Goal: Task Accomplishment & Management: Complete application form

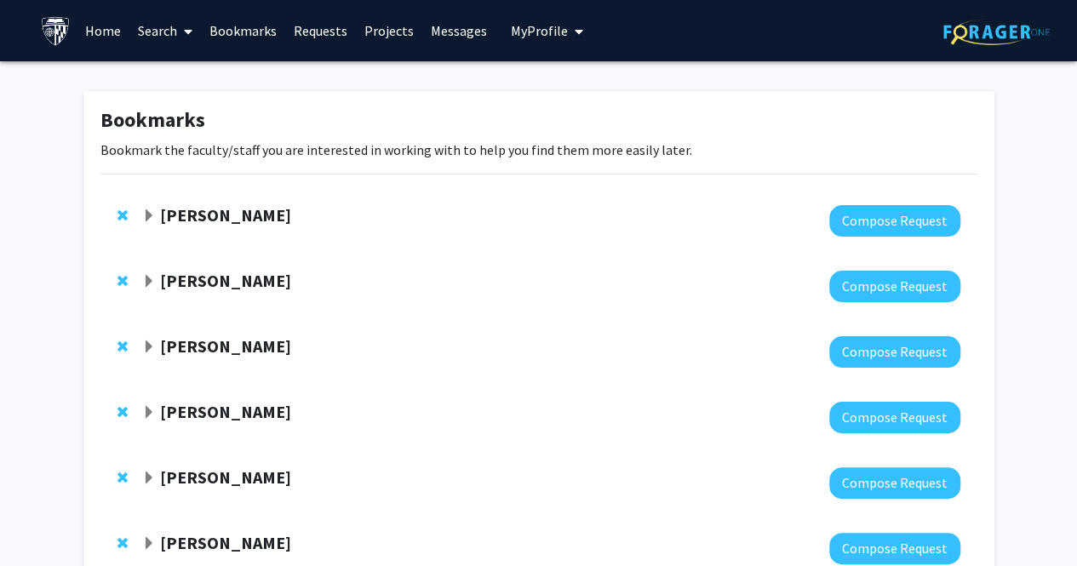
click at [249, 28] on link "Bookmarks" at bounding box center [243, 31] width 84 height 60
click at [305, 31] on link "Requests" at bounding box center [320, 31] width 71 height 60
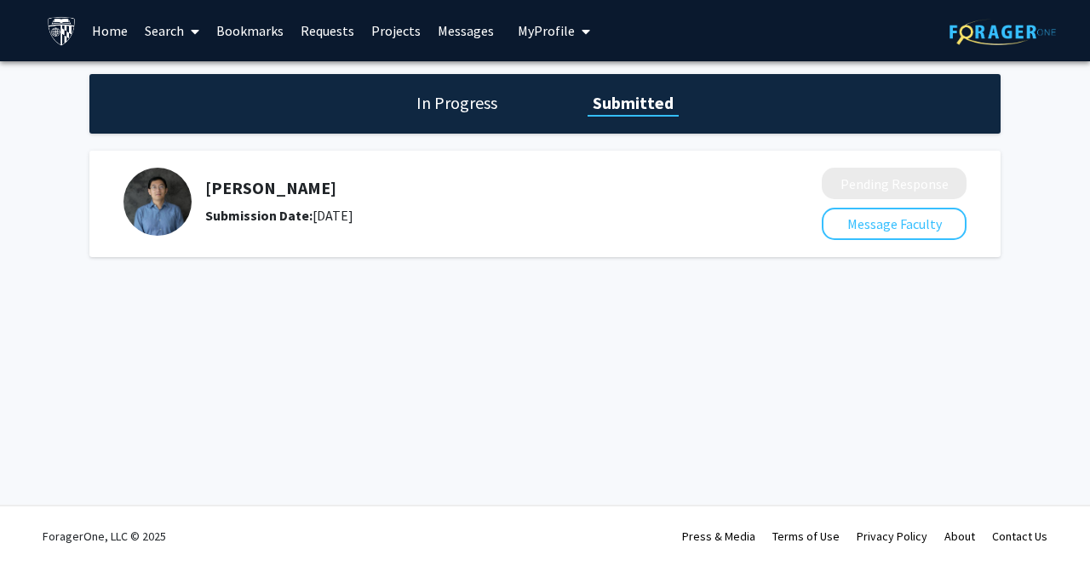
click at [307, 28] on link "Requests" at bounding box center [327, 31] width 71 height 60
click at [454, 116] on div "In Progress Submitted" at bounding box center [544, 104] width 911 height 60
click at [98, 33] on link "Home" at bounding box center [109, 31] width 53 height 60
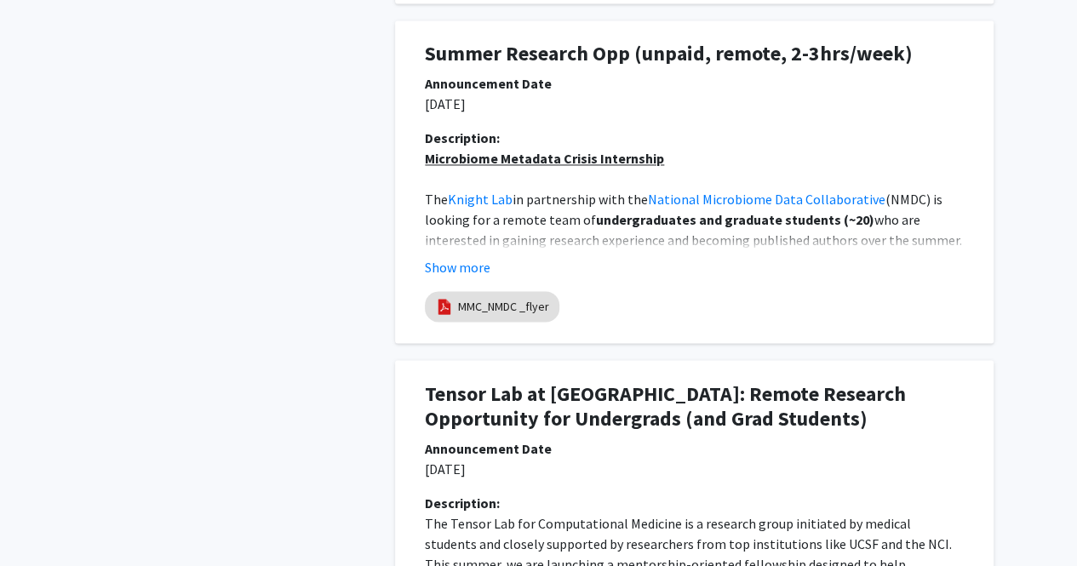
scroll to position [1277, 0]
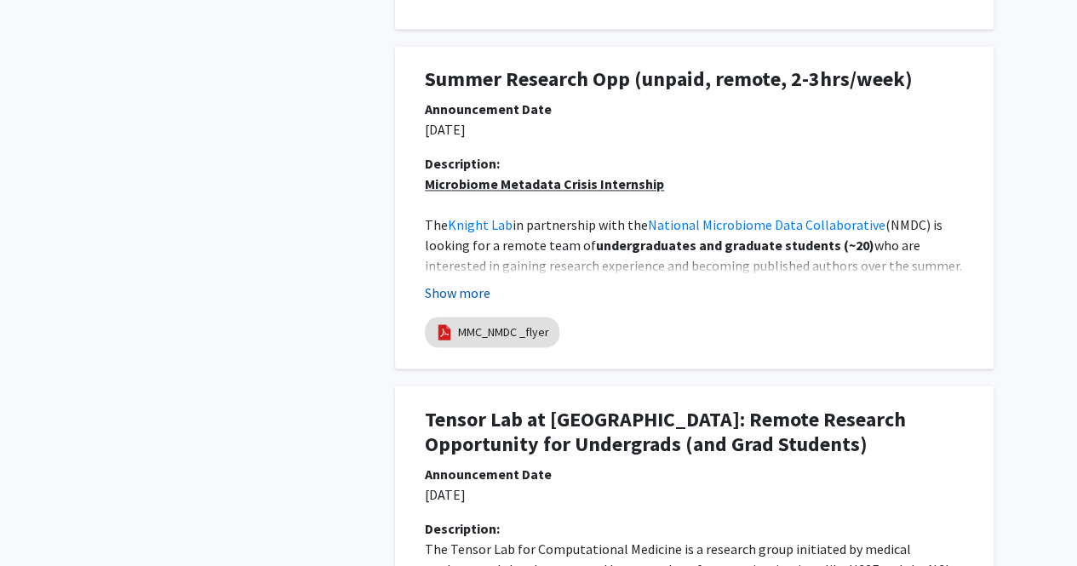
click at [453, 295] on button "Show more" at bounding box center [458, 293] width 66 height 20
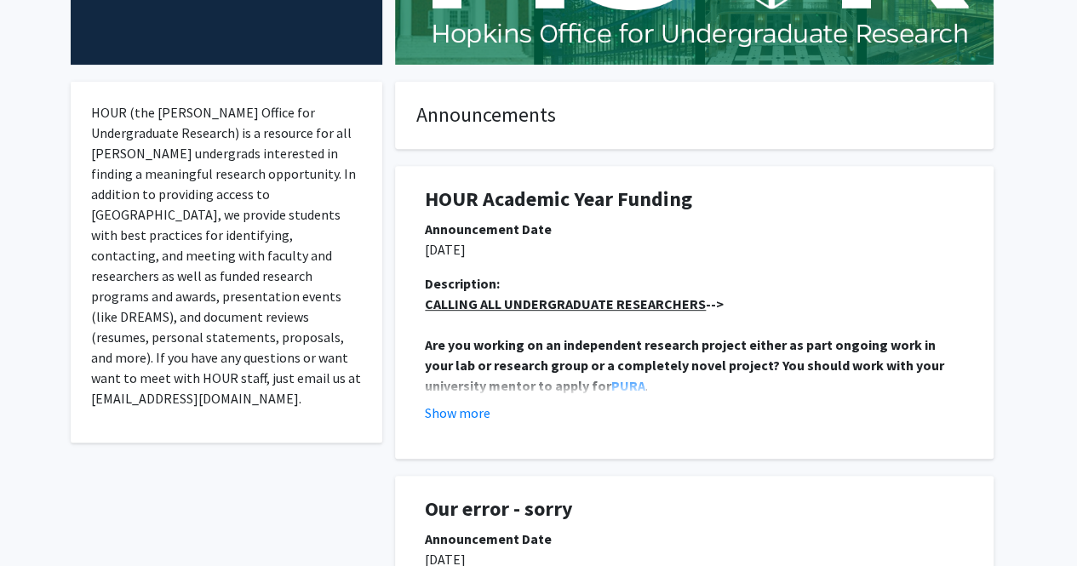
scroll to position [0, 0]
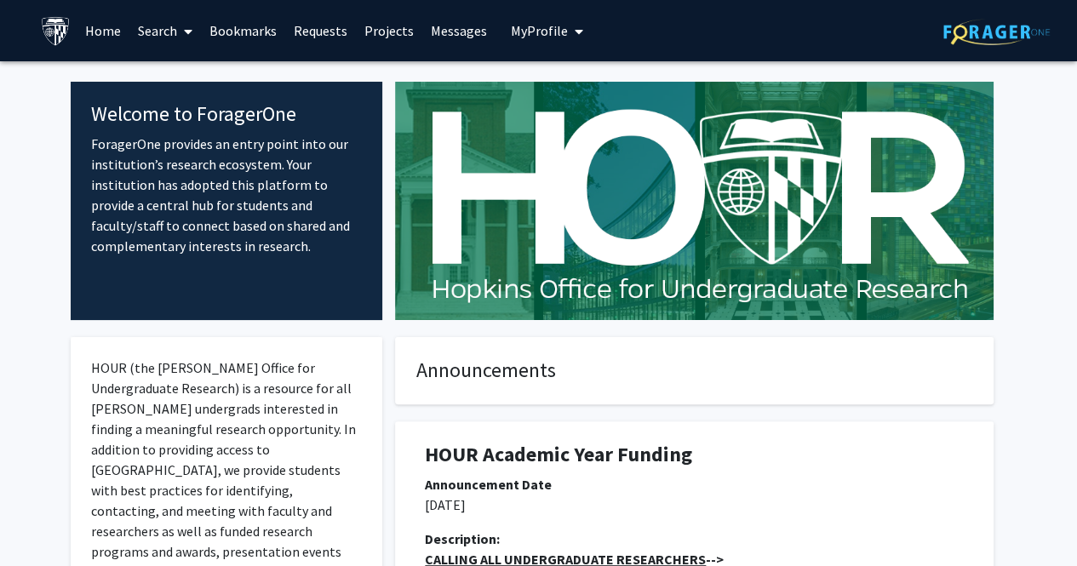
click at [167, 41] on link "Search" at bounding box center [165, 31] width 72 height 60
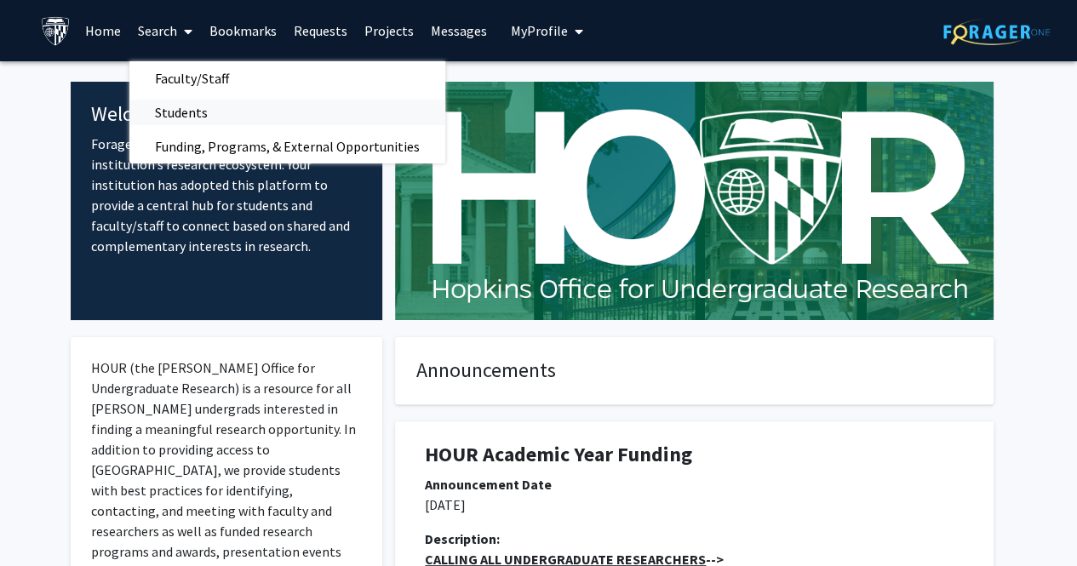
click at [176, 115] on span "Students" at bounding box center [181, 112] width 104 height 34
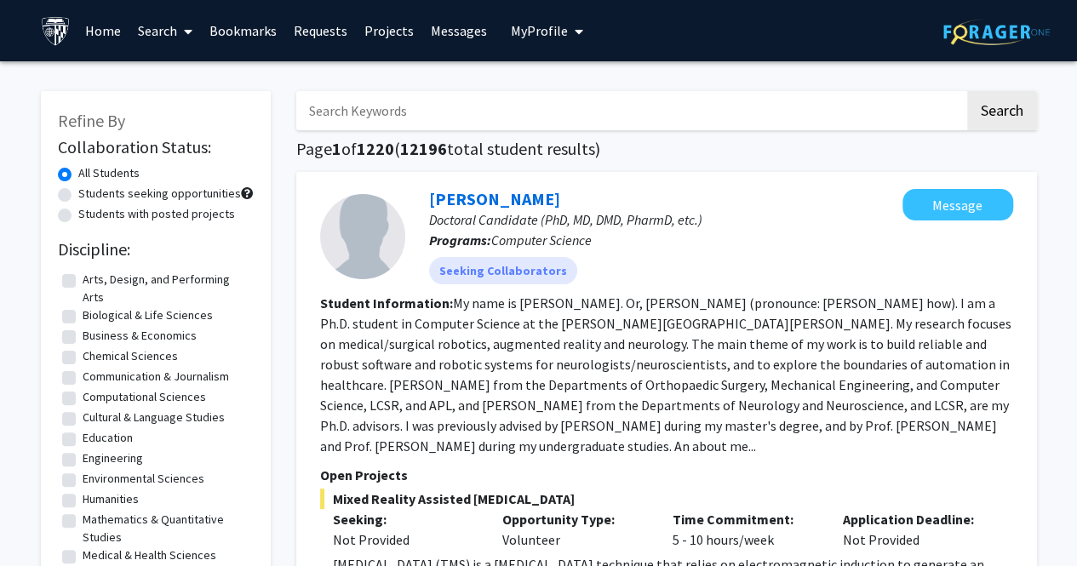
click at [175, 31] on link "Search" at bounding box center [165, 31] width 72 height 60
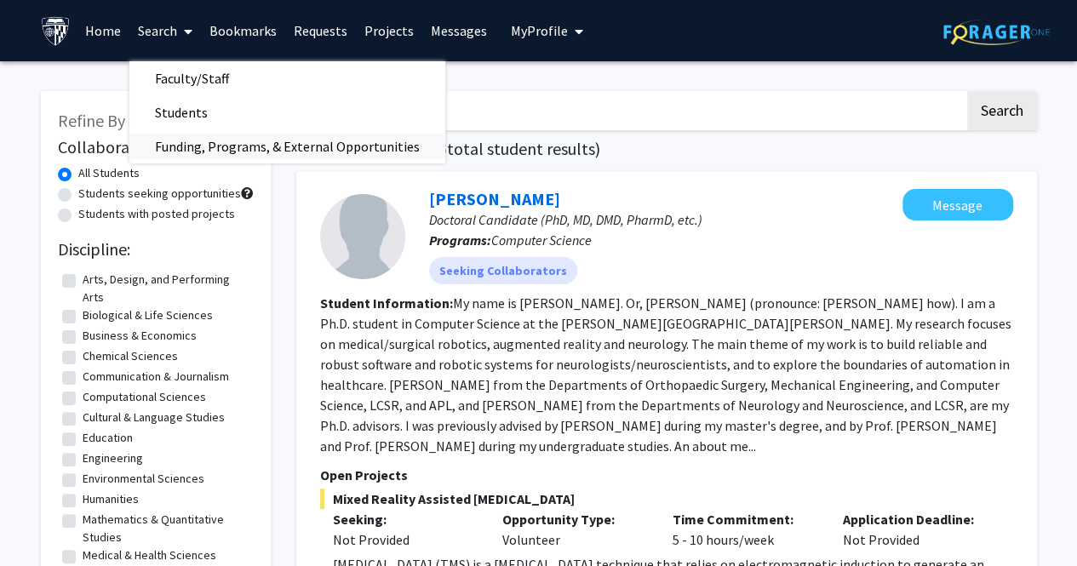
click at [206, 146] on span "Funding, Programs, & External Opportunities" at bounding box center [287, 146] width 316 height 34
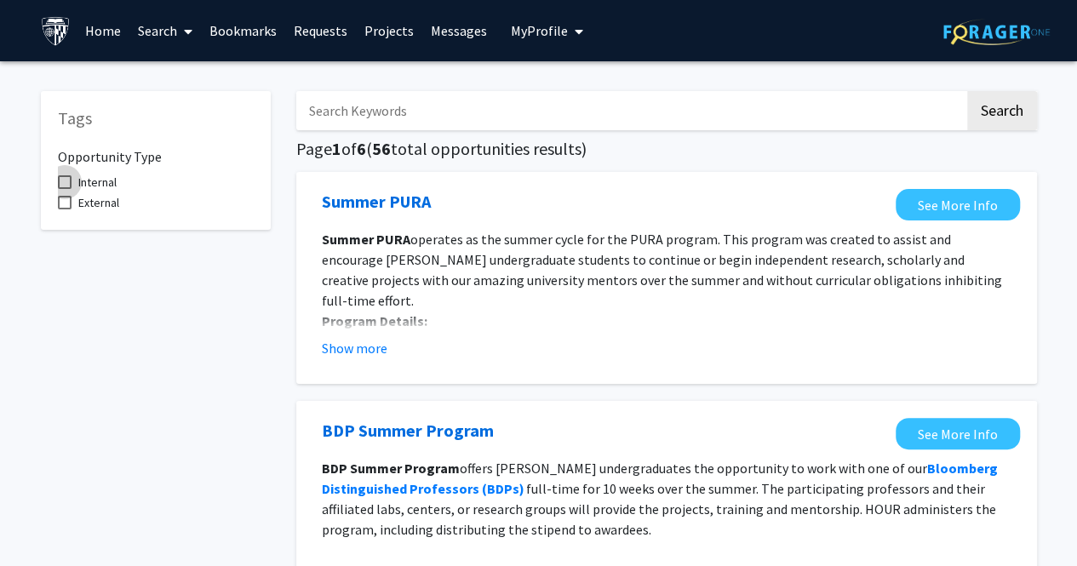
click at [92, 183] on span "Internal" at bounding box center [97, 182] width 38 height 20
click at [65, 189] on input "Internal" at bounding box center [64, 189] width 1 height 1
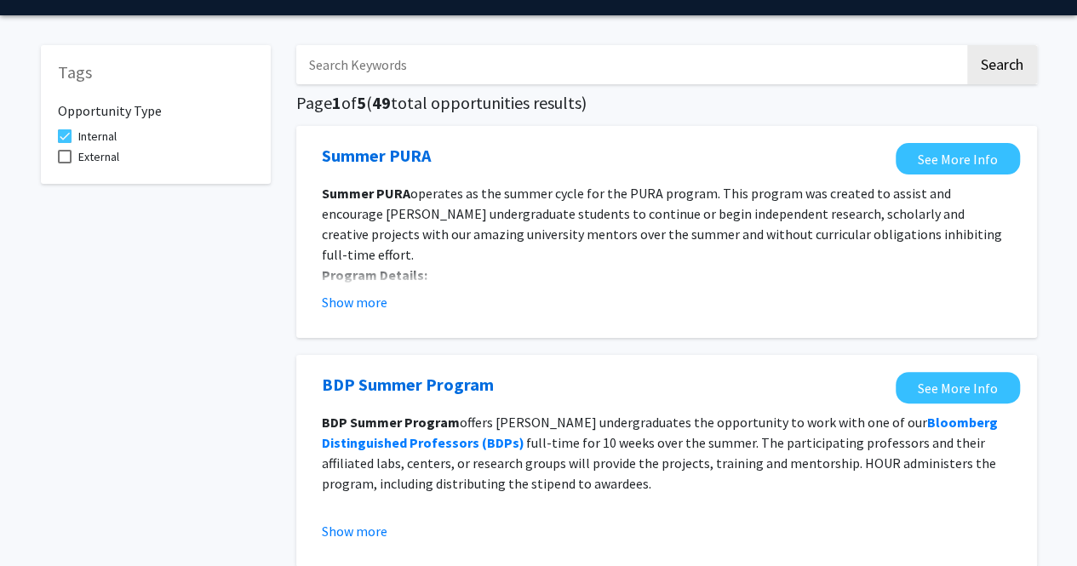
scroll to position [85, 0]
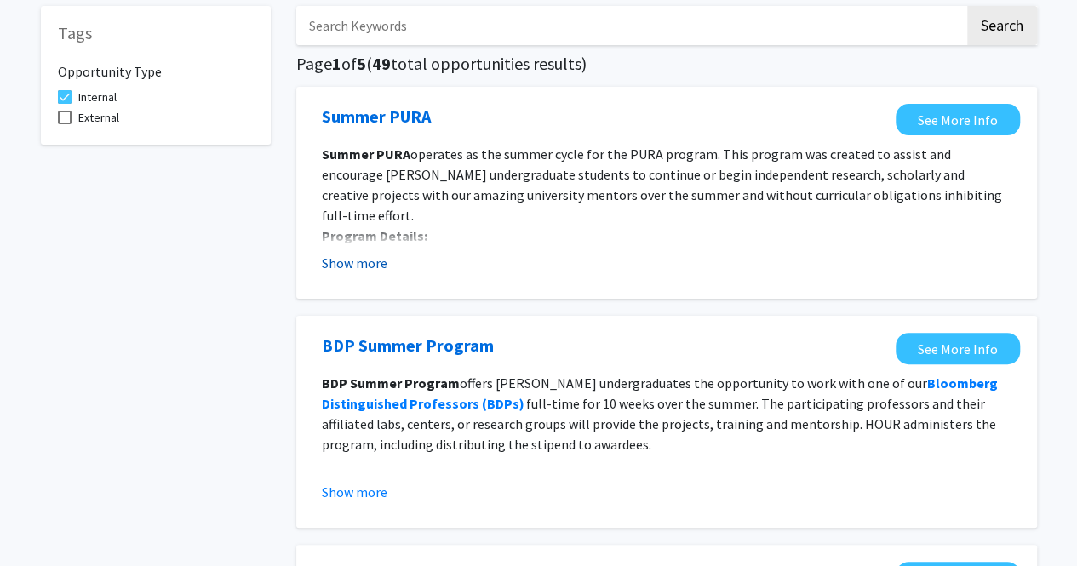
click at [330, 265] on button "Show more" at bounding box center [355, 263] width 66 height 20
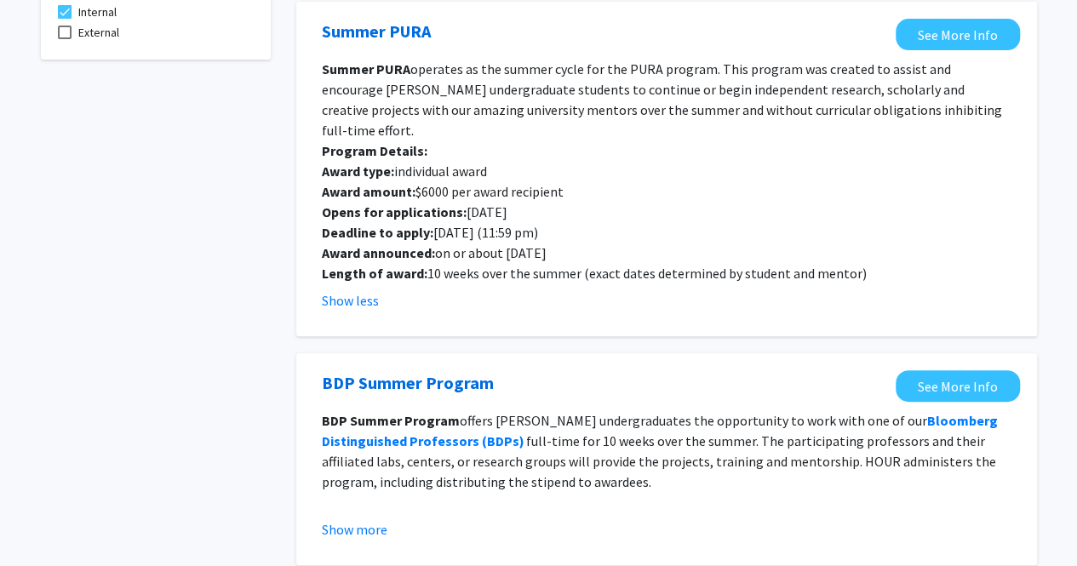
scroll to position [255, 0]
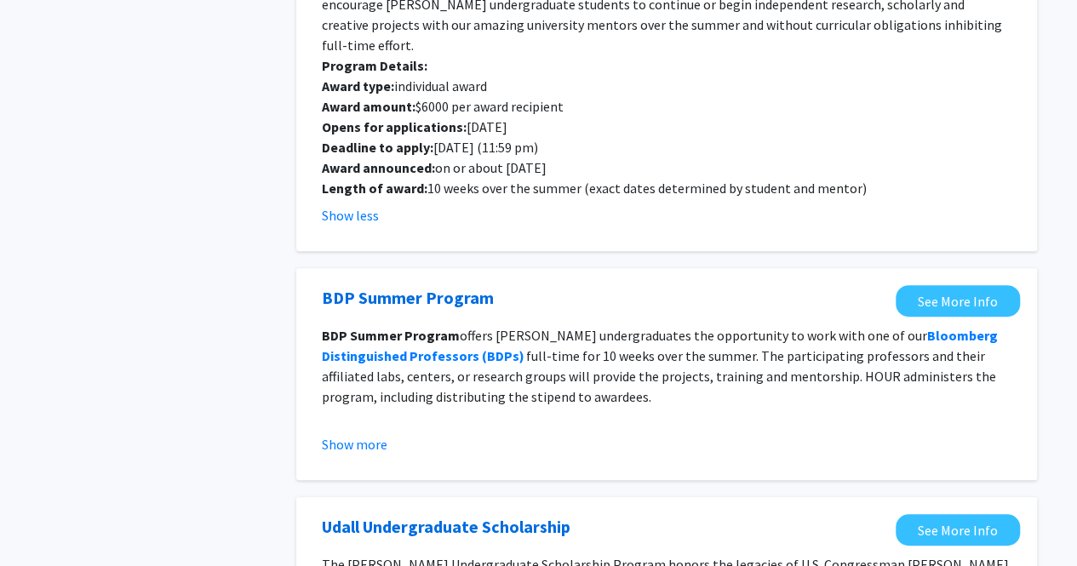
click at [366, 434] on button "Show more" at bounding box center [355, 444] width 66 height 20
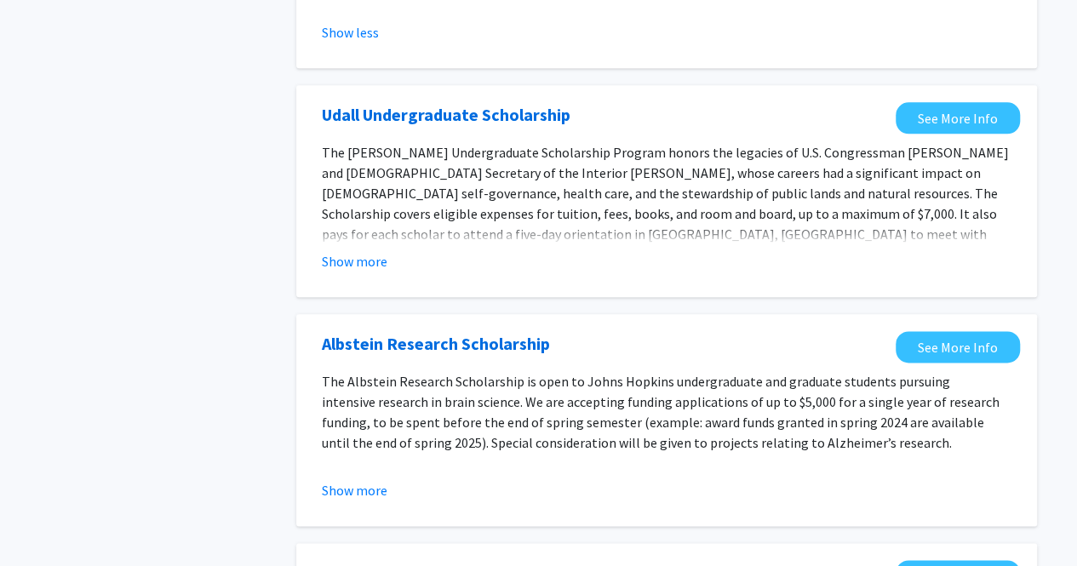
scroll to position [937, 0]
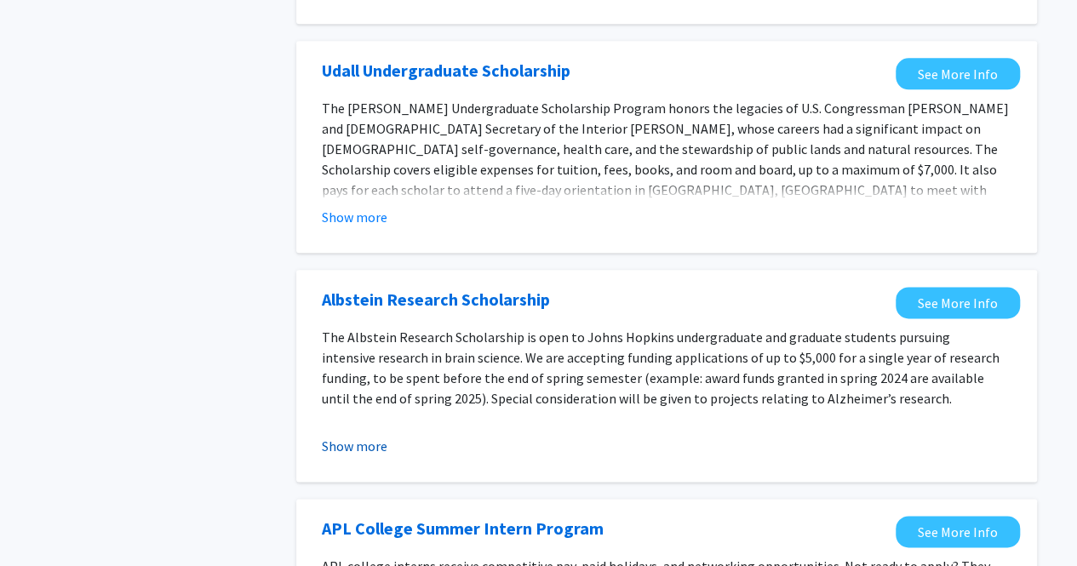
click at [333, 436] on button "Show more" at bounding box center [355, 446] width 66 height 20
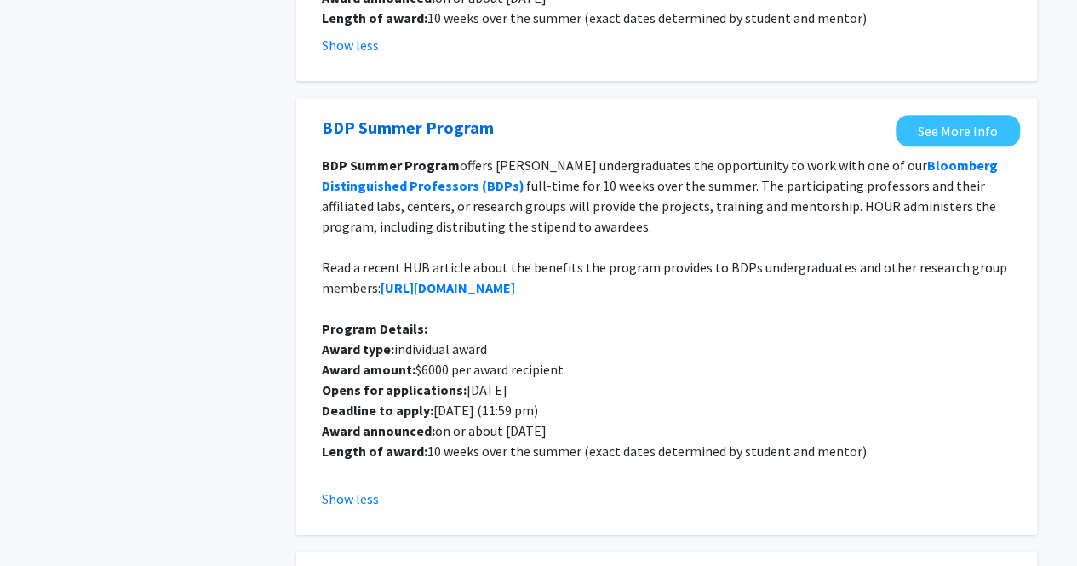
scroll to position [0, 0]
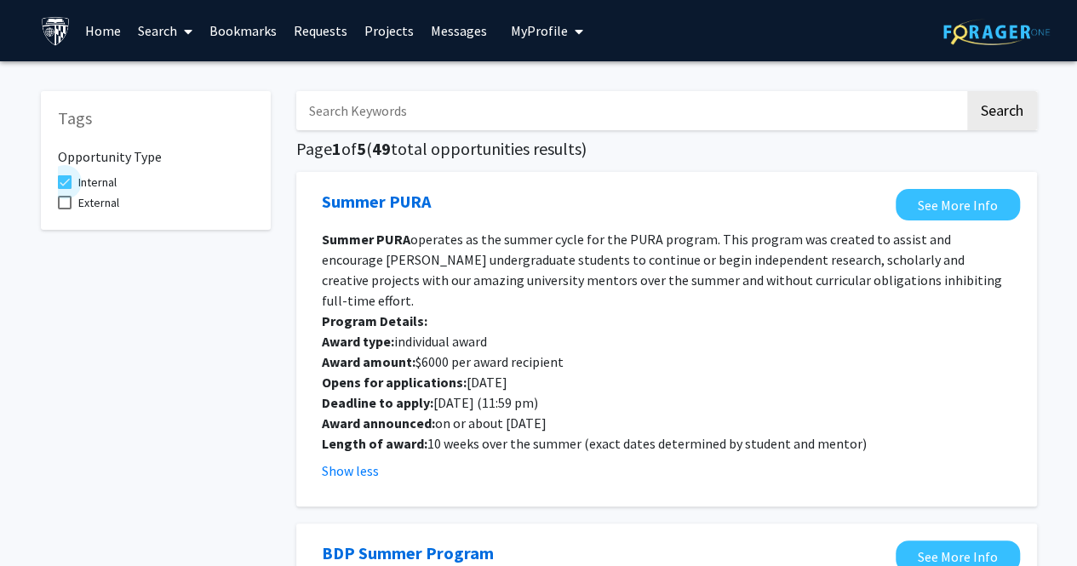
click at [100, 181] on span "Internal" at bounding box center [97, 182] width 38 height 20
click at [65, 189] on input "Internal" at bounding box center [64, 189] width 1 height 1
checkbox input "false"
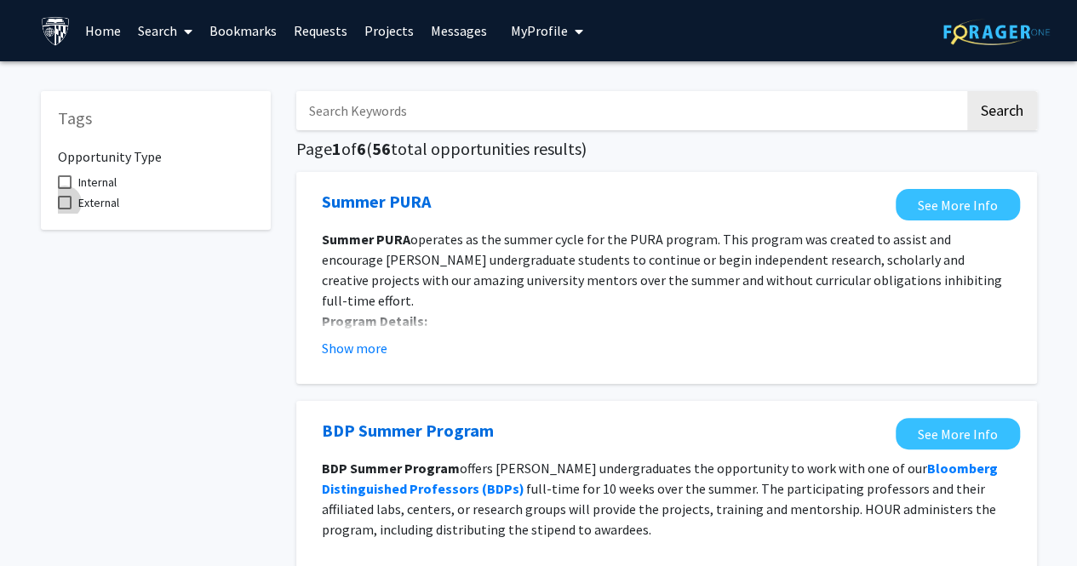
click at [77, 196] on label "External" at bounding box center [88, 202] width 61 height 20
click at [65, 209] on input "External" at bounding box center [64, 209] width 1 height 1
checkbox input "true"
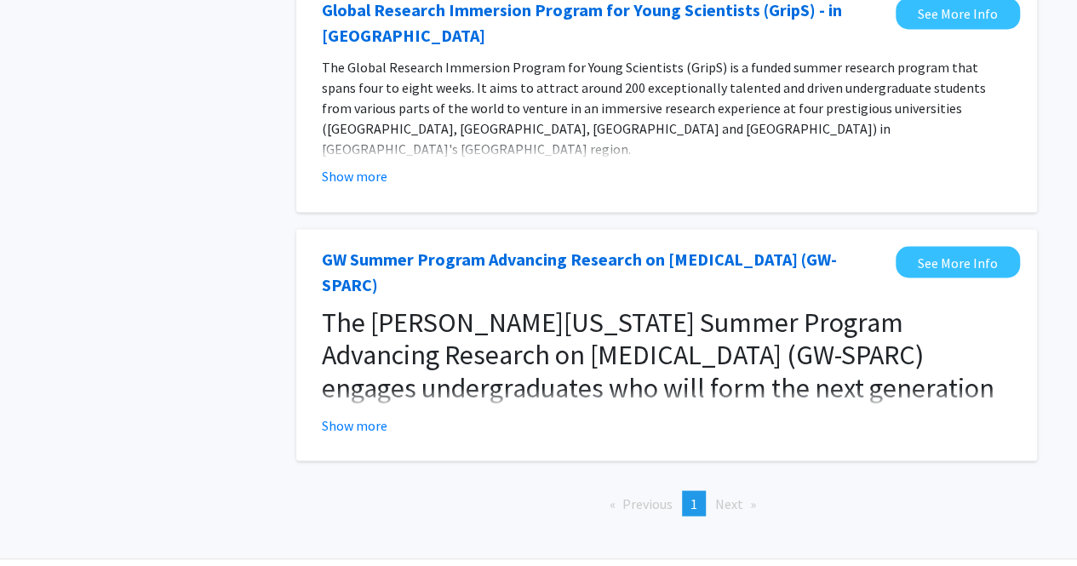
scroll to position [1369, 0]
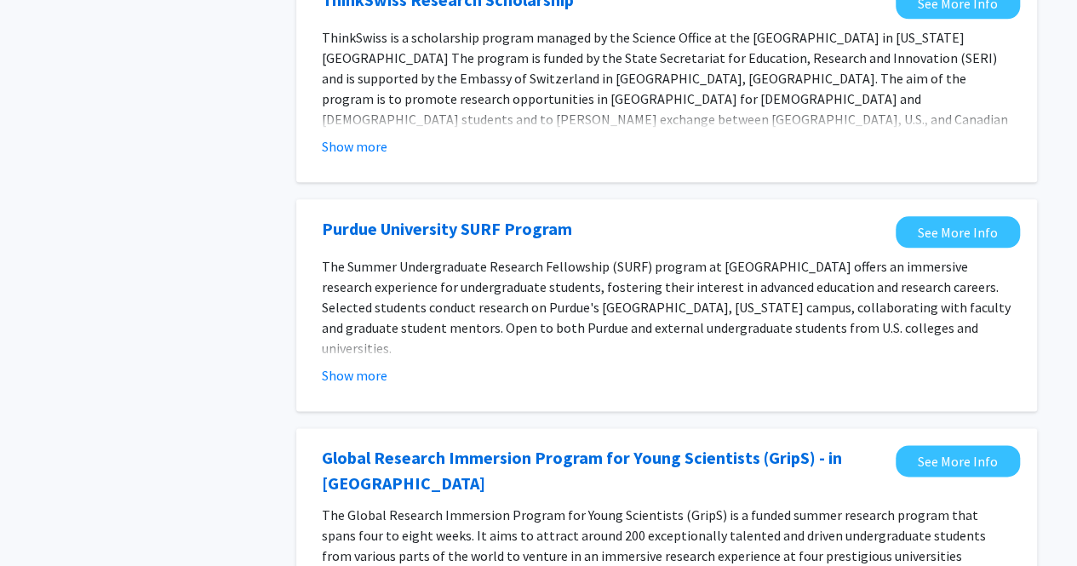
scroll to position [858, 0]
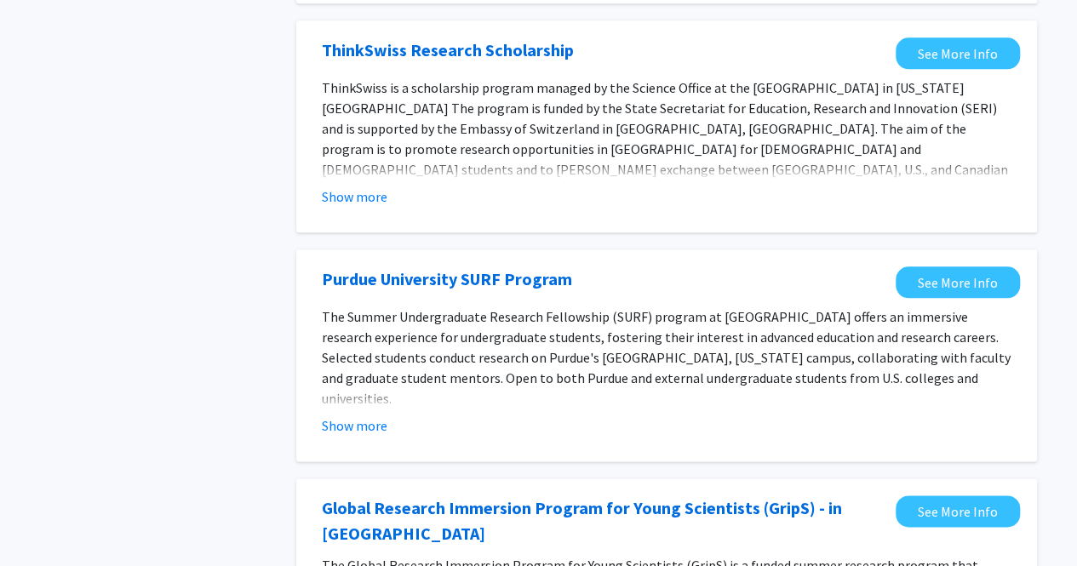
click at [345, 440] on fg-opportunity "Purdue University SURF Program See More Info The Summer Undergraduate Research …" at bounding box center [666, 355] width 707 height 178
click at [341, 419] on button "Show more" at bounding box center [355, 425] width 66 height 20
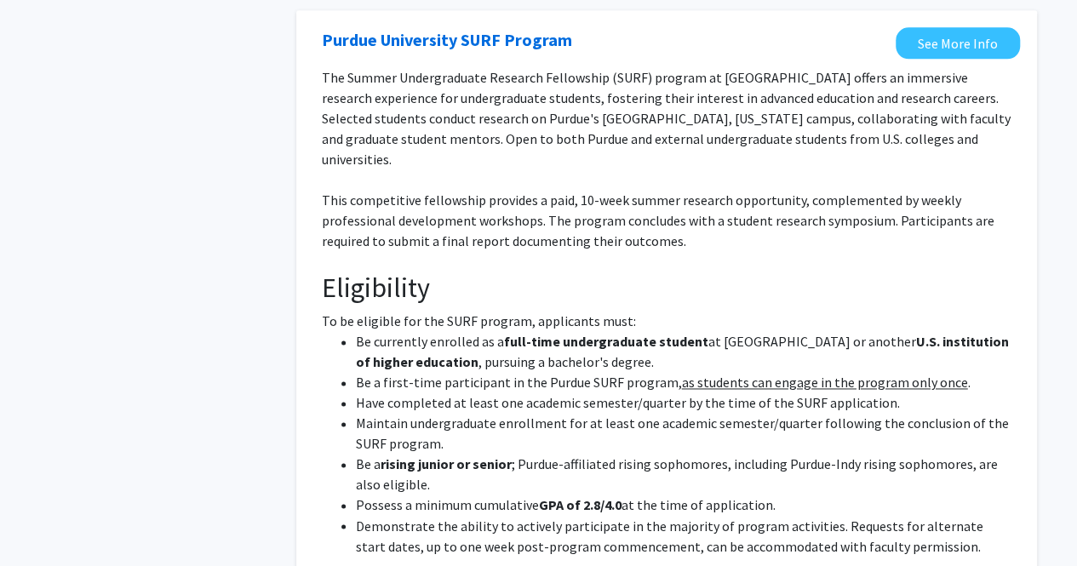
scroll to position [1114, 0]
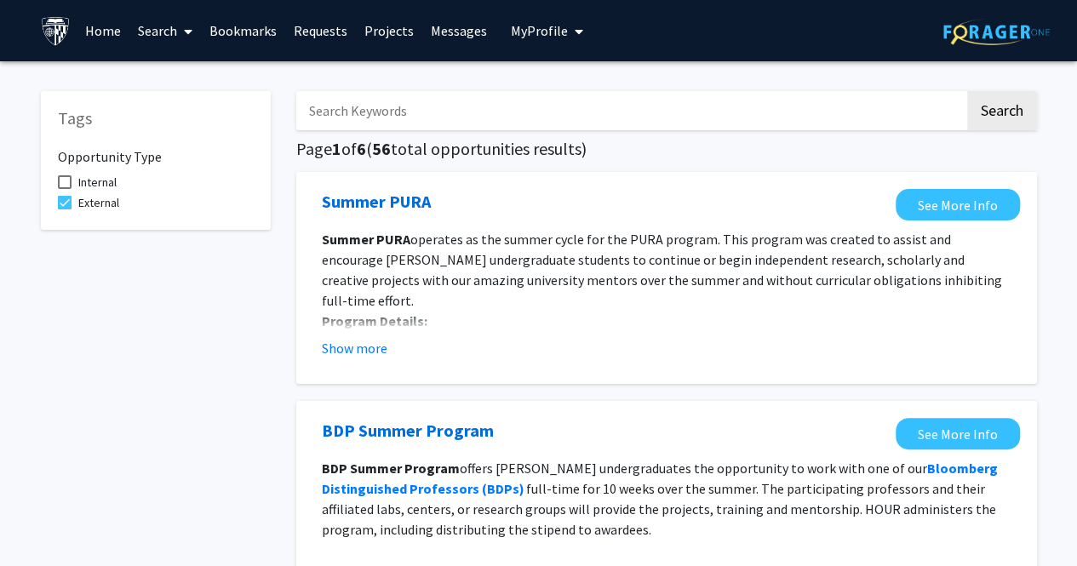
click at [182, 22] on span at bounding box center [184, 32] width 15 height 60
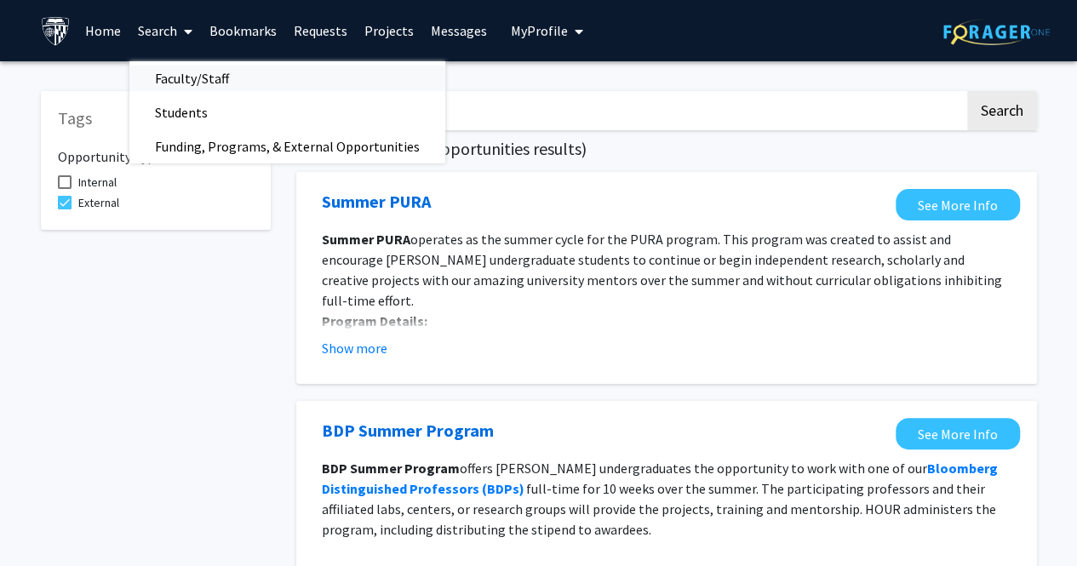
click at [196, 72] on span "Faculty/Staff" at bounding box center [191, 78] width 125 height 34
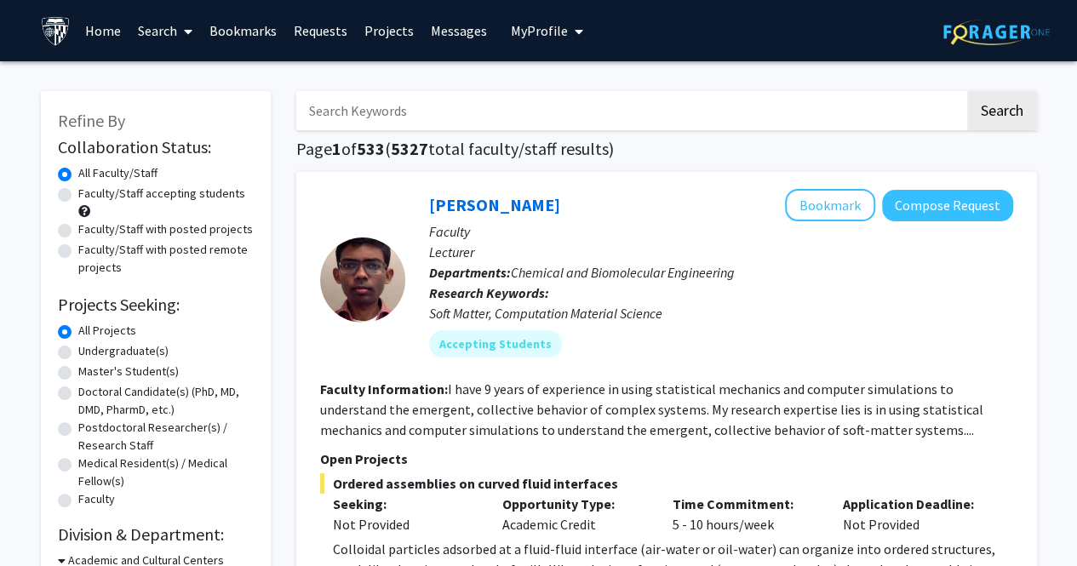
click at [135, 365] on label "Master's Student(s)" at bounding box center [128, 372] width 100 height 18
click at [89, 365] on input "Master's Student(s)" at bounding box center [83, 368] width 11 height 11
radio input "true"
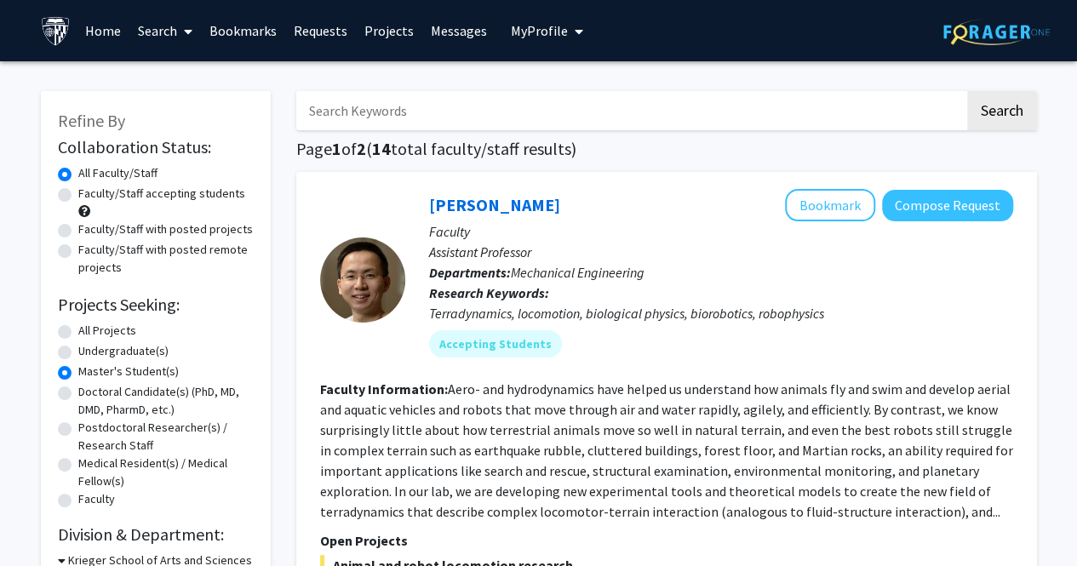
click at [138, 190] on label "Faculty/Staff accepting students" at bounding box center [161, 194] width 167 height 18
click at [89, 190] on input "Faculty/Staff accepting students" at bounding box center [83, 190] width 11 height 11
radio input "true"
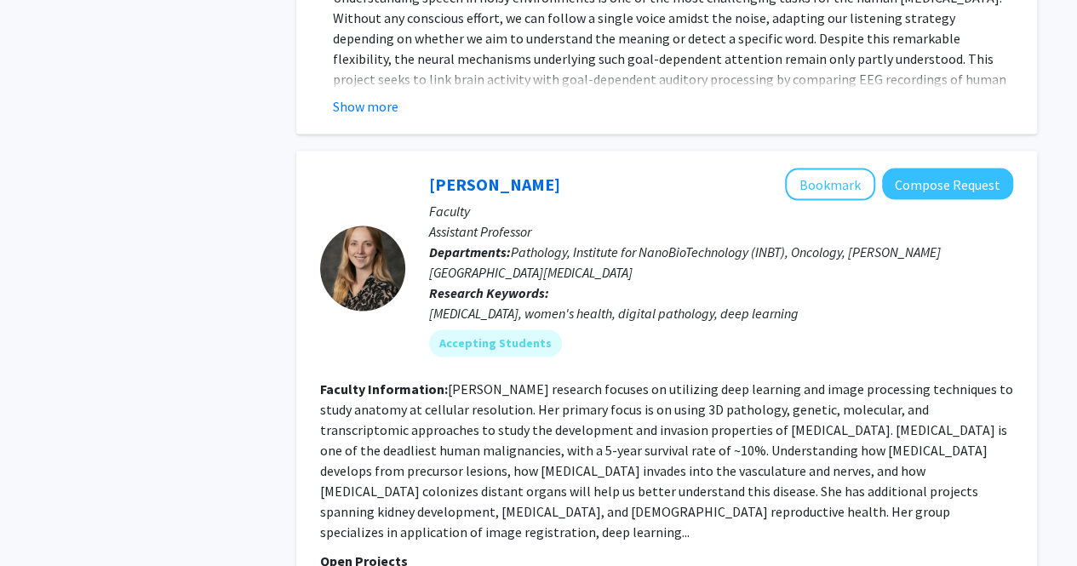
scroll to position [1533, 0]
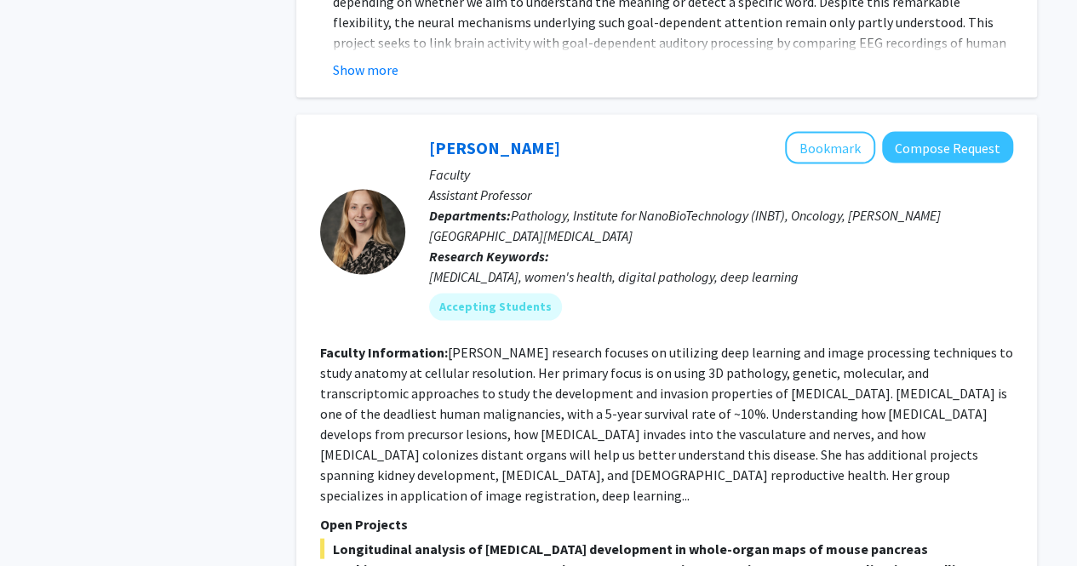
drag, startPoint x: 444, startPoint y: 309, endPoint x: 1047, endPoint y: 448, distance: 618.6
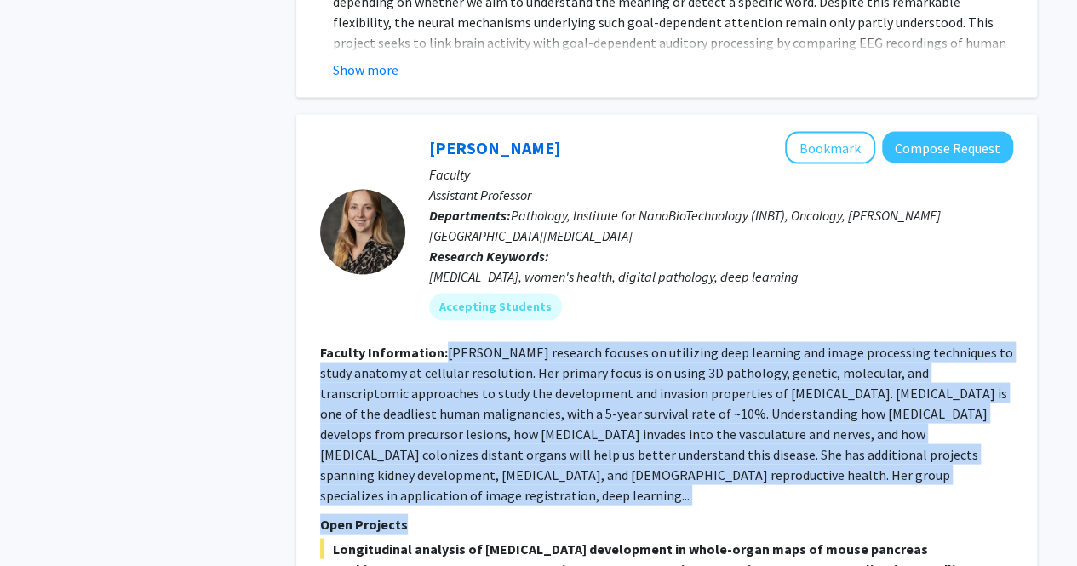
click at [972, 438] on fg-read-more "Prof. Kiemen's research focuses on utilizing deep learning and image processing…" at bounding box center [666, 423] width 693 height 160
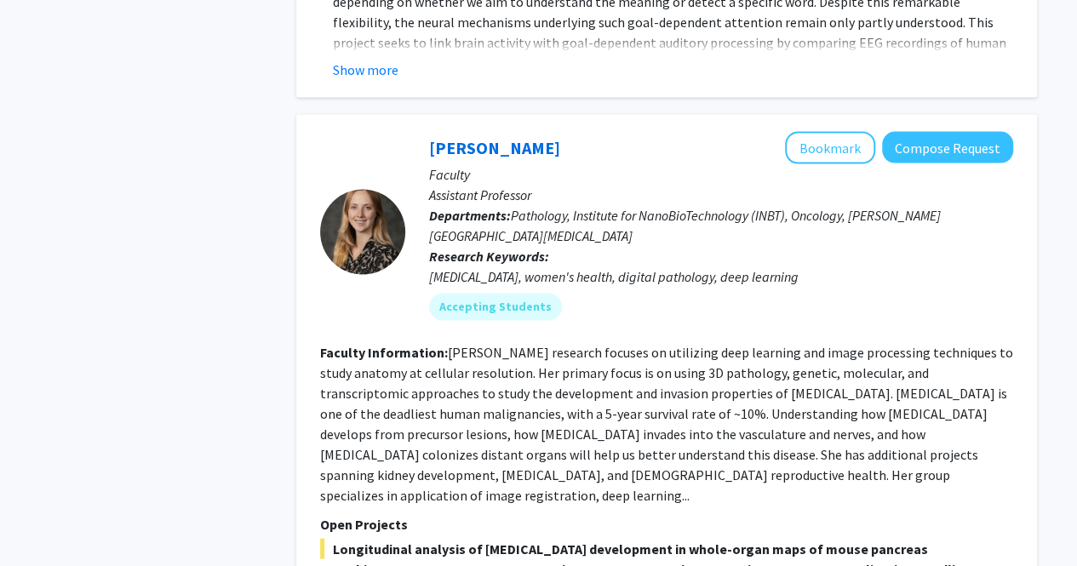
drag, startPoint x: 995, startPoint y: 433, endPoint x: 397, endPoint y: 365, distance: 602.3
click at [421, 372] on section "Faculty Information: Prof. Kiemen's research focuses on utilizing deep learning…" at bounding box center [666, 422] width 693 height 163
click at [409, 350] on fg-read-more "Prof. Kiemen's research focuses on utilizing deep learning and image processing…" at bounding box center [666, 423] width 693 height 160
drag, startPoint x: 445, startPoint y: 307, endPoint x: 974, endPoint y: 431, distance: 543.1
click at [975, 431] on fg-read-more "Prof. Kiemen's research focuses on utilizing deep learning and image processing…" at bounding box center [666, 423] width 693 height 160
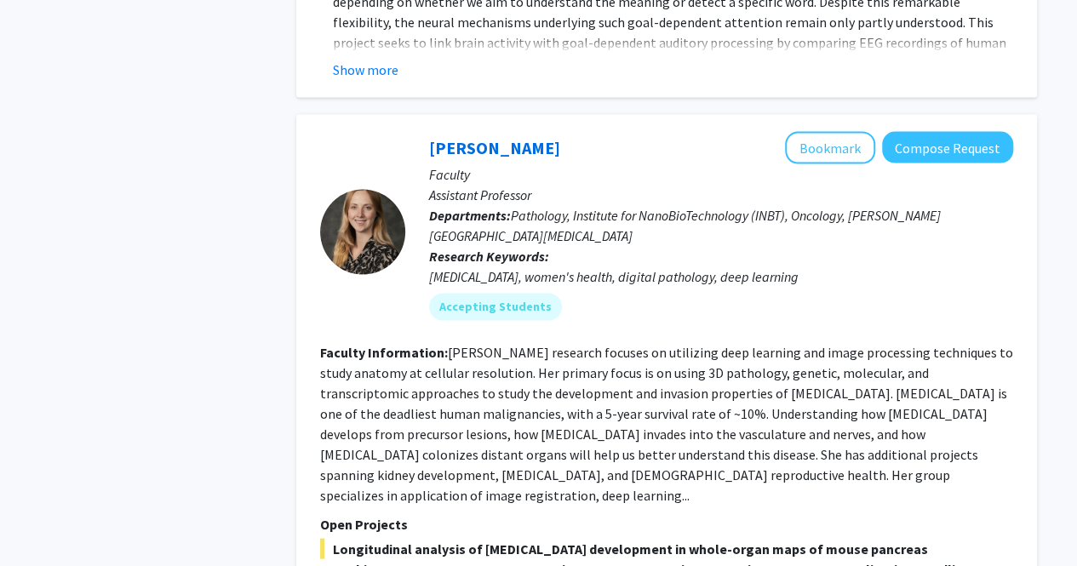
copy fg-read-more "Prof. Kiemen's research focuses on utilizing deep learning and image processing…"
click at [842, 131] on button "Bookmark" at bounding box center [830, 147] width 90 height 32
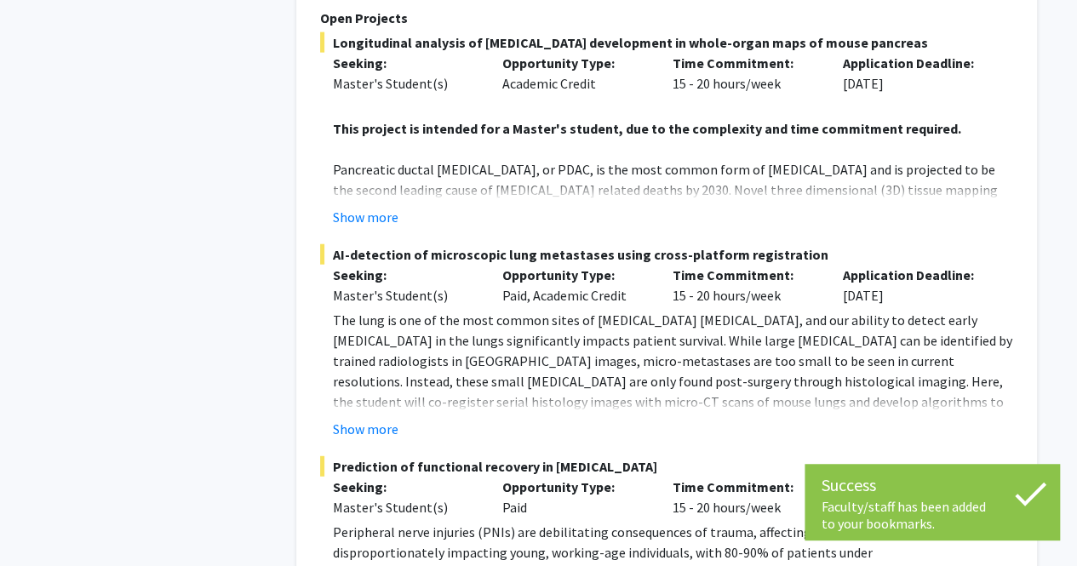
scroll to position [2043, 0]
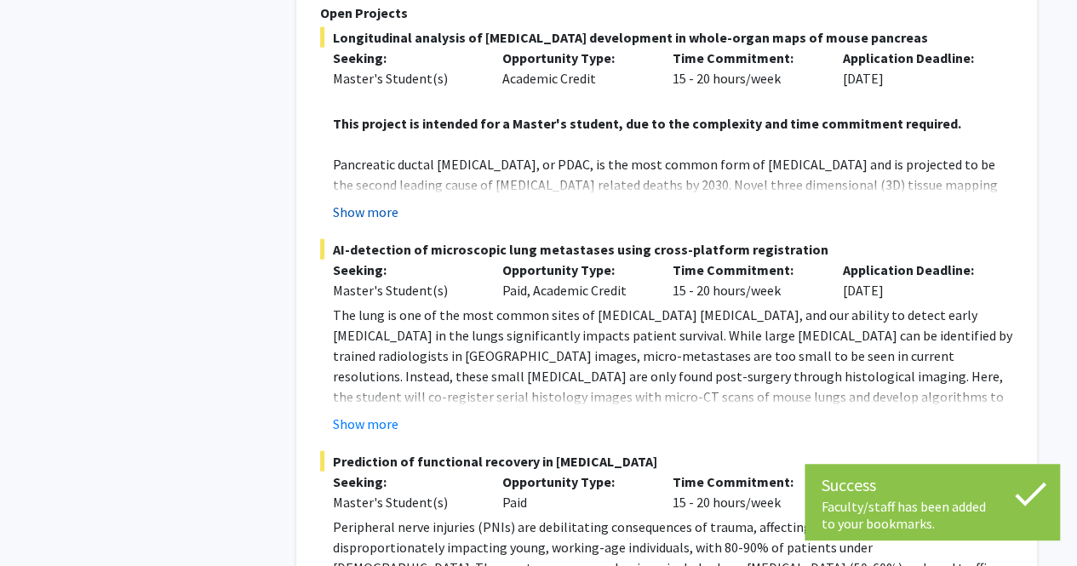
click at [361, 202] on button "Show more" at bounding box center [366, 212] width 66 height 20
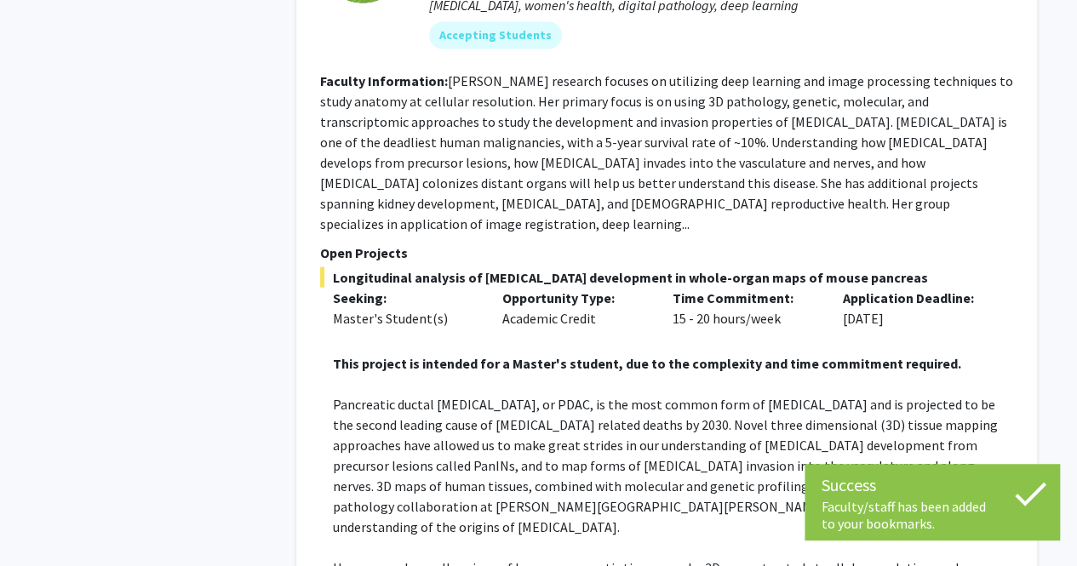
scroll to position [1788, 0]
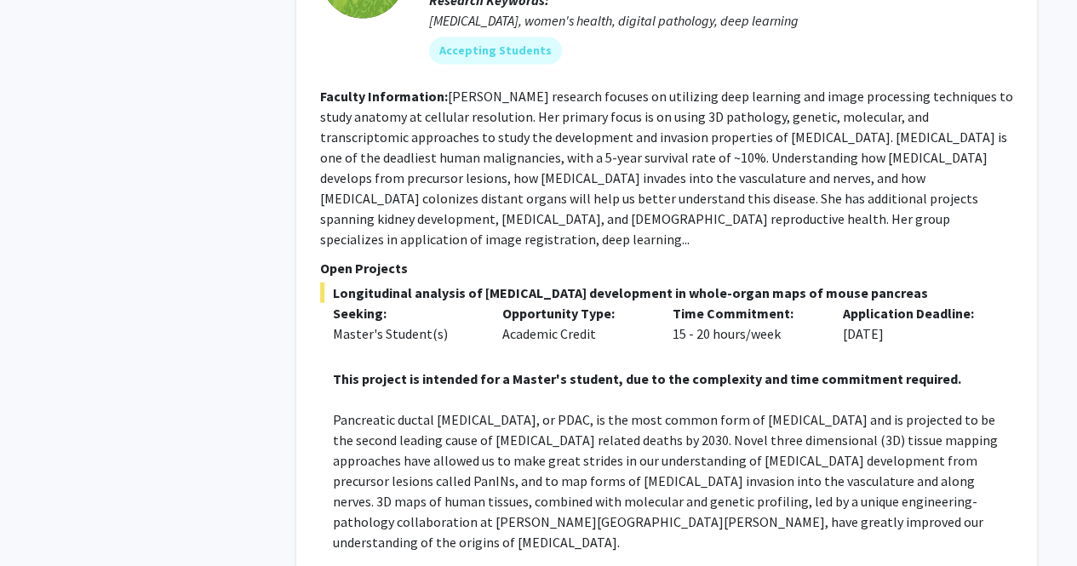
click at [631, 88] on fg-read-more "Prof. Kiemen's research focuses on utilizing deep learning and image processing…" at bounding box center [666, 168] width 693 height 160
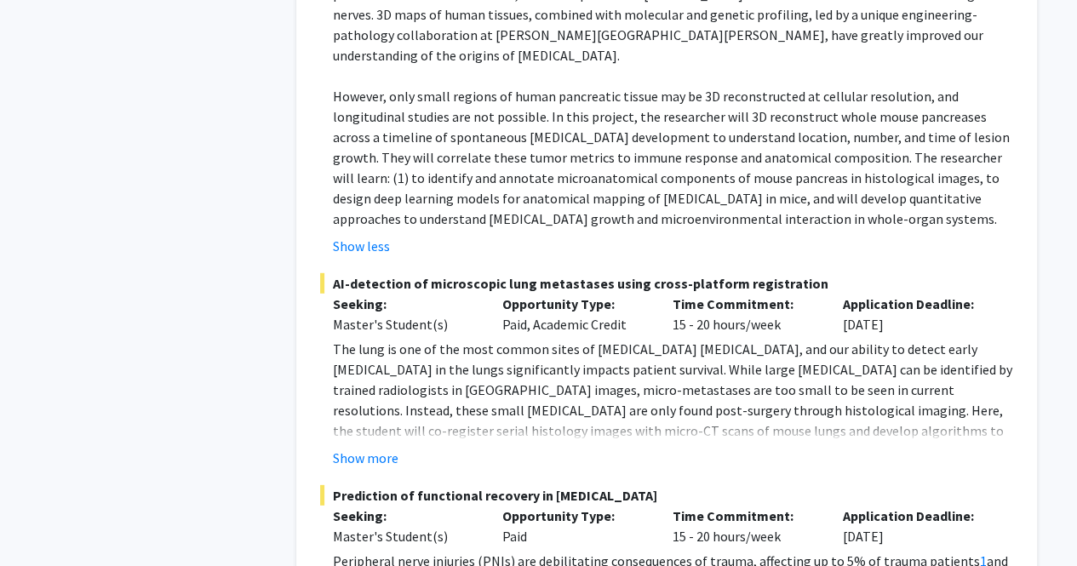
scroll to position [2299, 0]
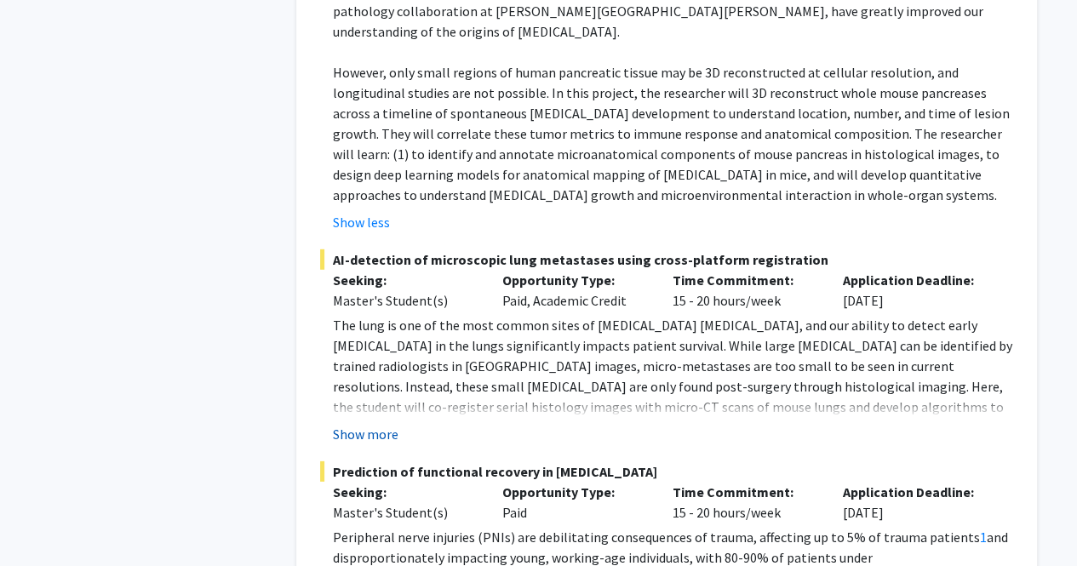
click at [370, 424] on button "Show more" at bounding box center [366, 434] width 66 height 20
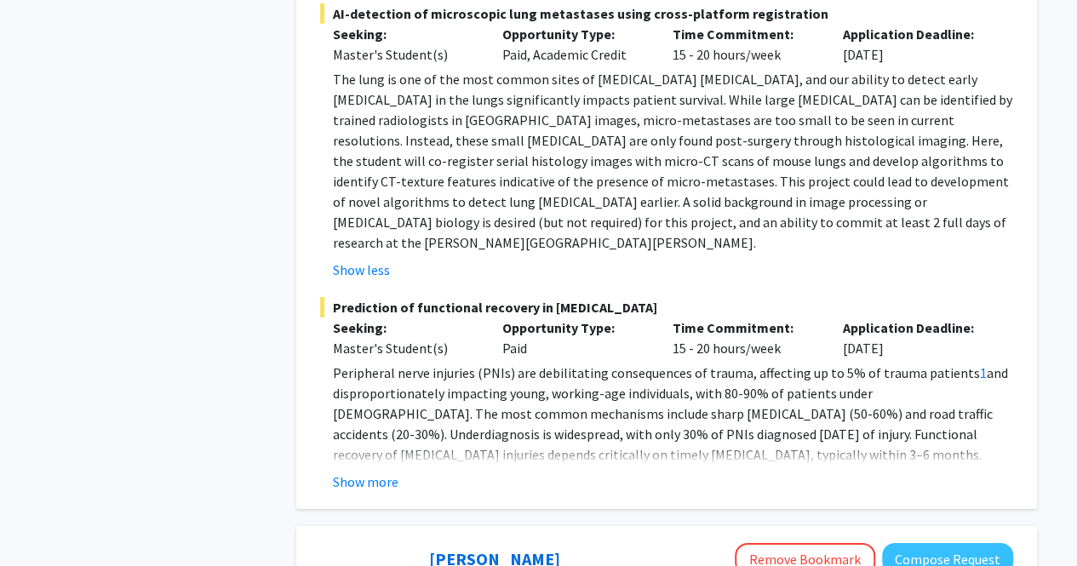
scroll to position [2554, 0]
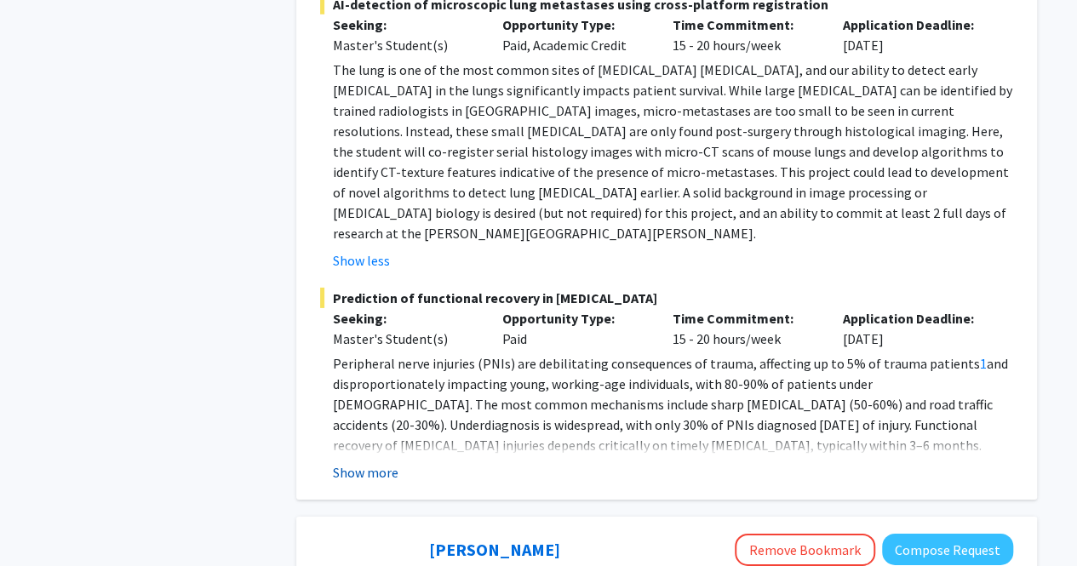
click at [375, 462] on button "Show more" at bounding box center [366, 472] width 66 height 20
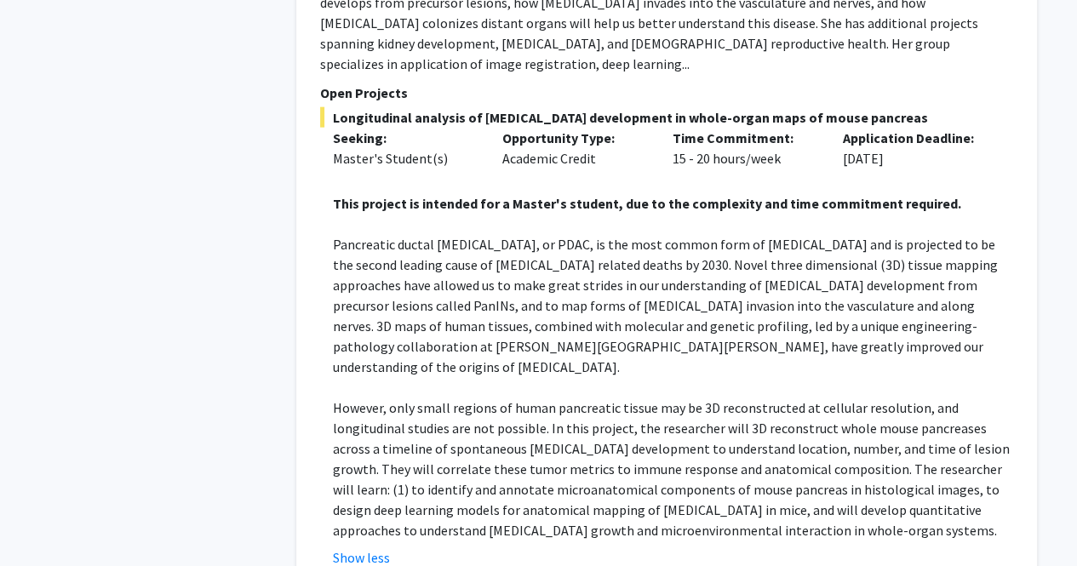
scroll to position [2214, 0]
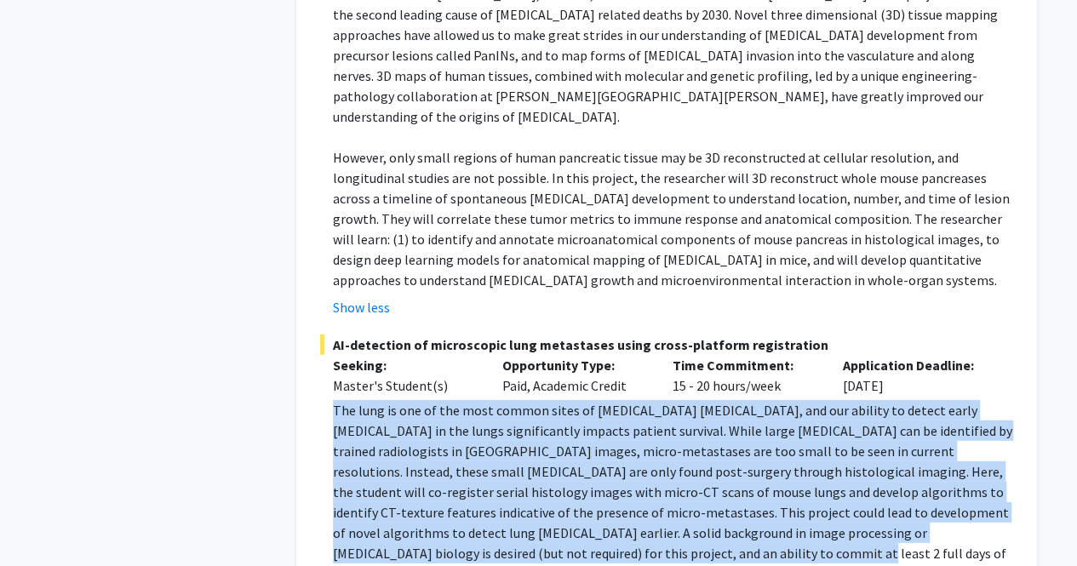
drag, startPoint x: 570, startPoint y: 468, endPoint x: 316, endPoint y: 318, distance: 295.1
click at [316, 318] on div "✓ Bookmarked Ashley Kiemen Remove Bookmark Compose Request Faculty Assistant Pr…" at bounding box center [666, 249] width 741 height 1632
drag, startPoint x: 583, startPoint y: 423, endPoint x: 745, endPoint y: 483, distance: 172.4
click at [583, 423] on p "The lung is one of the most common sites of cancer metastasis, and our ability …" at bounding box center [673, 492] width 680 height 184
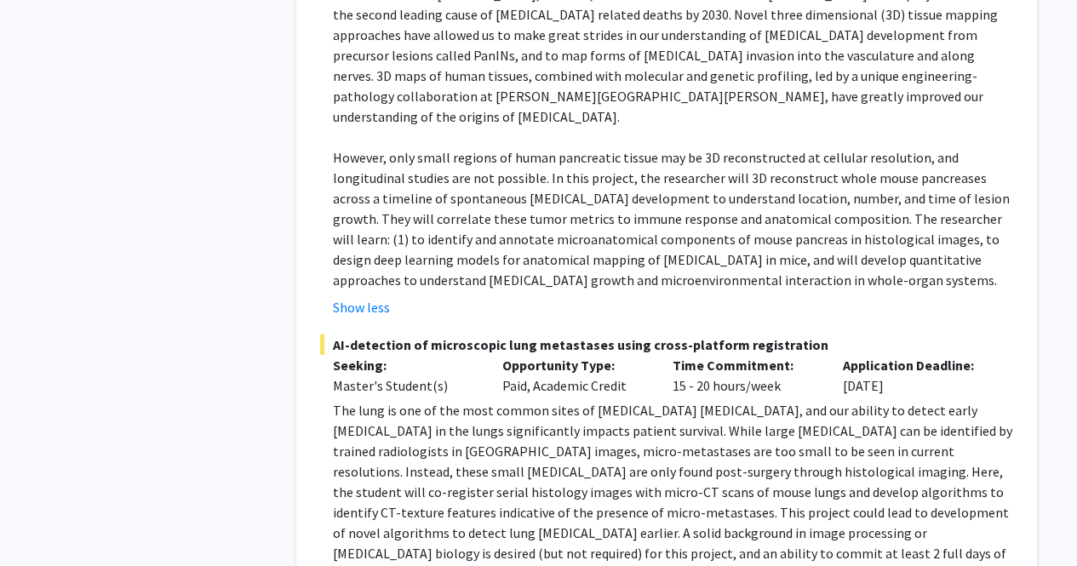
drag, startPoint x: 885, startPoint y: 520, endPoint x: 890, endPoint y: 494, distance: 26.7
click at [885, 519] on fg-project-list "Longitudinal analysis of cancer development in whole-organ maps of mouse pancre…" at bounding box center [666, 452] width 693 height 1191
drag, startPoint x: 539, startPoint y: 495, endPoint x: 547, endPoint y: 470, distance: 25.9
click at [547, 470] on fg-read-more "The lung is one of the most common sites of cancer metastasis, and our ability …" at bounding box center [666, 505] width 693 height 211
click at [548, 467] on p "The lung is one of the most common sites of cancer metastasis, and our ability …" at bounding box center [673, 492] width 680 height 184
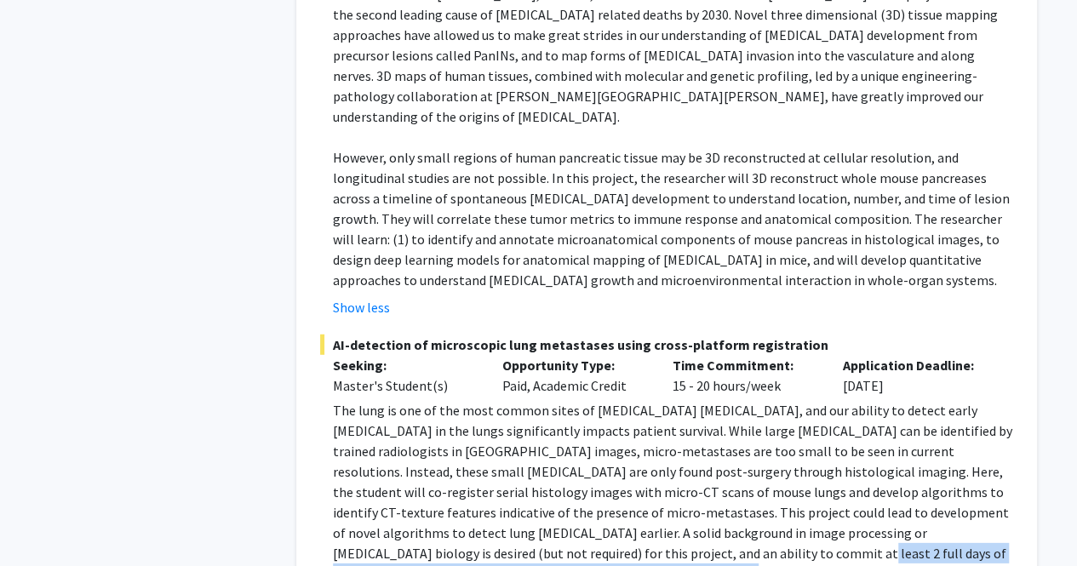
click at [523, 467] on p "The lung is one of the most common sites of cancer metastasis, and our ability …" at bounding box center [673, 492] width 680 height 184
click at [735, 435] on p "The lung is one of the most common sites of cancer metastasis, and our ability …" at bounding box center [673, 492] width 680 height 184
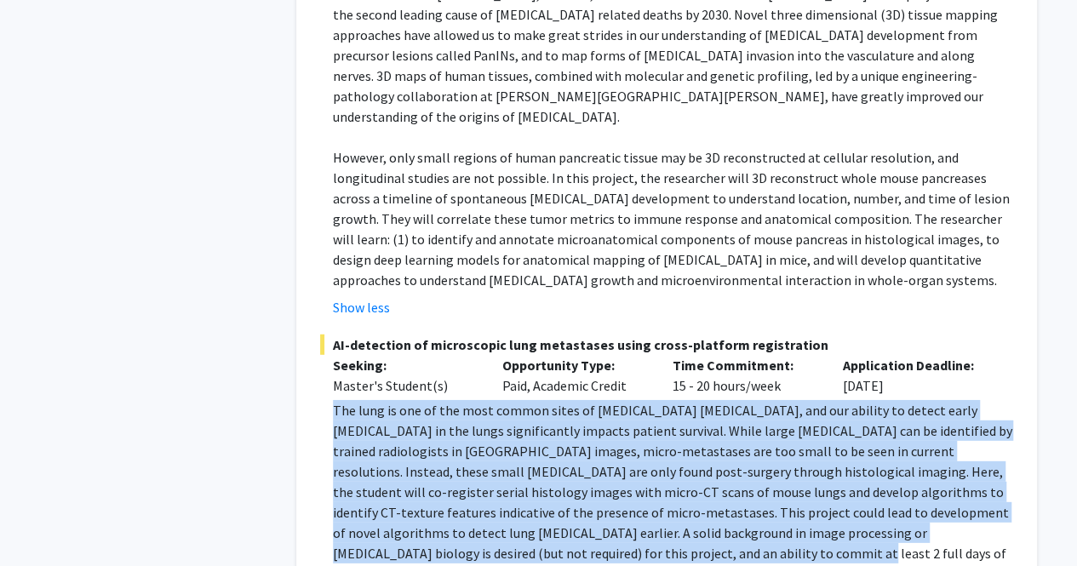
drag, startPoint x: 553, startPoint y: 471, endPoint x: 317, endPoint y: 331, distance: 274.8
click at [317, 331] on div "✓ Bookmarked Ashley Kiemen Remove Bookmark Compose Request Faculty Assistant Pr…" at bounding box center [666, 249] width 741 height 1632
copy p "The lung is one of the most common sites of cancer metastasis, and our ability …"
click at [641, 400] on p "The lung is one of the most common sites of cancer metastasis, and our ability …" at bounding box center [673, 492] width 680 height 184
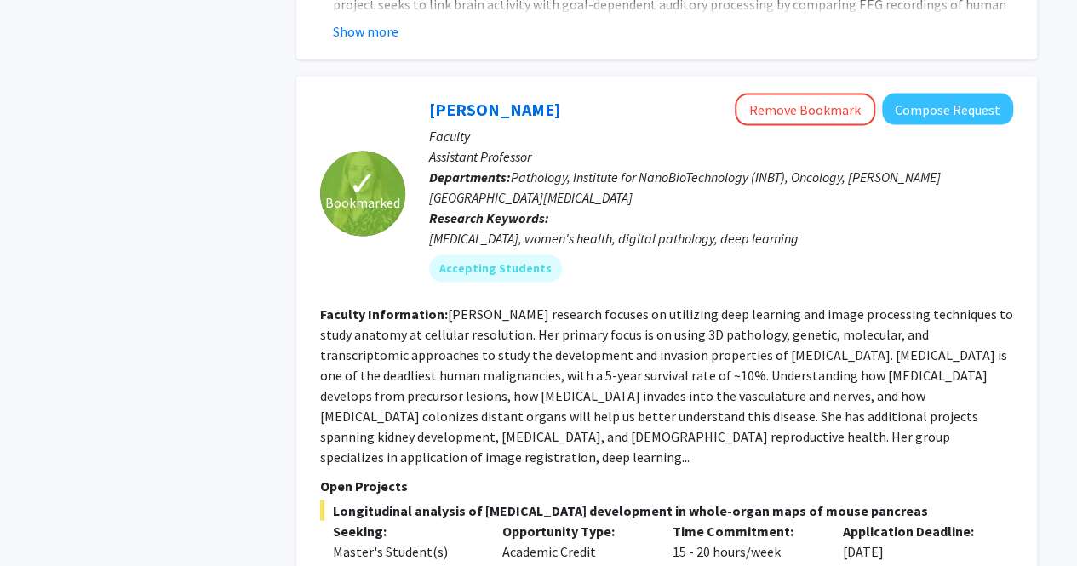
scroll to position [1533, 0]
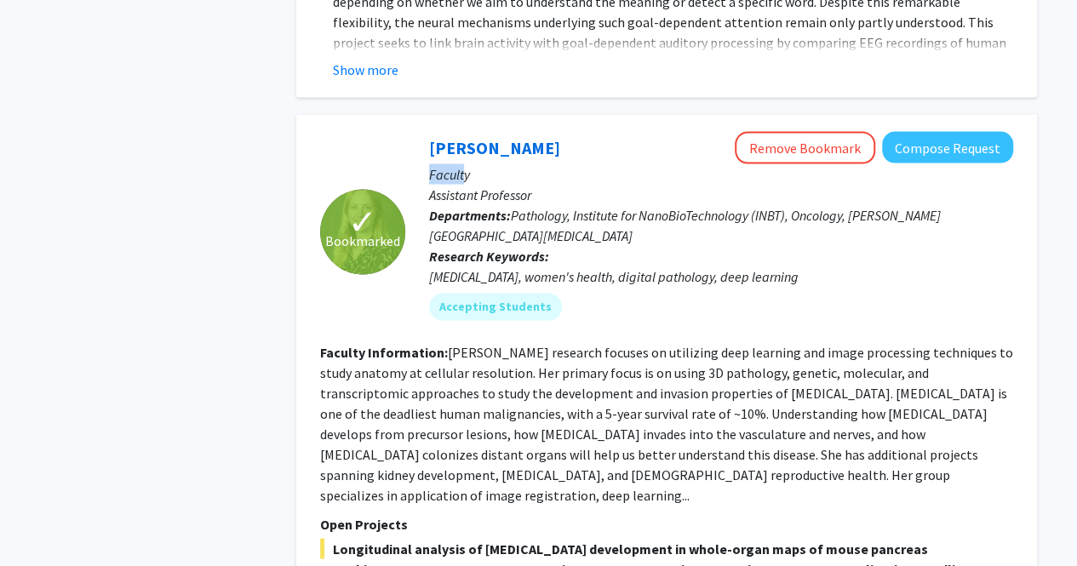
drag, startPoint x: 554, startPoint y: 113, endPoint x: 463, endPoint y: 140, distance: 94.8
click at [463, 140] on div "Ashley Kiemen Remove Bookmark Compose Request Faculty Assistant Professor Depar…" at bounding box center [709, 232] width 608 height 202
click at [522, 206] on span "Pathology, Institute for NanoBioTechnology (INBT), Oncology, Sidney Kimmel Comp…" at bounding box center [685, 224] width 512 height 37
drag, startPoint x: 506, startPoint y: 314, endPoint x: 495, endPoint y: 318, distance: 11.6
click at [506, 343] on fg-read-more "Prof. Kiemen's research focuses on utilizing deep learning and image processing…" at bounding box center [666, 423] width 693 height 160
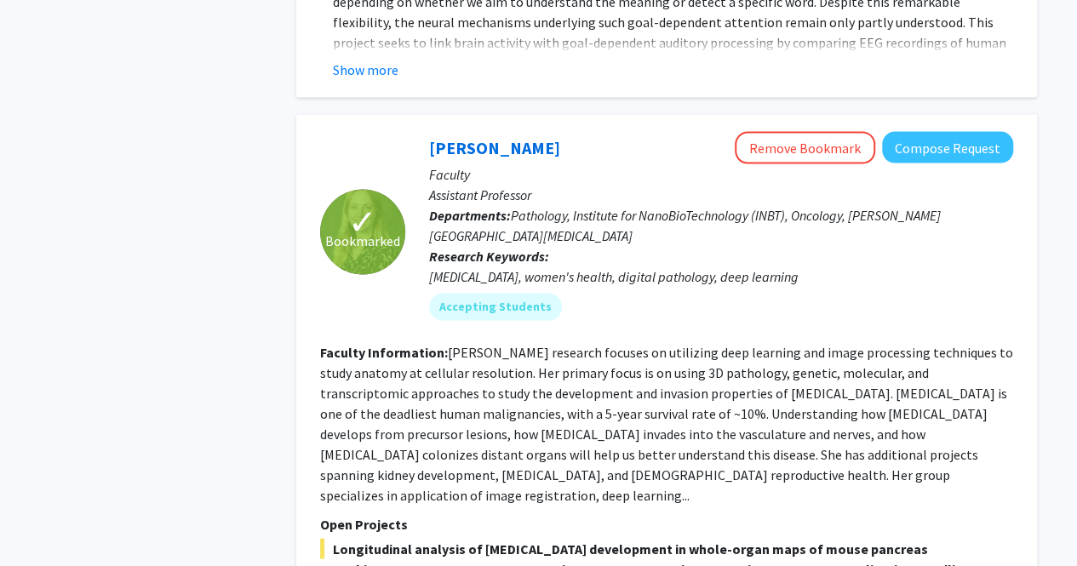
click at [495, 343] on fg-read-more "Prof. Kiemen's research focuses on utilizing deep learning and image processing…" at bounding box center [666, 423] width 693 height 160
copy fg-read-more "Kiemen's"
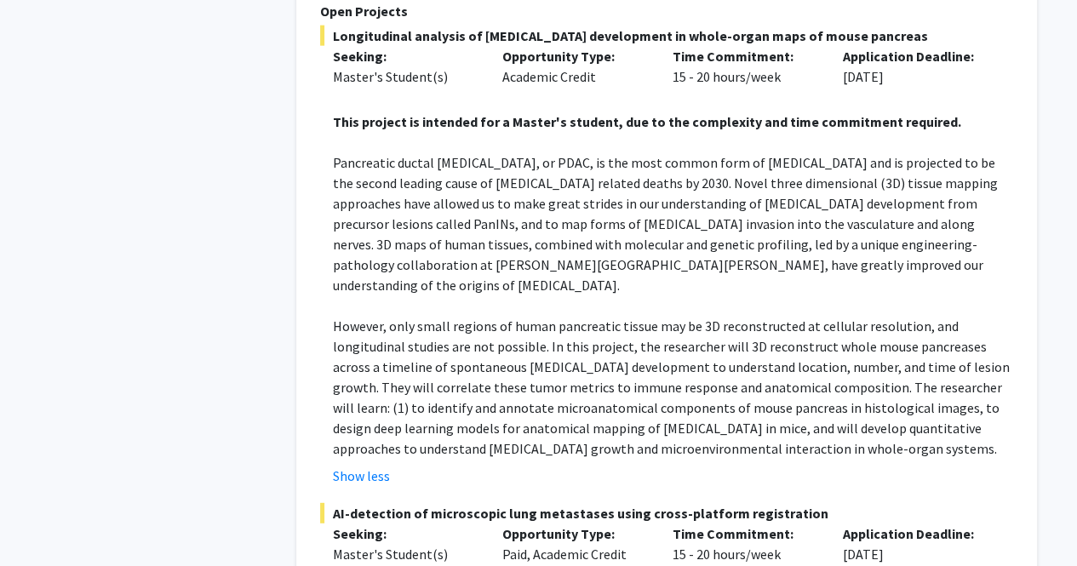
scroll to position [2128, 0]
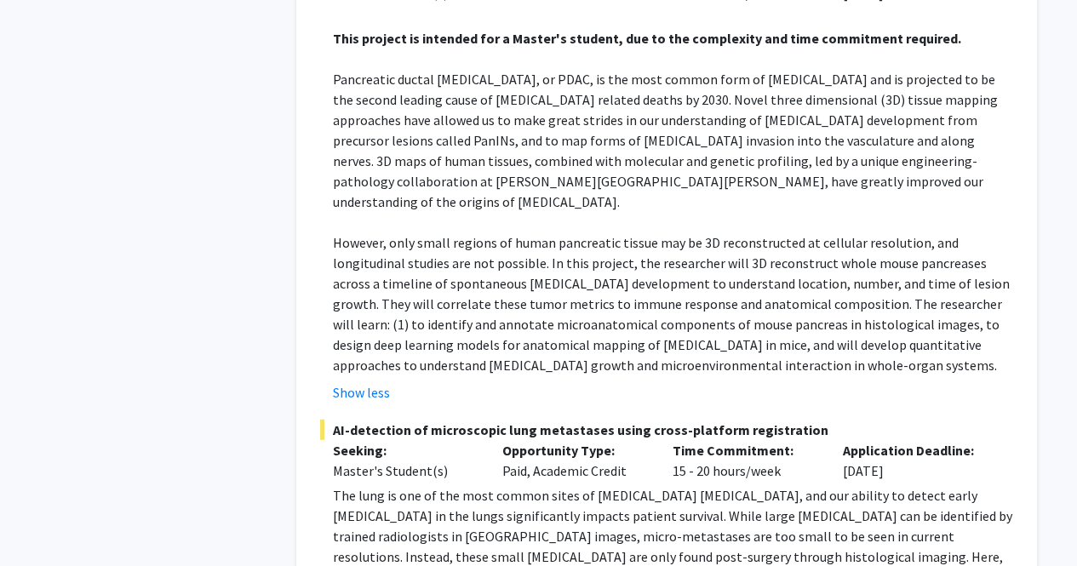
drag, startPoint x: 328, startPoint y: 345, endPoint x: 821, endPoint y: 339, distance: 493.0
click at [821, 420] on span "AI-detection of microscopic lung metastases using cross-platform registration" at bounding box center [666, 430] width 693 height 20
copy span "AI-detection of microscopic lung metastases using cross-platform registration"
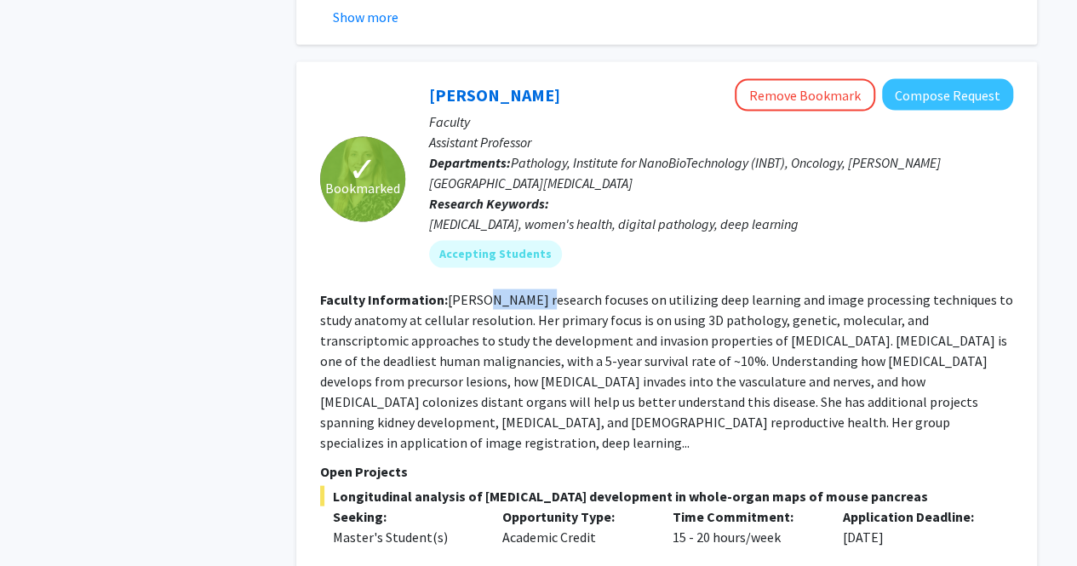
scroll to position [1447, 0]
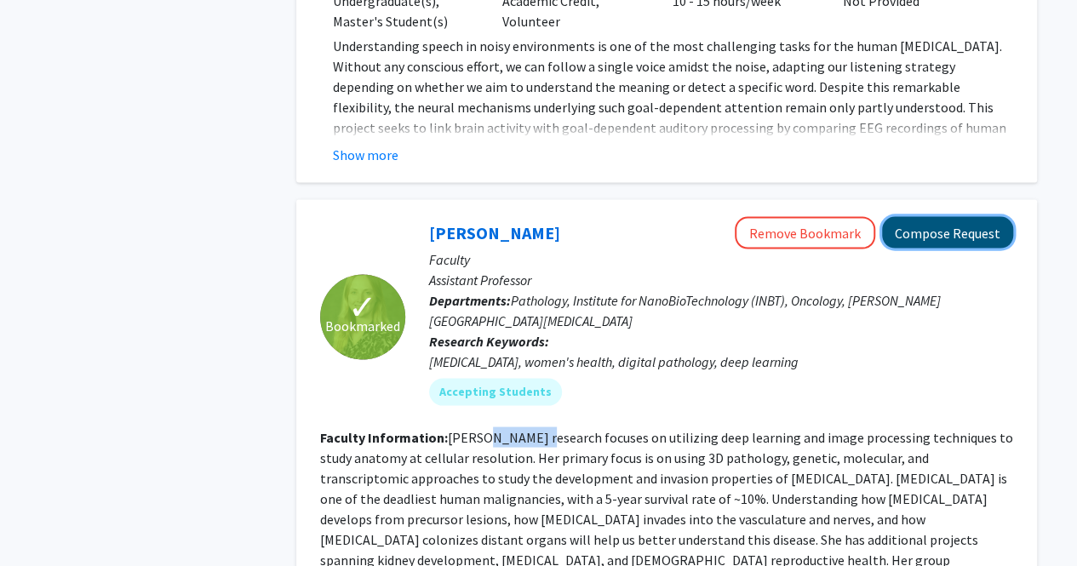
click at [964, 216] on button "Compose Request" at bounding box center [947, 232] width 131 height 32
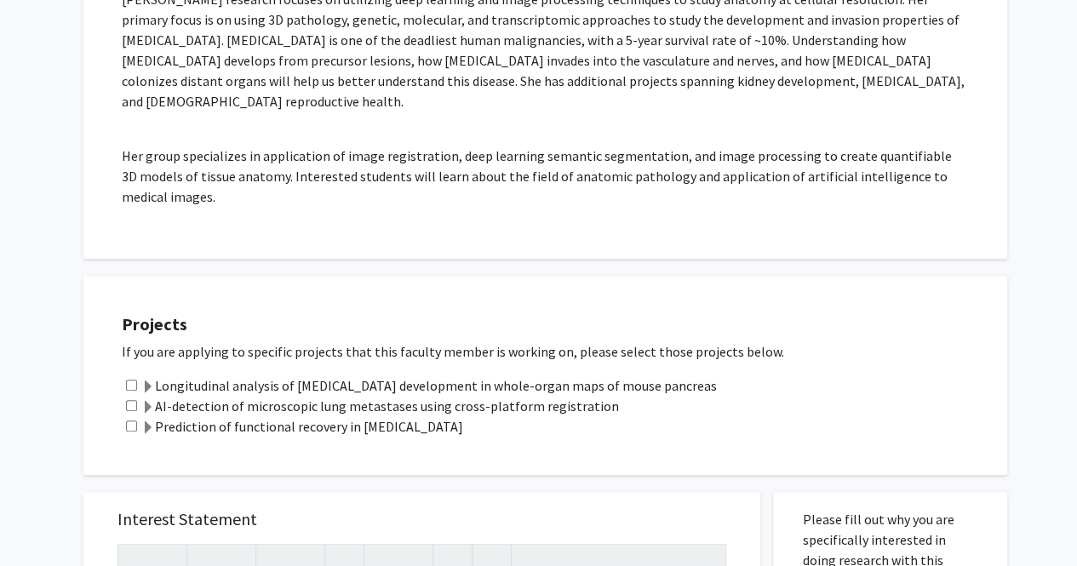
scroll to position [511, 0]
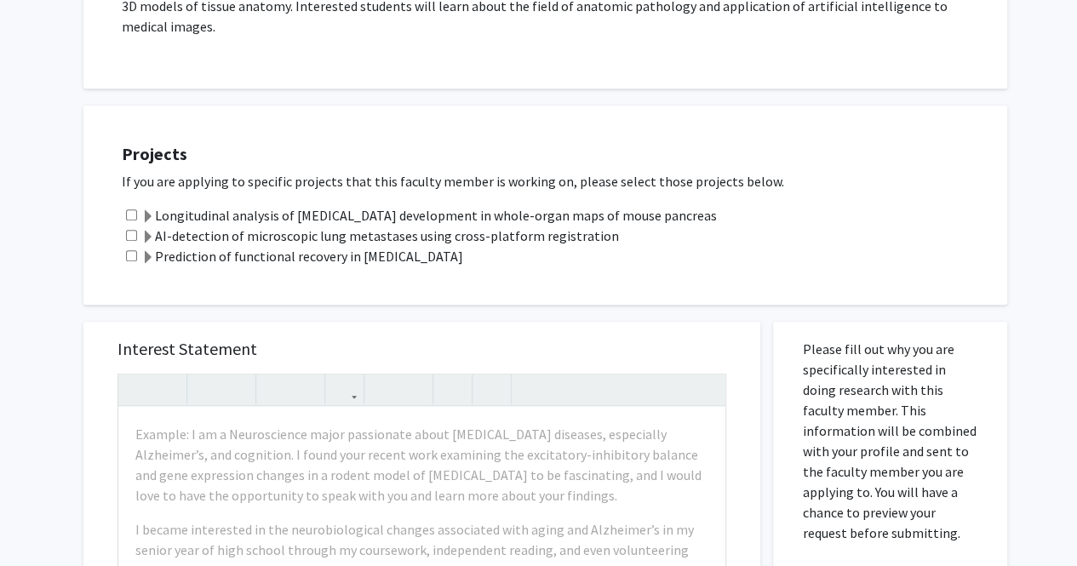
click at [349, 226] on label "AI-detection of microscopic lung metastases using cross-platform registration" at bounding box center [380, 236] width 478 height 20
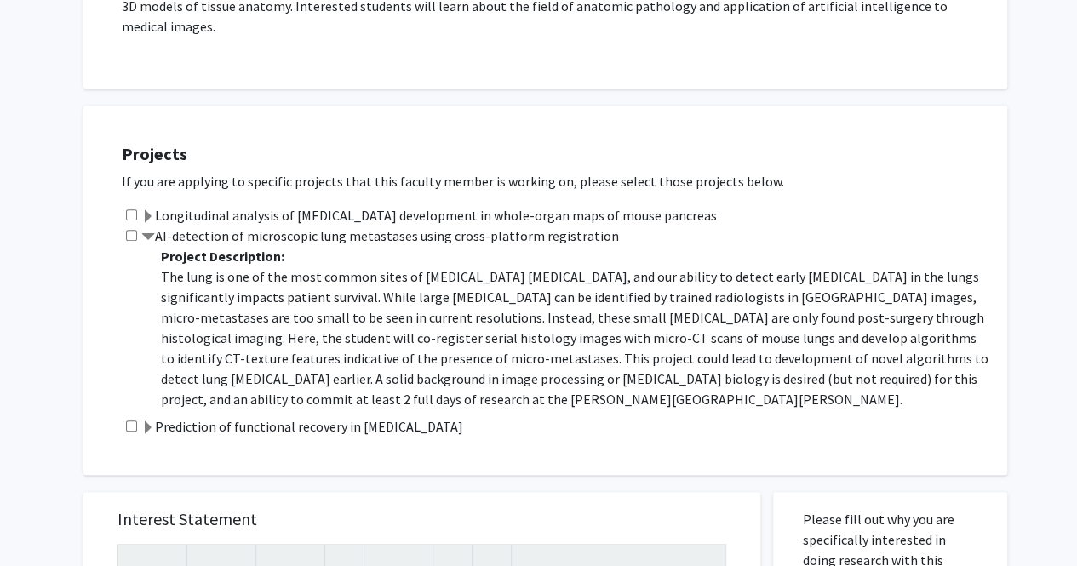
click at [131, 230] on input "checkbox" at bounding box center [131, 235] width 11 height 11
checkbox input "true"
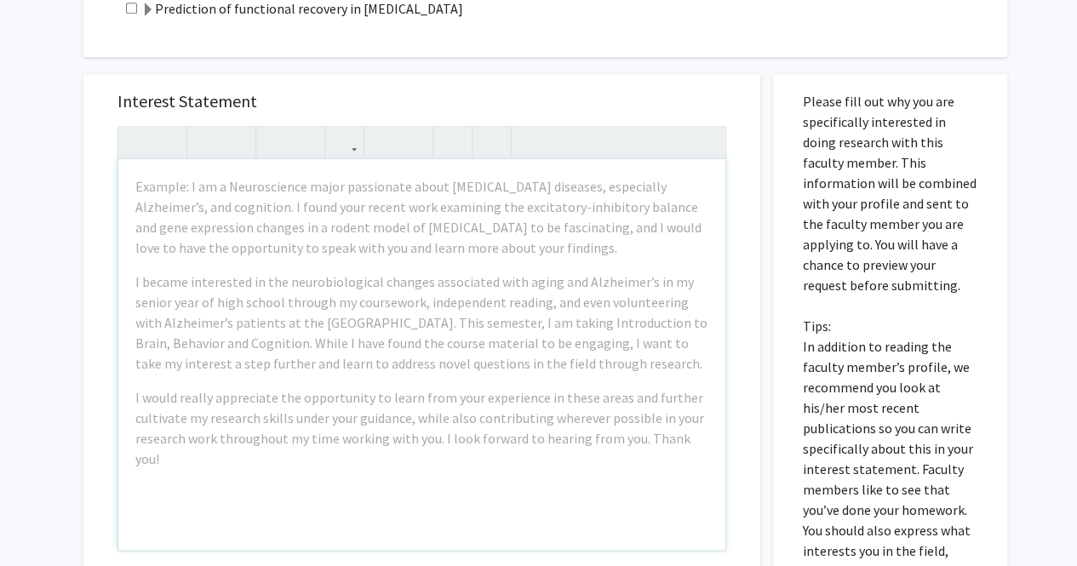
scroll to position [937, 0]
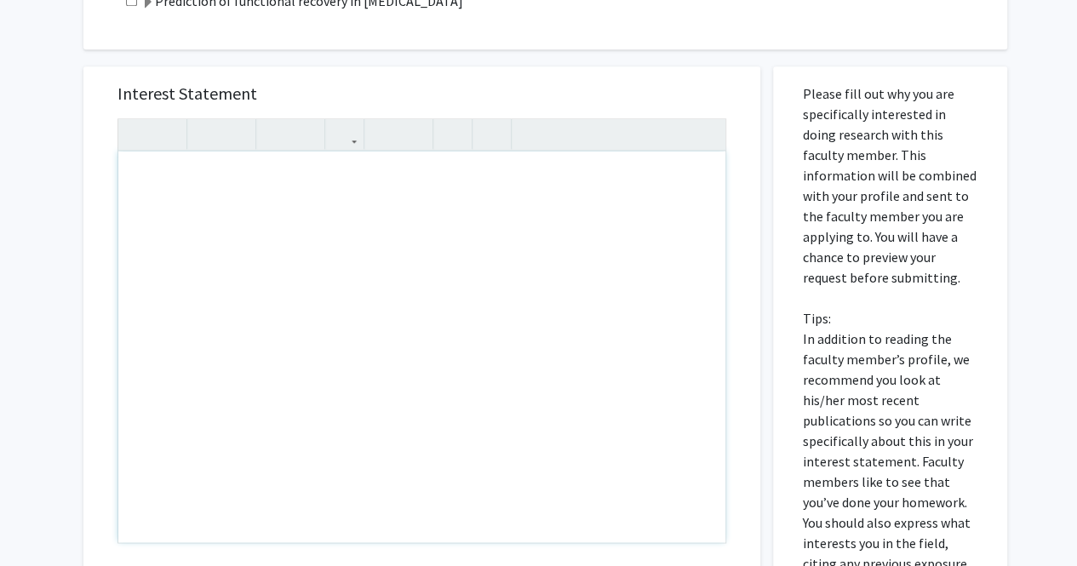
click at [376, 227] on div "Note to users with screen readers: Please press Alt+0 or Option+0 to deactivate…" at bounding box center [421, 347] width 607 height 391
paste div "Note to users with screen readers: Please press Alt+0 or Option+0 to deactivate…"
type textarea "<p>Dear Dr. Kiemen, </p> <p>I hope this message finds you well. My name is Dhiv…"
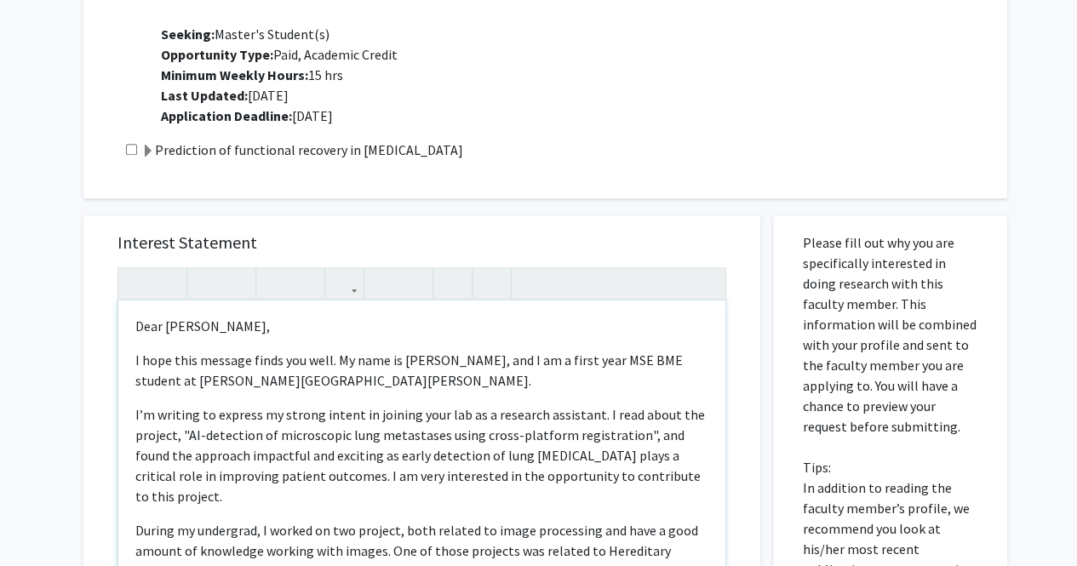
scroll to position [0, 0]
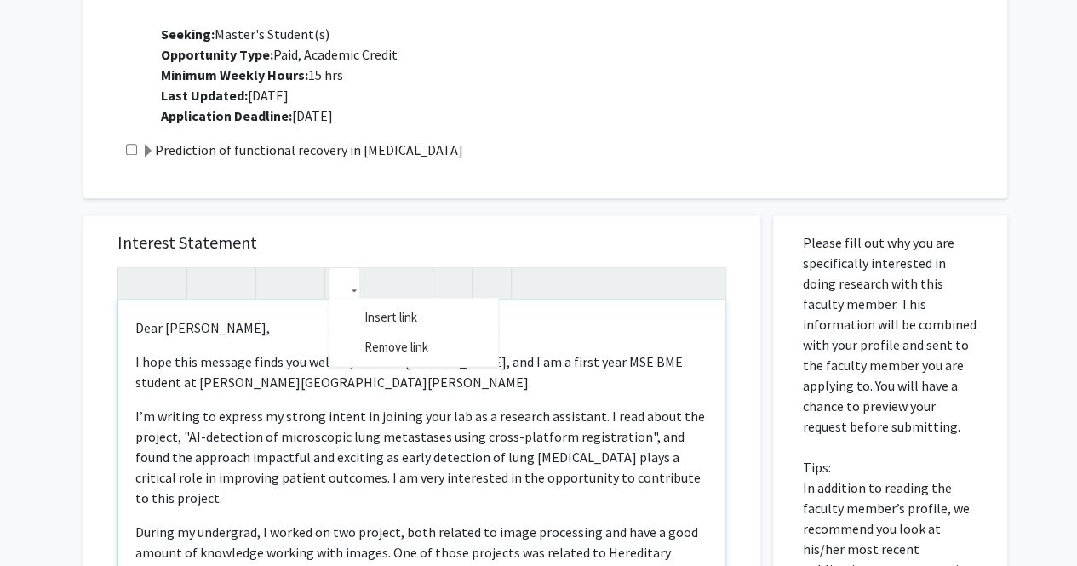
click at [346, 269] on icon "button" at bounding box center [344, 283] width 14 height 28
click at [501, 232] on h5 "Interest Statement" at bounding box center [421, 242] width 609 height 20
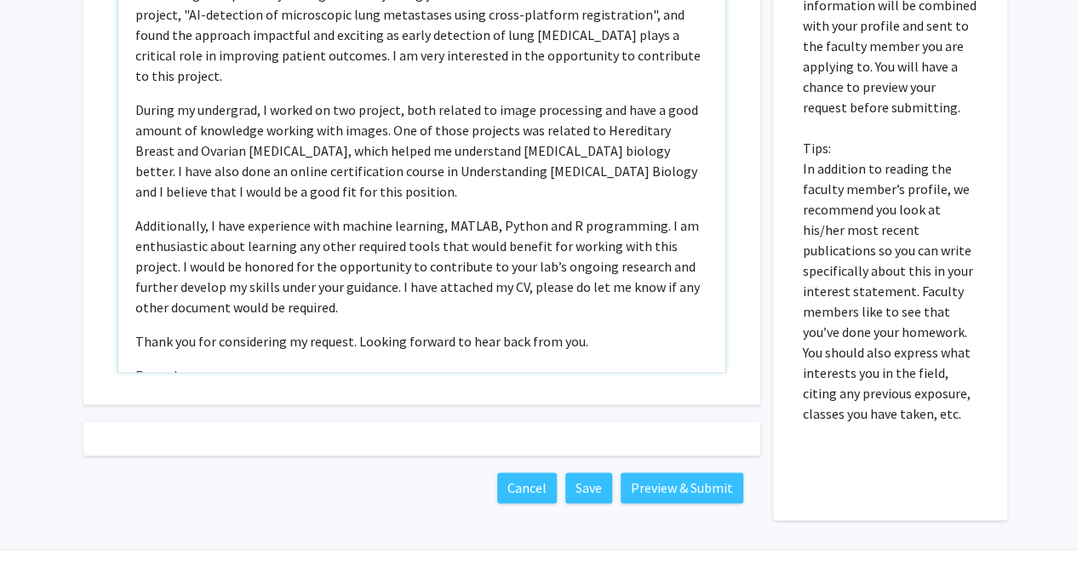
scroll to position [195, 0]
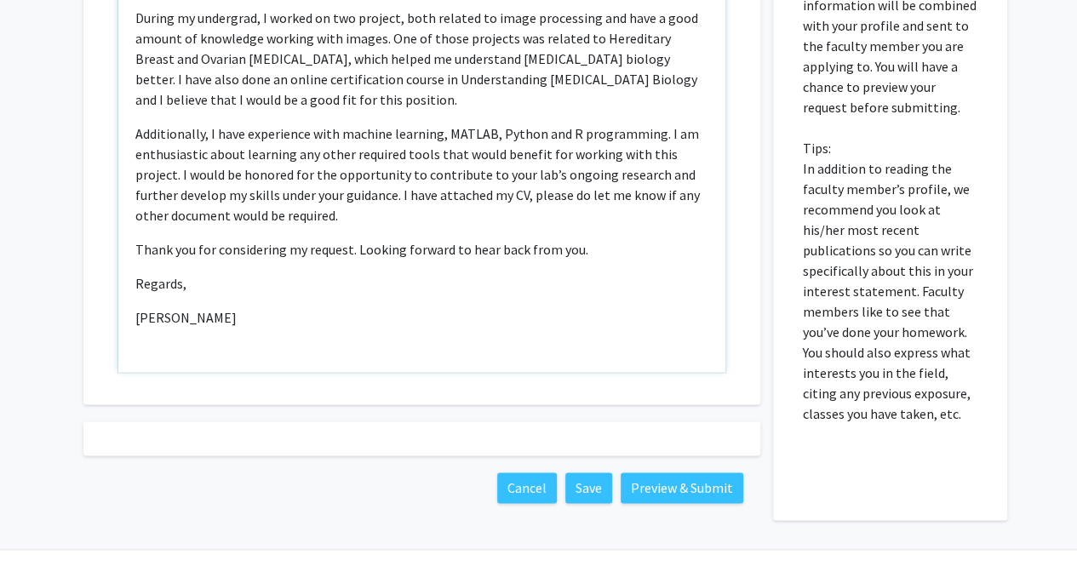
click at [625, 239] on p "Thank you for considering my request. Looking forward to hear back from you." at bounding box center [421, 249] width 573 height 20
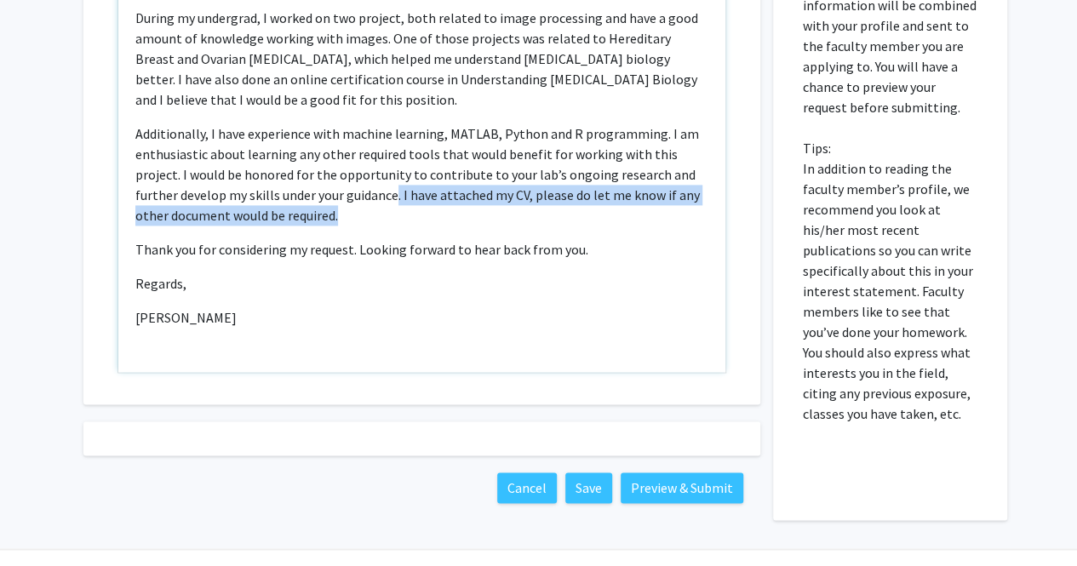
drag, startPoint x: 397, startPoint y: 151, endPoint x: 417, endPoint y: 173, distance: 30.1
click at [417, 173] on p "Additionally, I have experience with machine learning, MATLAB, Python and R pro…" at bounding box center [421, 174] width 573 height 102
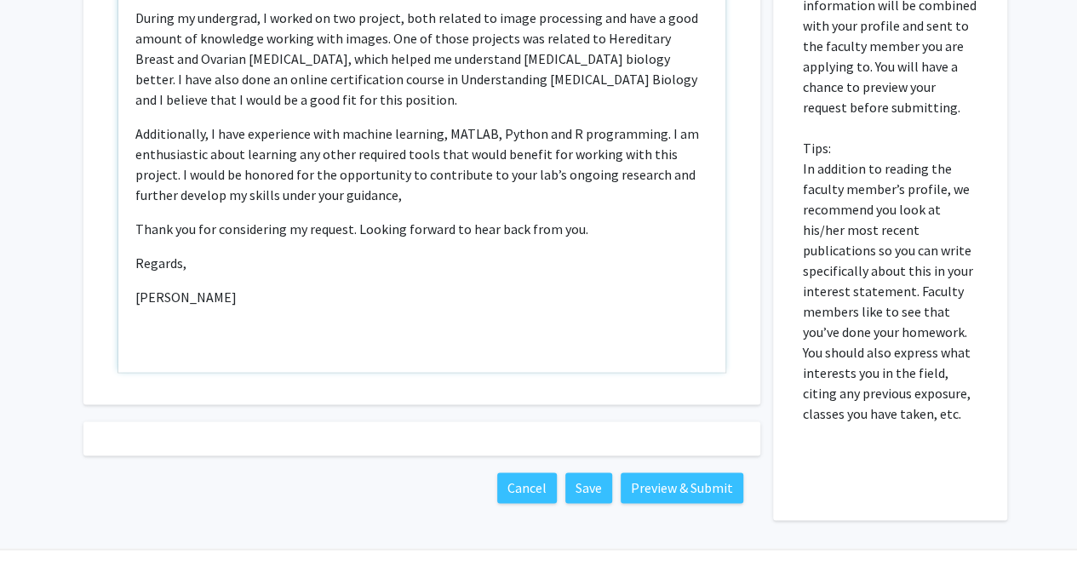
scroll to position [1127, 0]
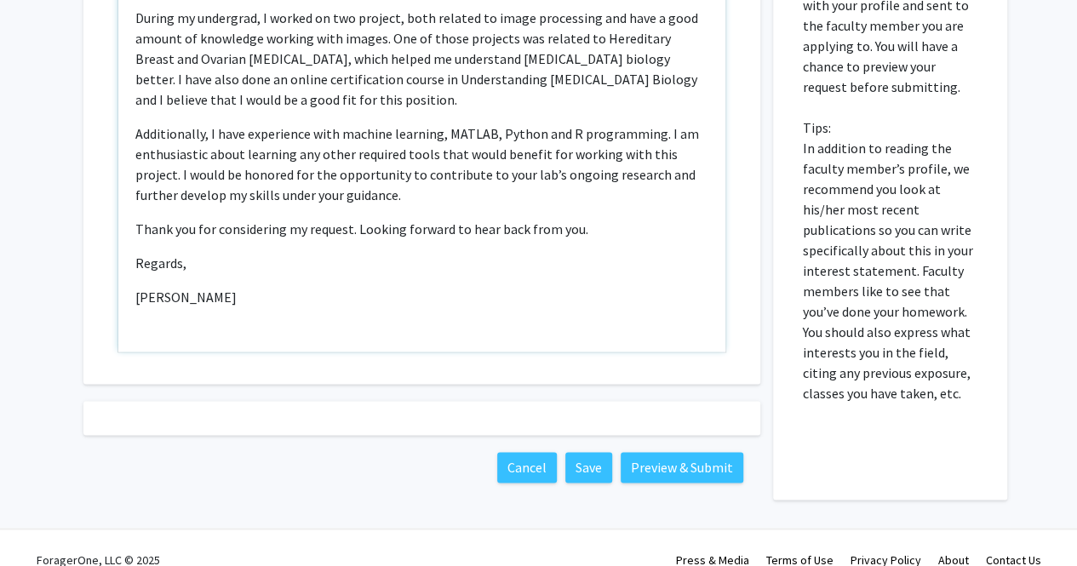
drag, startPoint x: 587, startPoint y: 184, endPoint x: 709, endPoint y: 222, distance: 128.4
click at [587, 219] on p "Thank you for considering my request. Looking forward to hear back from you." at bounding box center [421, 229] width 573 height 20
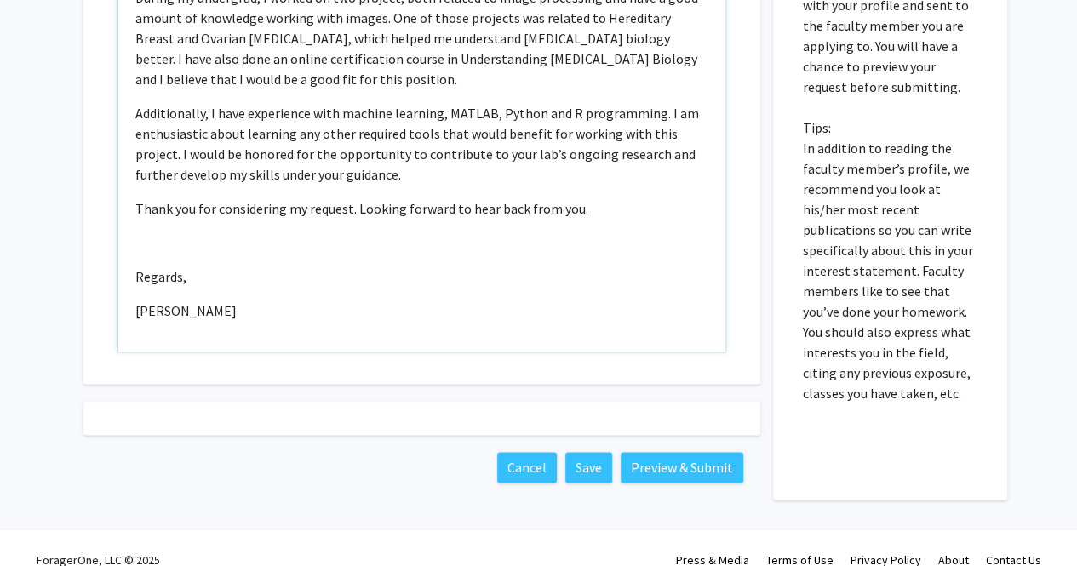
scroll to position [1107, 0]
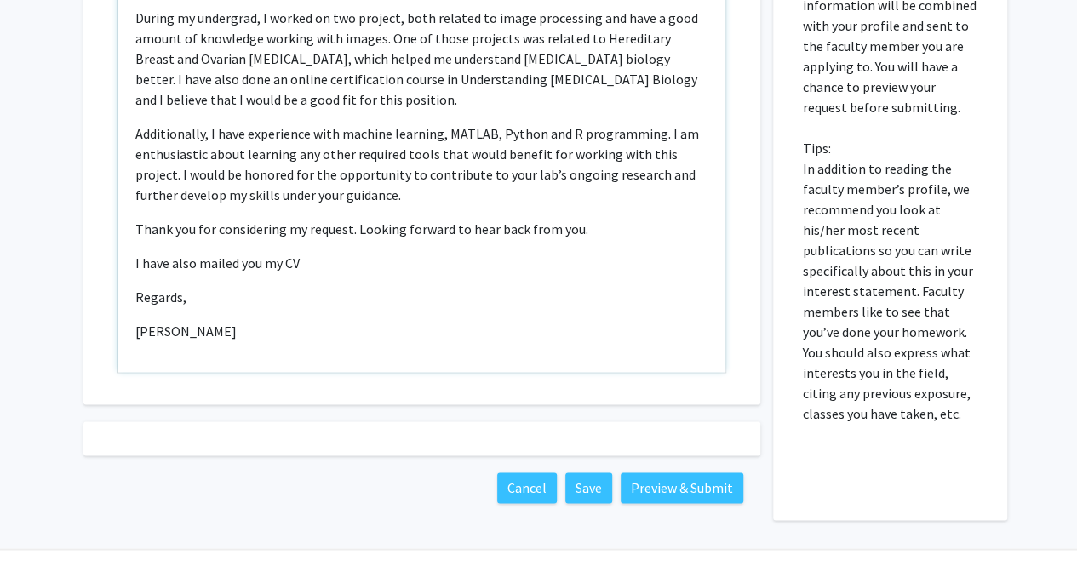
click at [604, 243] on div "Dear Dr. Kiemen,  I hope this message finds you well. My name is Dhivya Prade…" at bounding box center [421, 176] width 607 height 391
click at [524, 253] on p "I have also mailed you my CV" at bounding box center [421, 263] width 573 height 20
click at [524, 253] on p "I have also mailed you my CV." at bounding box center [421, 263] width 573 height 20
drag, startPoint x: 340, startPoint y: 221, endPoint x: 126, endPoint y: 226, distance: 213.8
click at [126, 226] on div "Dear Dr. Kiemen,  I hope this message finds you well. My name is Dhivya Prade…" at bounding box center [421, 176] width 607 height 391
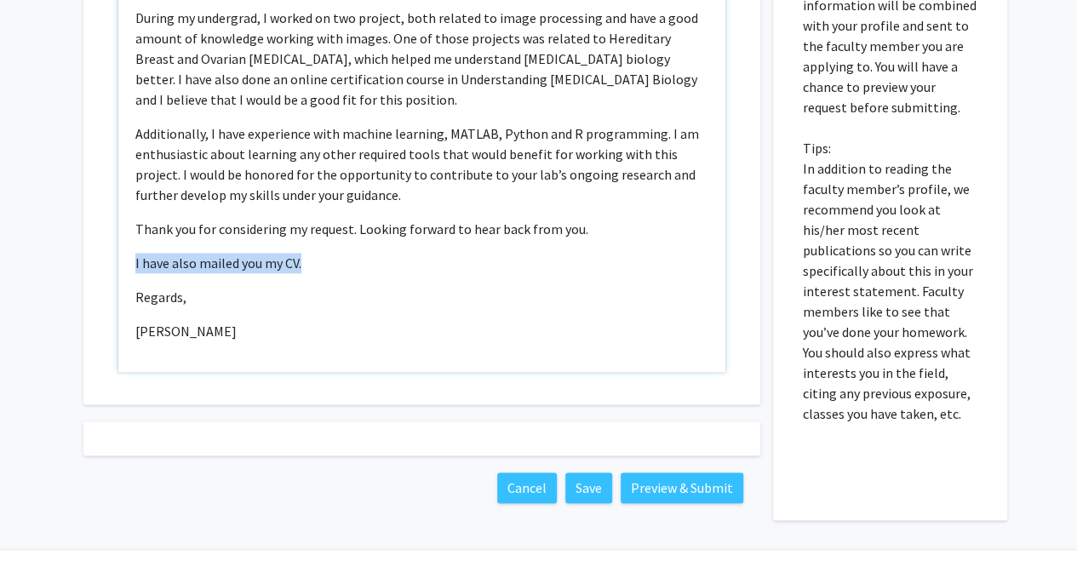
drag, startPoint x: 311, startPoint y: 217, endPoint x: 124, endPoint y: 216, distance: 186.5
click at [124, 216] on div "Dear Dr. Kiemen,  I hope this message finds you well. My name is Dhivya Prade…" at bounding box center [421, 176] width 607 height 391
copy p "I have also mailed you my CV."
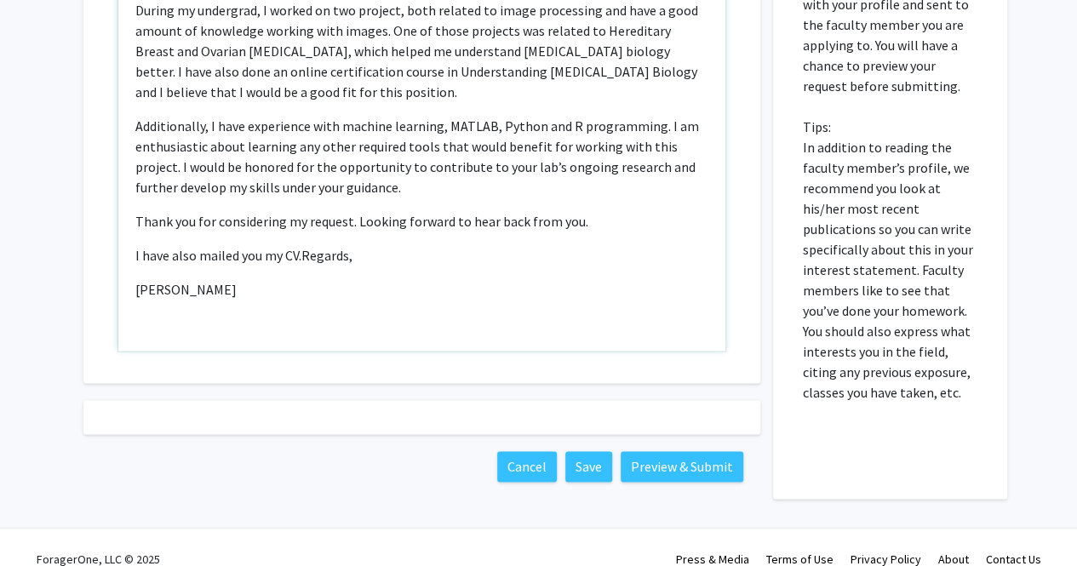
scroll to position [161, 0]
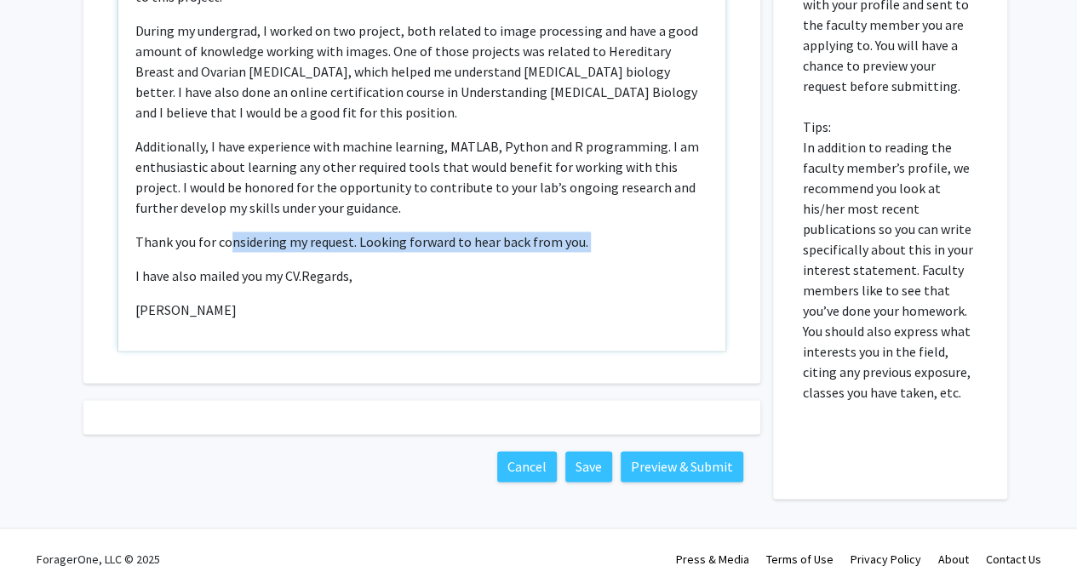
drag, startPoint x: 124, startPoint y: 216, endPoint x: 288, endPoint y: 202, distance: 164.1
click at [269, 200] on div "Dear Dr. Kiemen,  I hope this message finds you well. My name is Dhivya Prade…" at bounding box center [421, 155] width 607 height 391
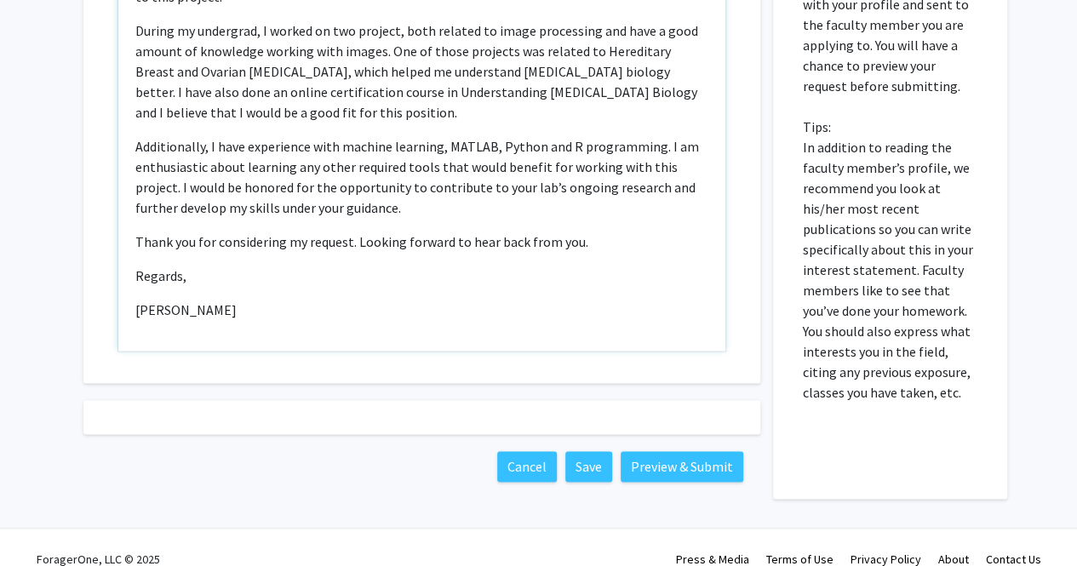
click at [421, 172] on p "Additionally, I have experience with machine learning, MATLAB, Python and R pro…" at bounding box center [421, 177] width 573 height 82
click at [446, 169] on p "Additionally, I have experience with machine learning, MATLAB, Python and R pro…" at bounding box center [421, 177] width 573 height 82
type textarea "<p>Dear Dr. Kiemen, </p> <p>I hope this message finds you well. My name is Dhiv…"
click at [292, 254] on div "Dear Dr. Kiemen,  I hope this message finds you well. My name is Dhivya Prade…" at bounding box center [421, 155] width 607 height 391
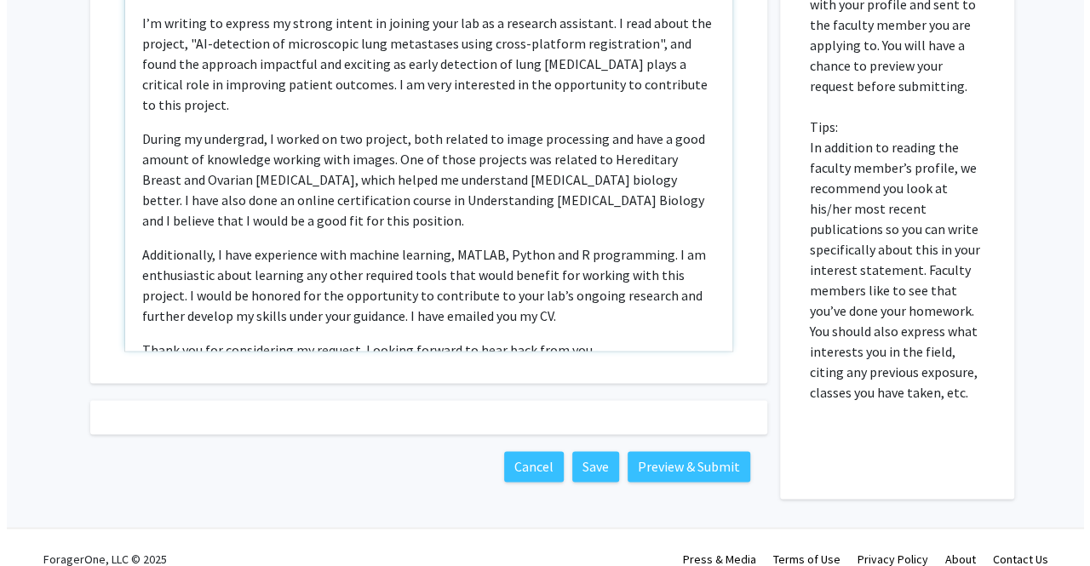
scroll to position [0, 0]
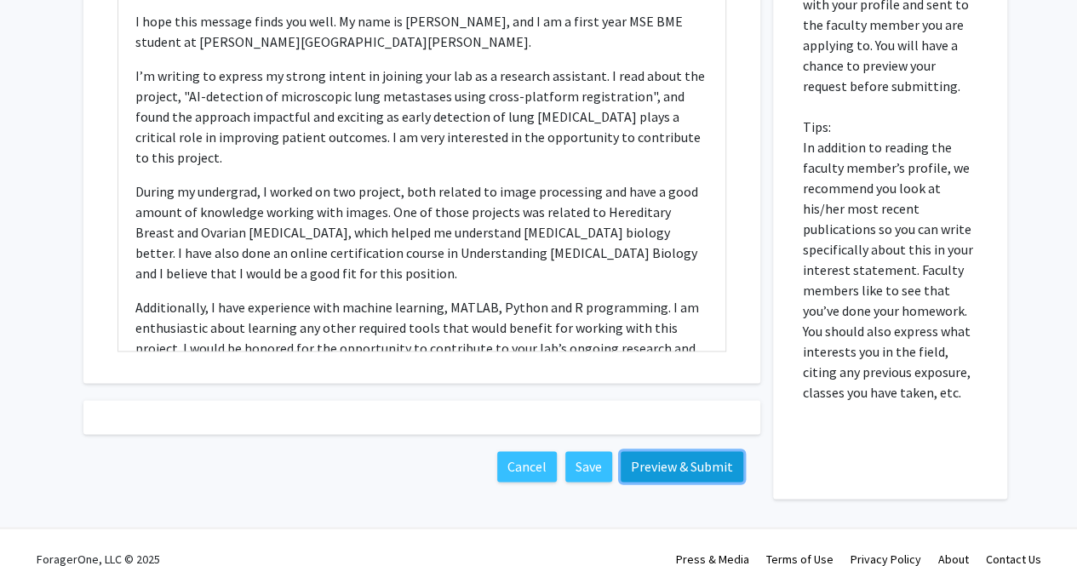
click at [698, 451] on button "Preview & Submit" at bounding box center [682, 466] width 123 height 31
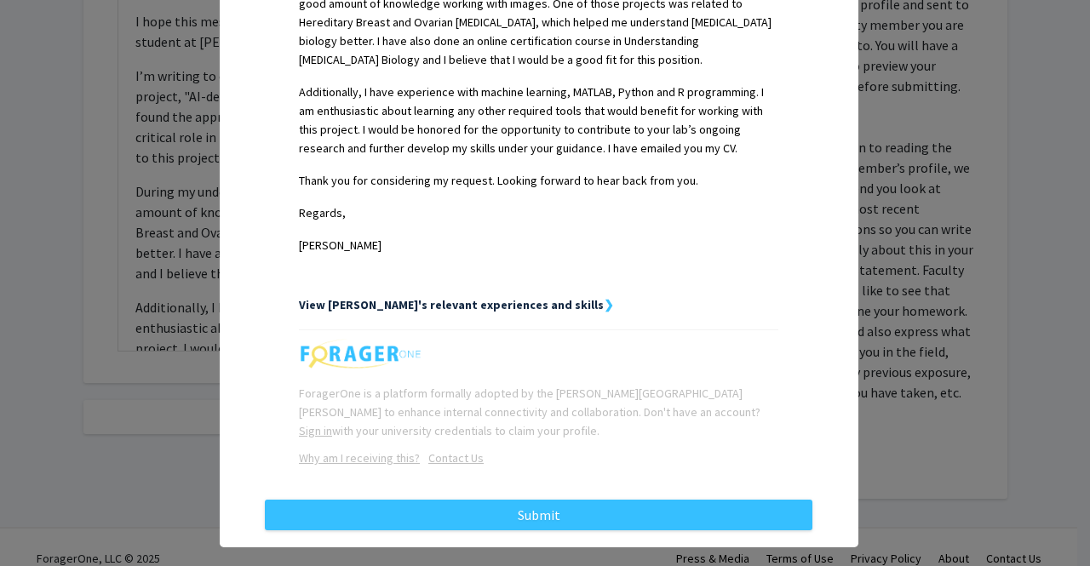
scroll to position [684, 0]
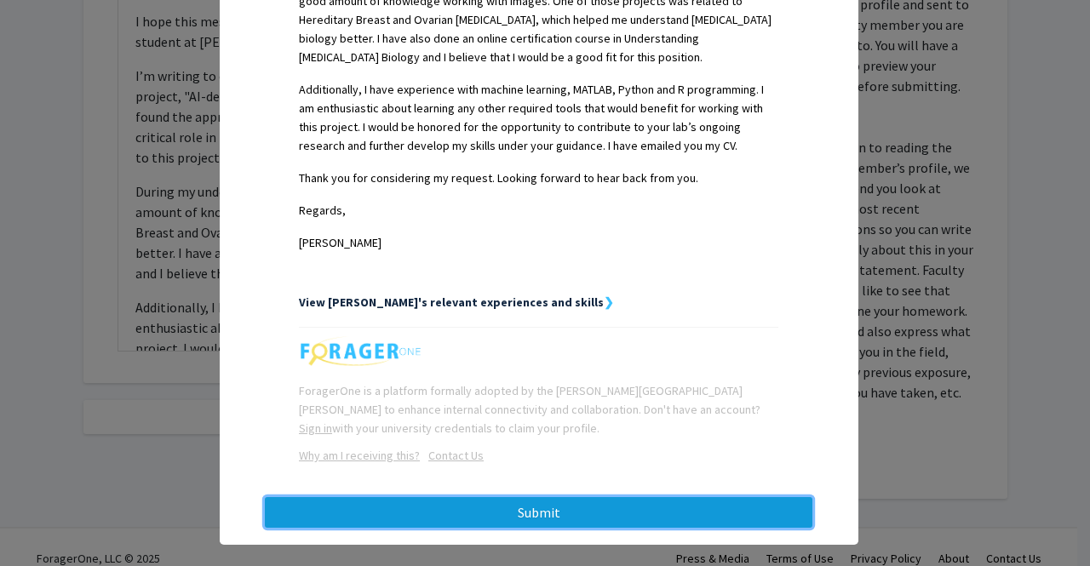
click at [555, 497] on button "Submit" at bounding box center [538, 512] width 547 height 31
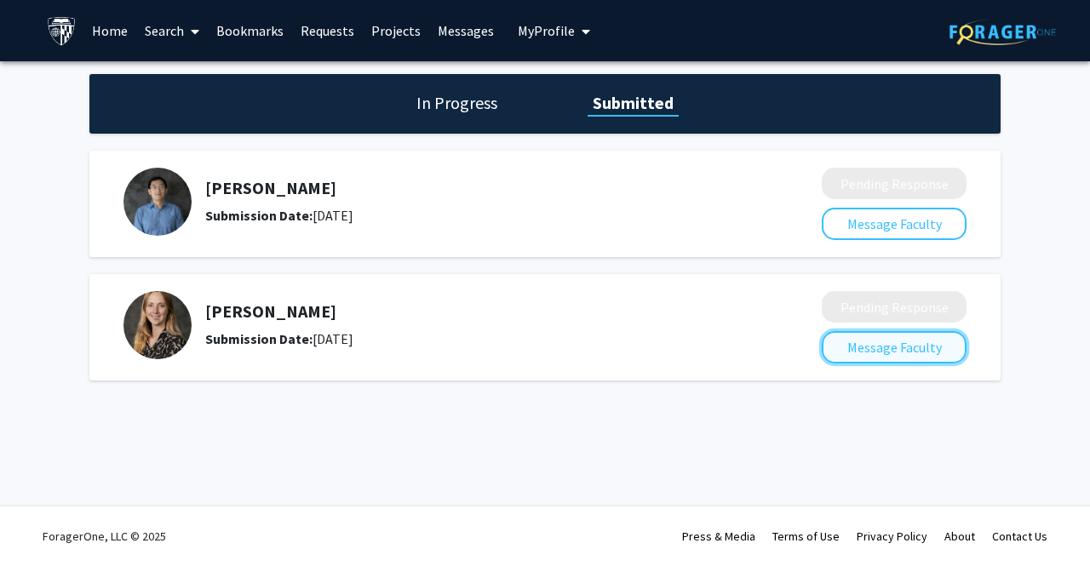
click at [896, 358] on button "Message Faculty" at bounding box center [894, 347] width 145 height 32
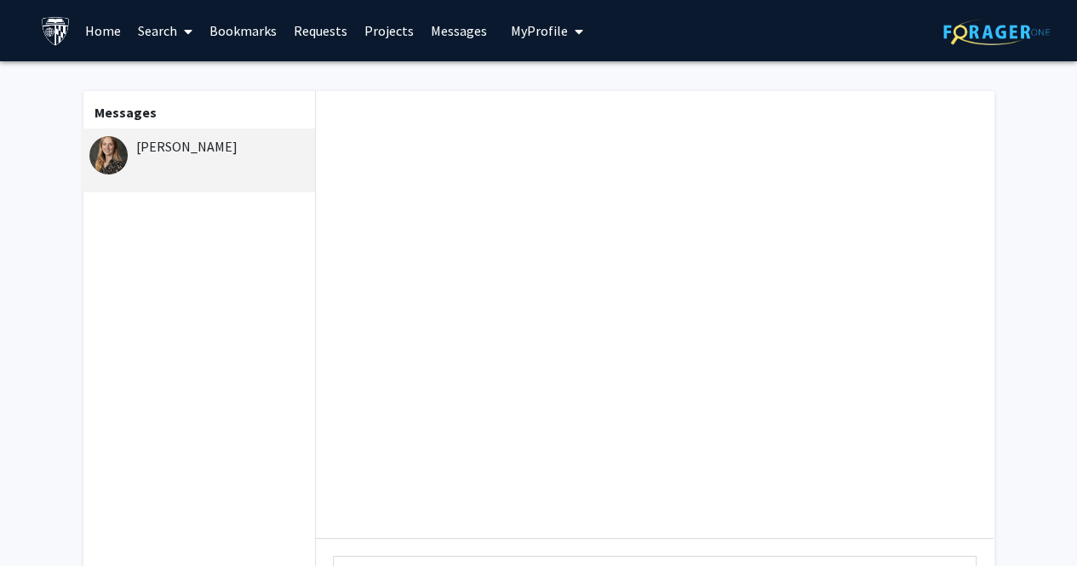
click at [200, 152] on div "Ashley Kiemen" at bounding box center [200, 146] width 222 height 20
click at [145, 33] on link "Search" at bounding box center [165, 31] width 72 height 60
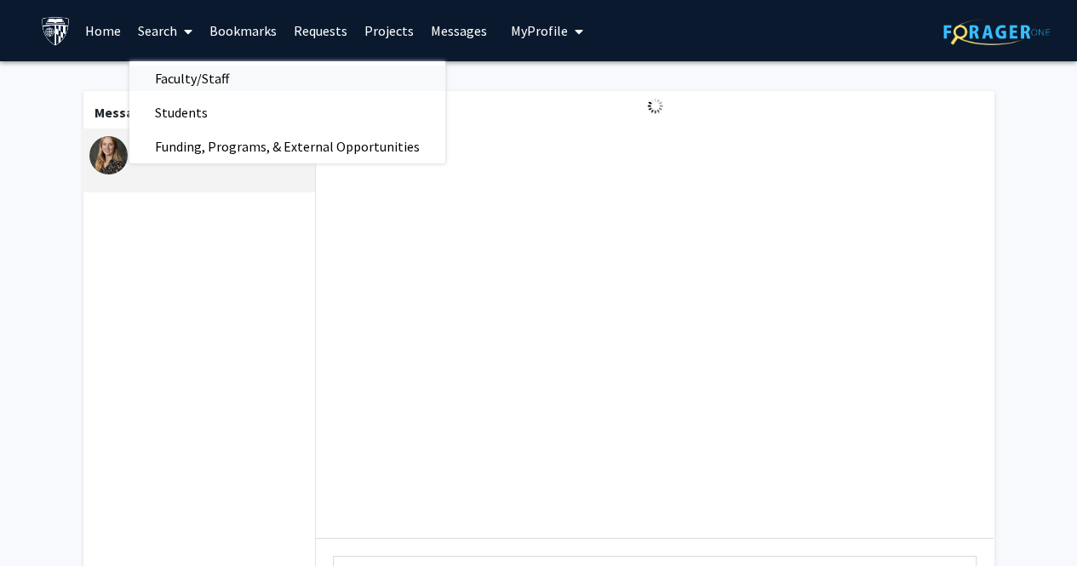
click at [171, 74] on span "Faculty/Staff" at bounding box center [191, 78] width 125 height 34
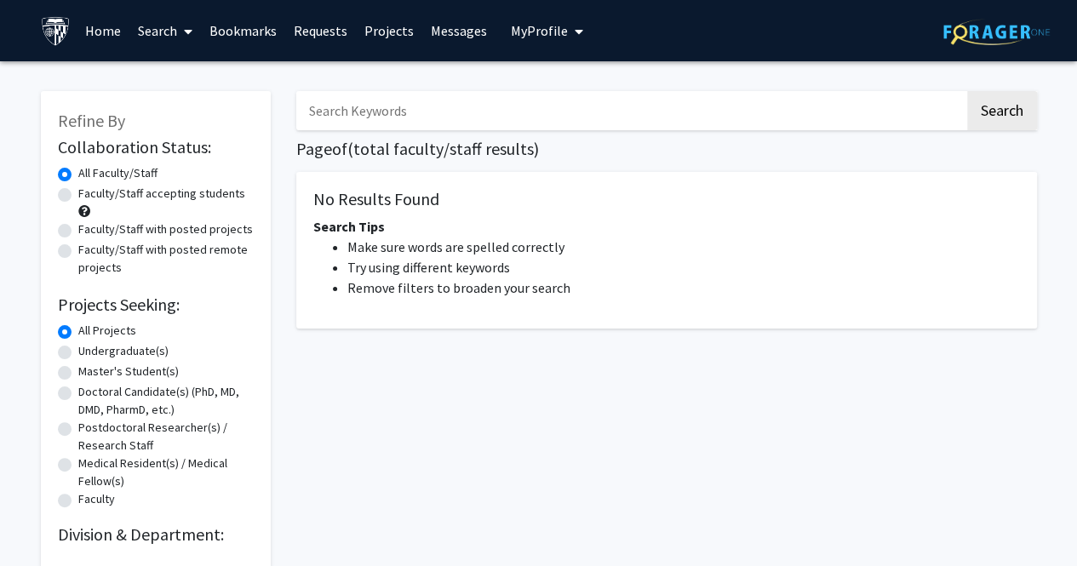
click at [106, 367] on label "Master's Student(s)" at bounding box center [128, 372] width 100 height 18
click at [89, 367] on input "Master's Student(s)" at bounding box center [83, 368] width 11 height 11
radio input "true"
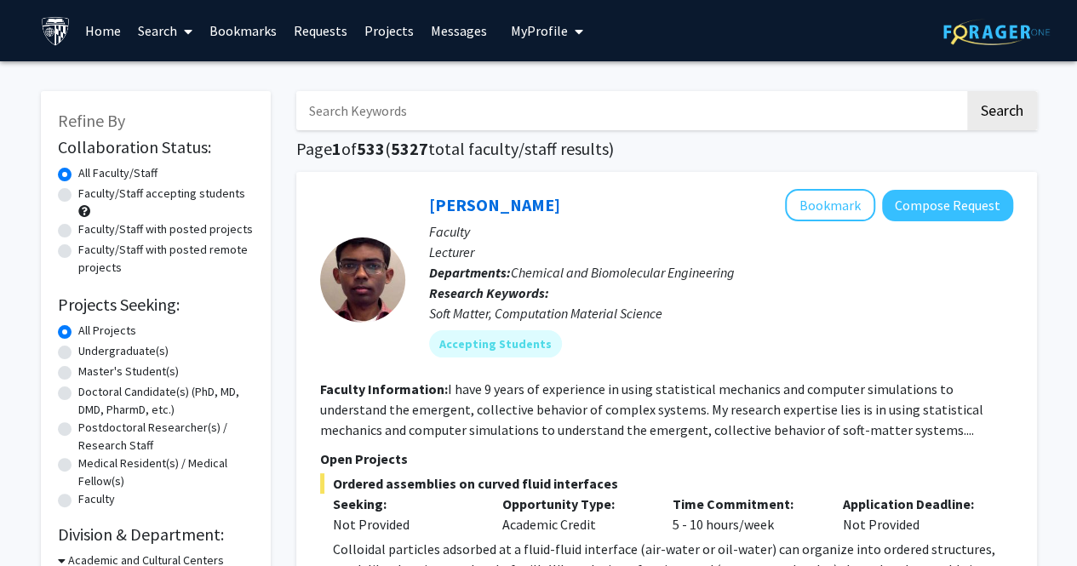
click at [135, 365] on label "Master's Student(s)" at bounding box center [128, 372] width 100 height 18
click at [89, 365] on input "Master's Student(s)" at bounding box center [83, 368] width 11 height 11
radio input "true"
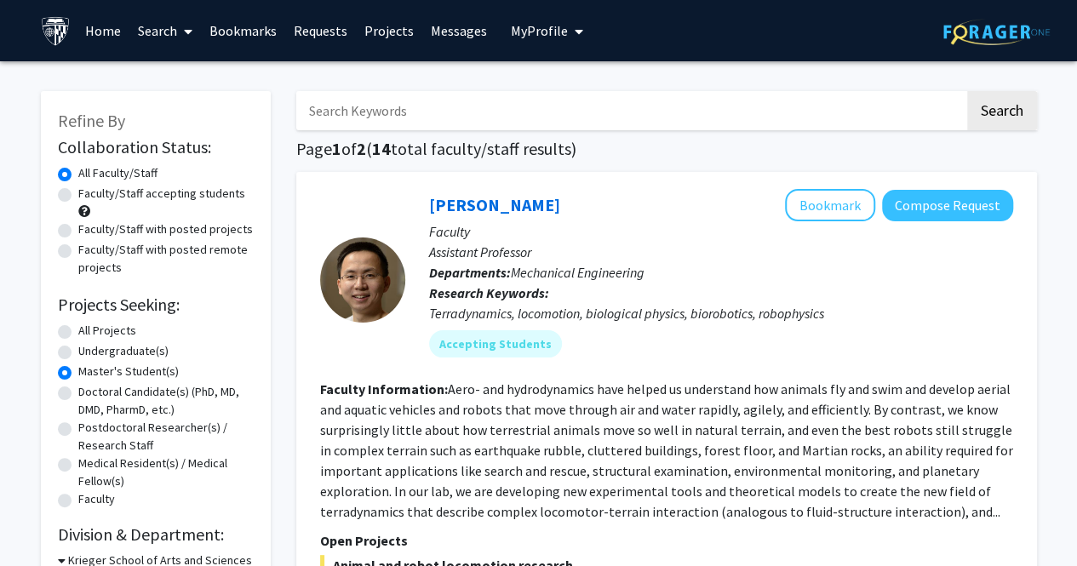
click at [128, 198] on label "Faculty/Staff accepting students" at bounding box center [161, 194] width 167 height 18
click at [89, 196] on input "Faculty/Staff accepting students" at bounding box center [83, 190] width 11 height 11
radio input "true"
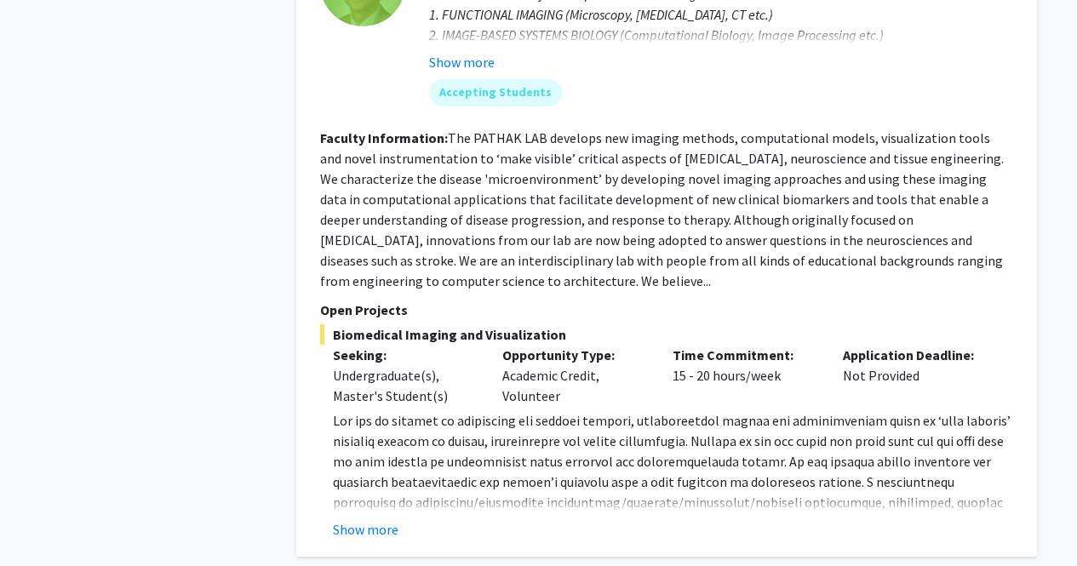
scroll to position [2895, 0]
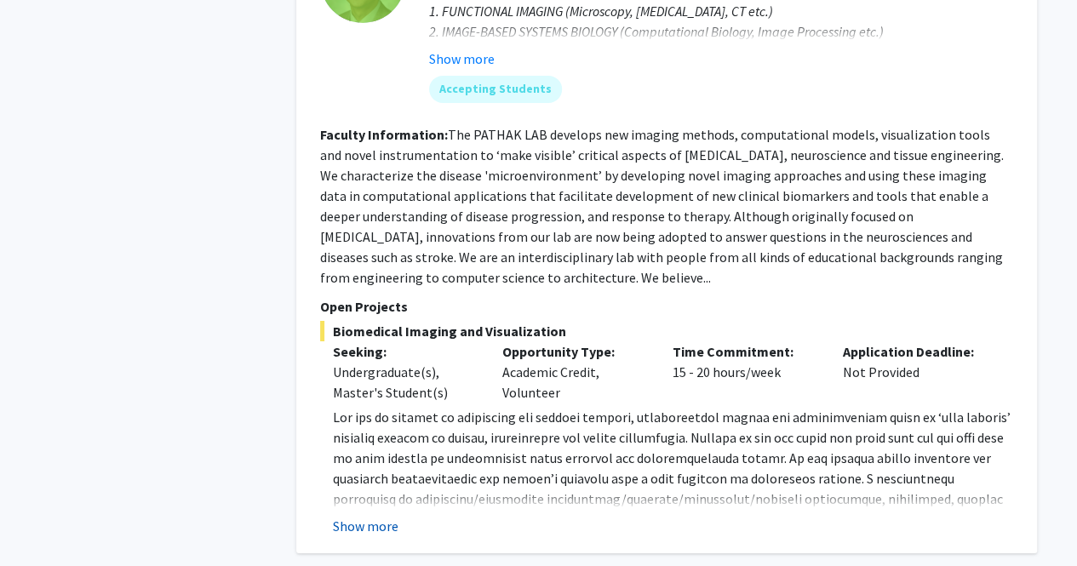
click at [355, 516] on button "Show more" at bounding box center [366, 526] width 66 height 20
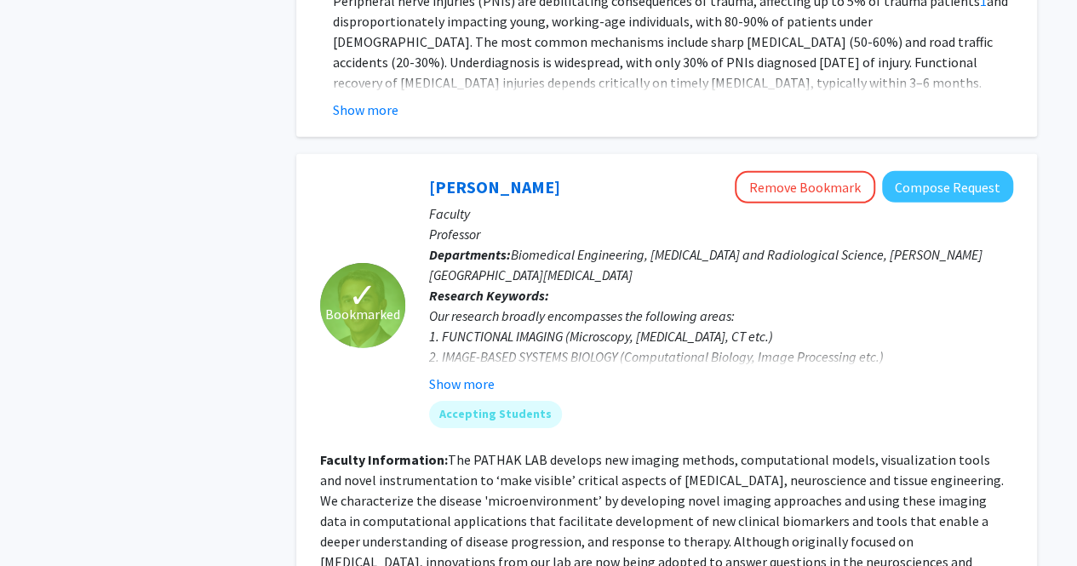
scroll to position [2554, 0]
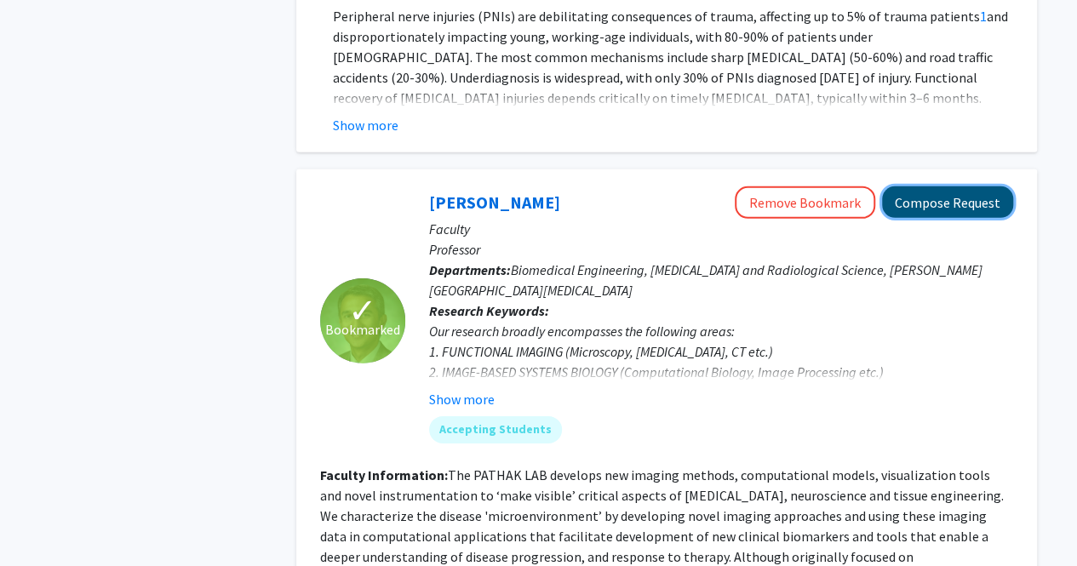
click at [940, 186] on button "Compose Request" at bounding box center [947, 202] width 131 height 32
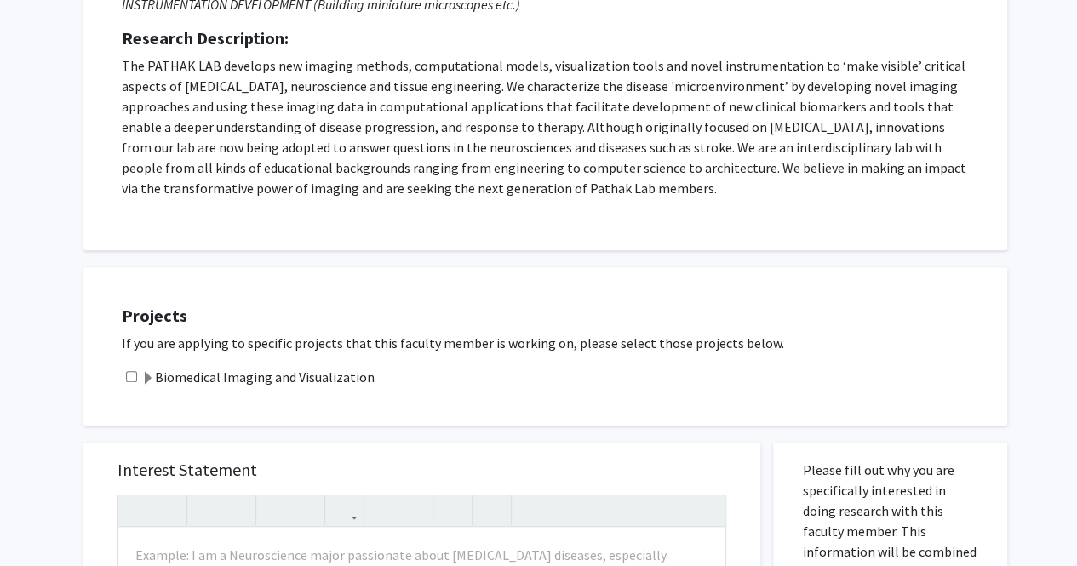
scroll to position [341, 0]
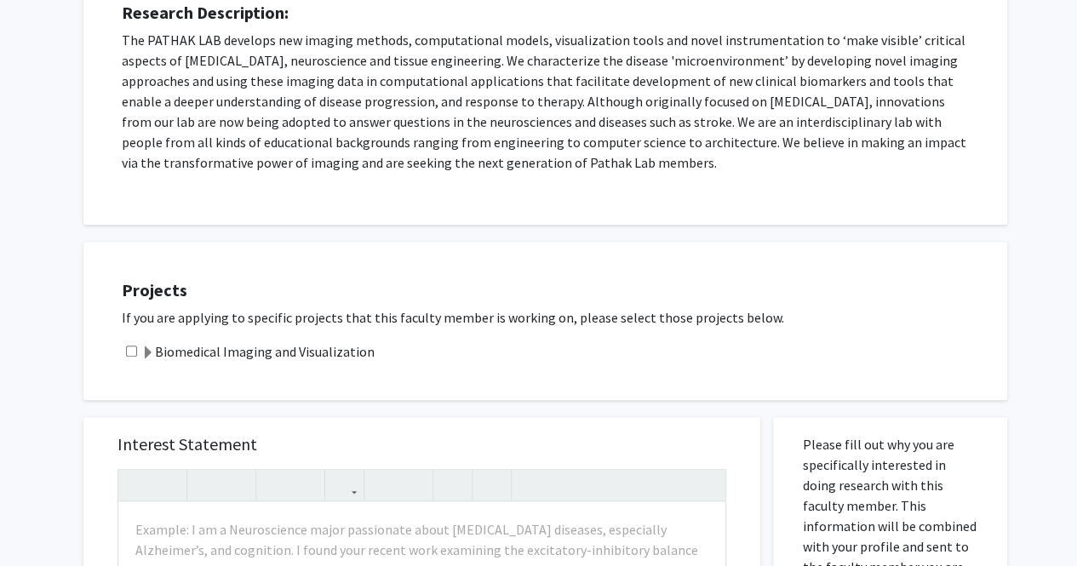
click at [375, 355] on div "Biomedical Imaging and Visualization" at bounding box center [556, 351] width 868 height 20
click at [132, 351] on input "checkbox" at bounding box center [131, 351] width 11 height 11
checkbox input "true"
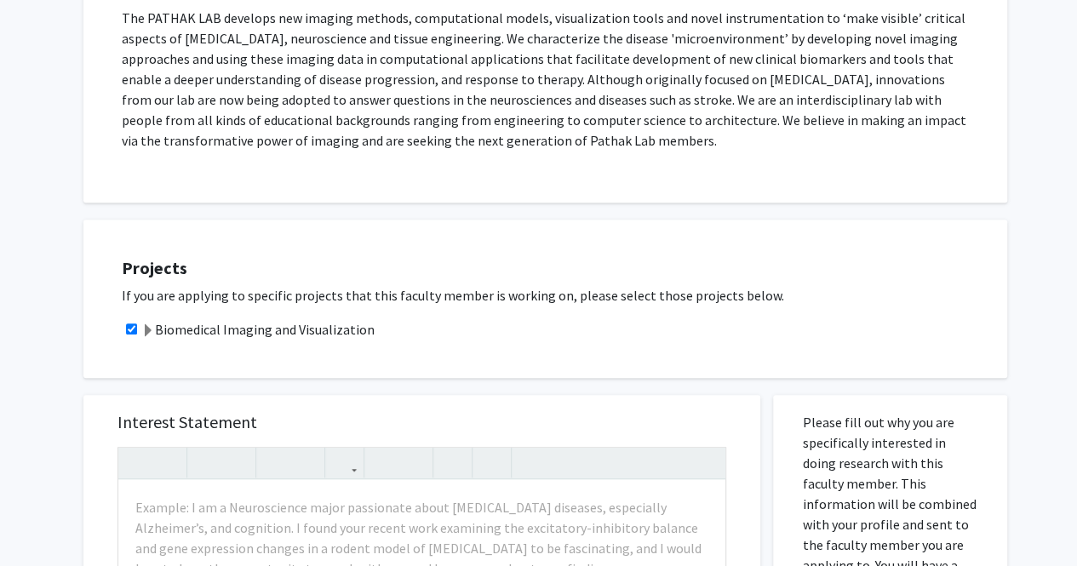
scroll to position [511, 0]
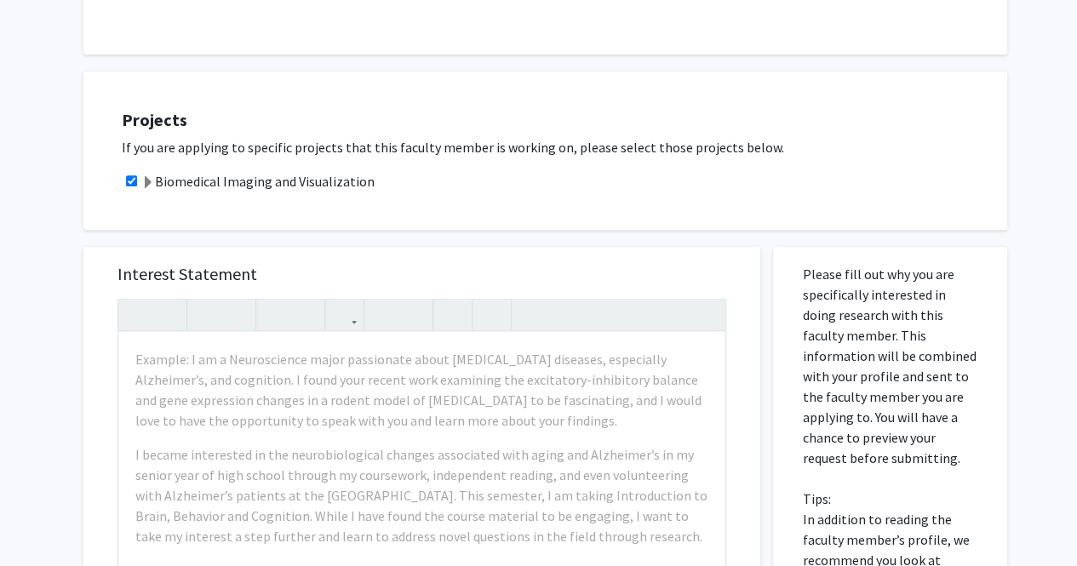
click at [145, 180] on span at bounding box center [148, 183] width 14 height 14
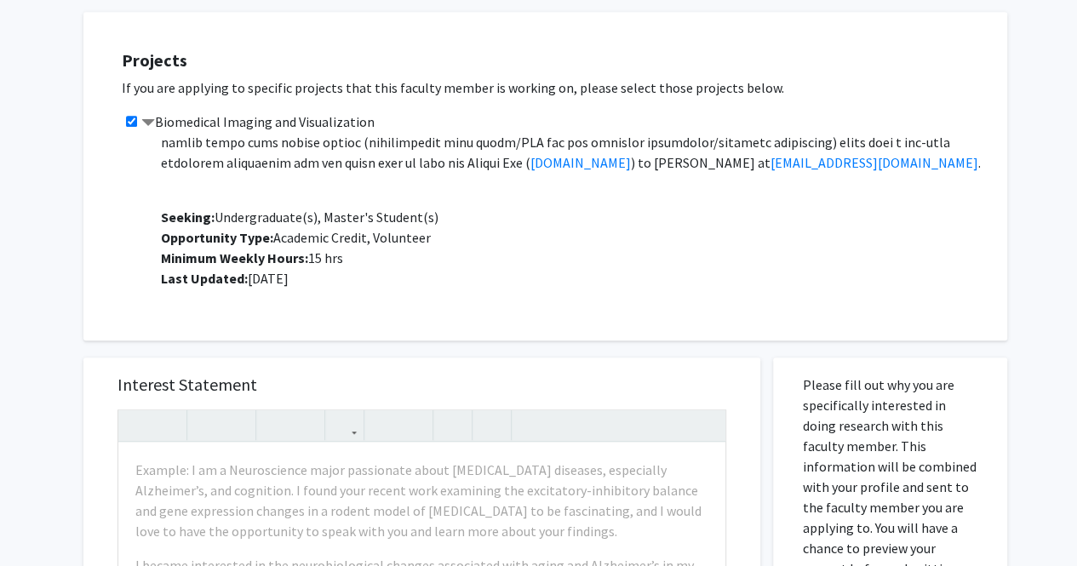
scroll to position [596, 0]
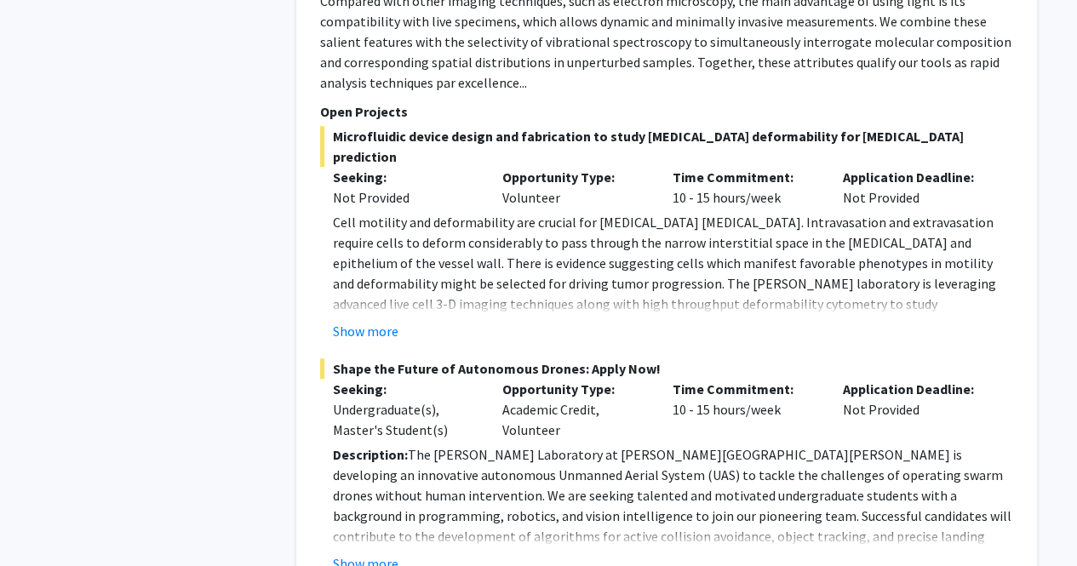
scroll to position [3831, 0]
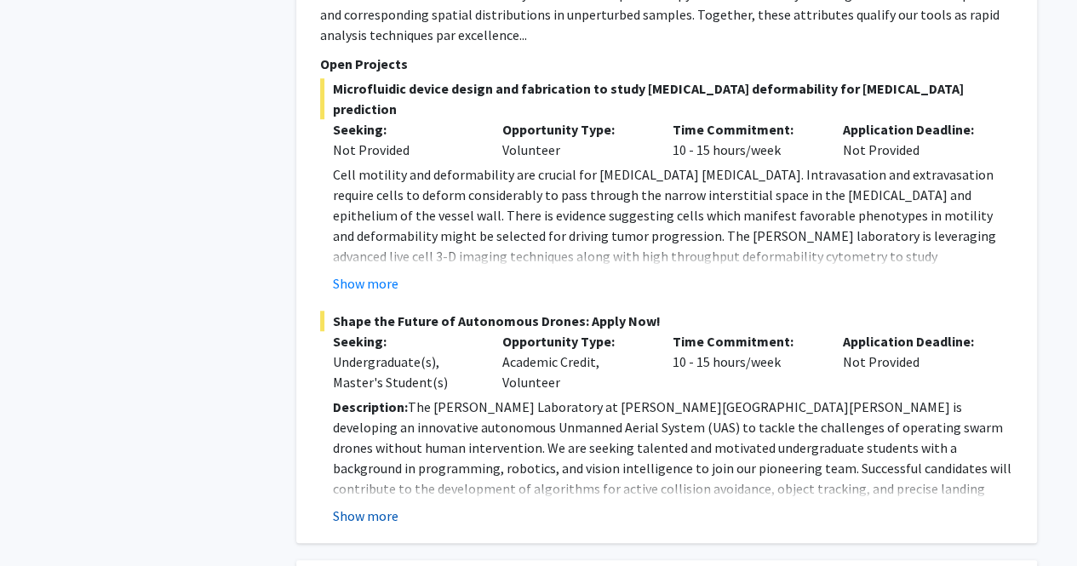
click at [386, 506] on button "Show more" at bounding box center [366, 516] width 66 height 20
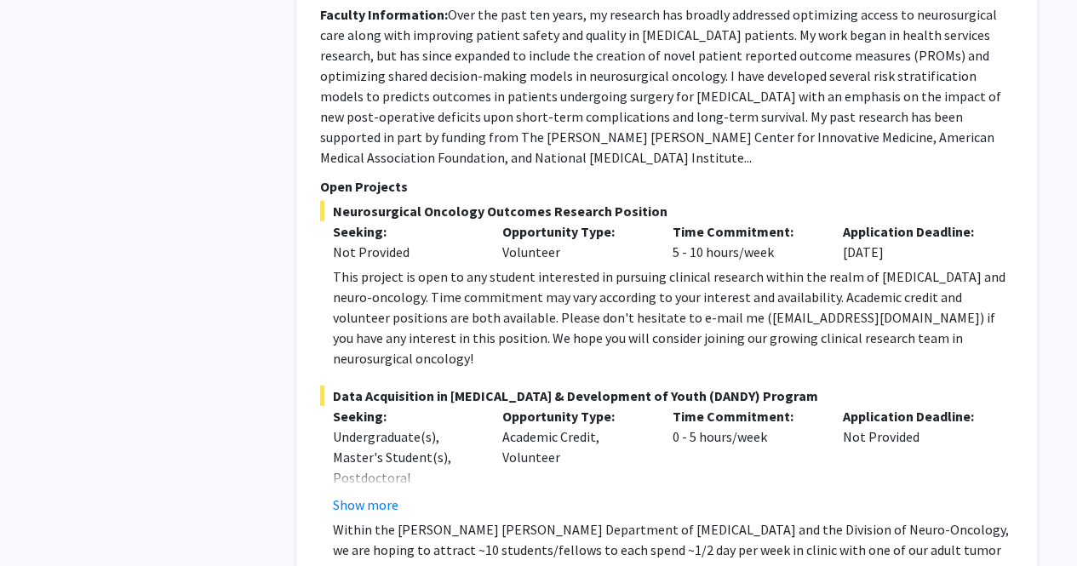
scroll to position [5279, 0]
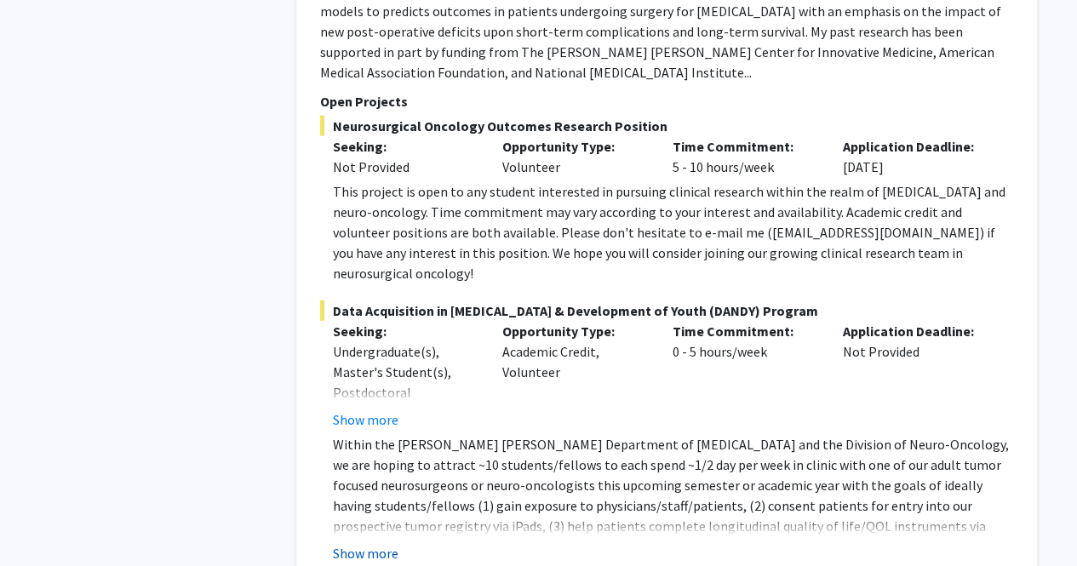
click at [383, 543] on button "Show more" at bounding box center [366, 553] width 66 height 20
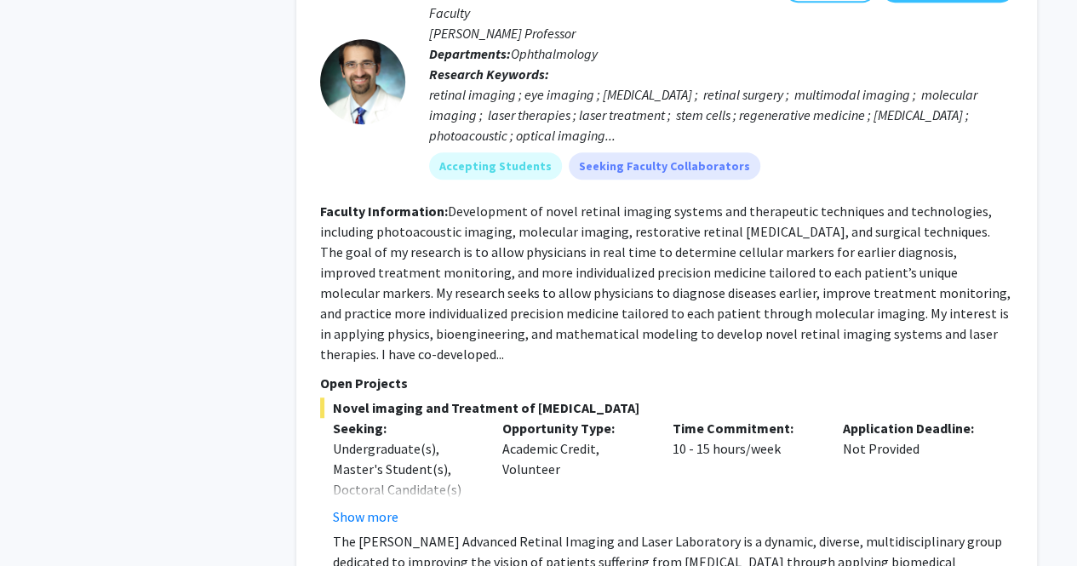
scroll to position [6896, 0]
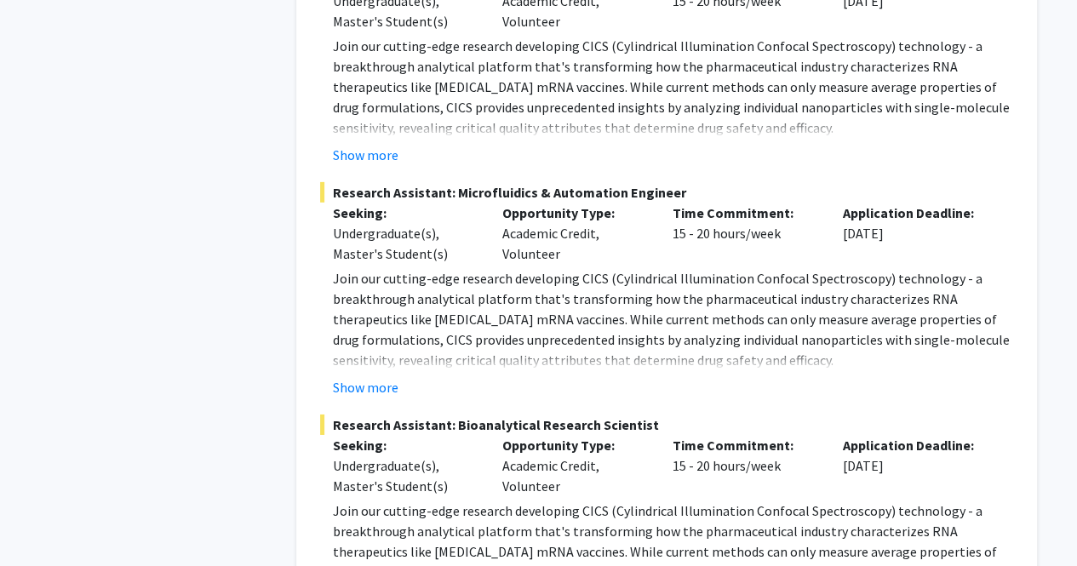
scroll to position [9081, 0]
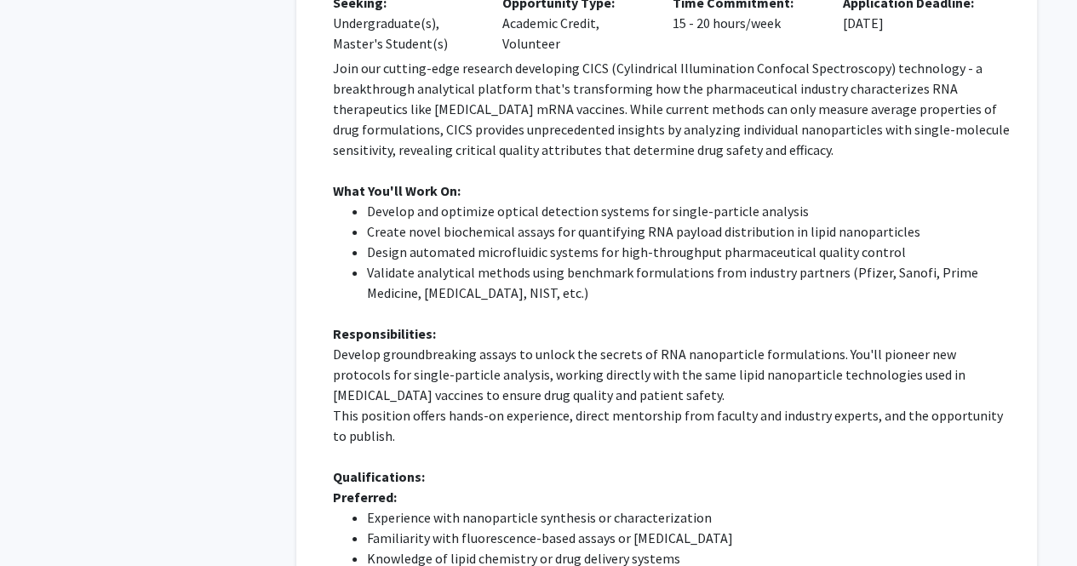
scroll to position [9714, 0]
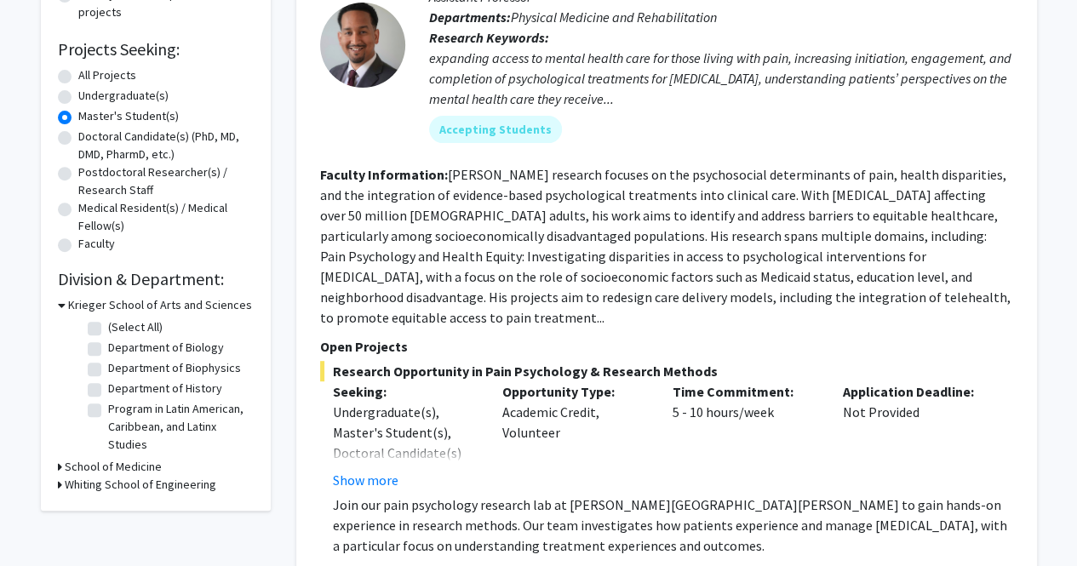
scroll to position [341, 0]
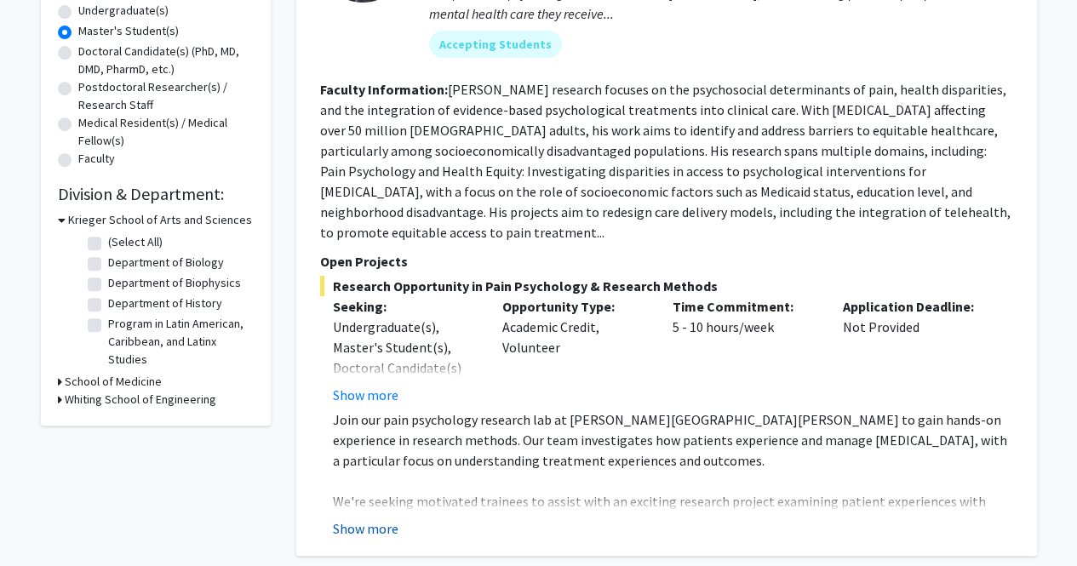
click at [370, 519] on button "Show more" at bounding box center [366, 529] width 66 height 20
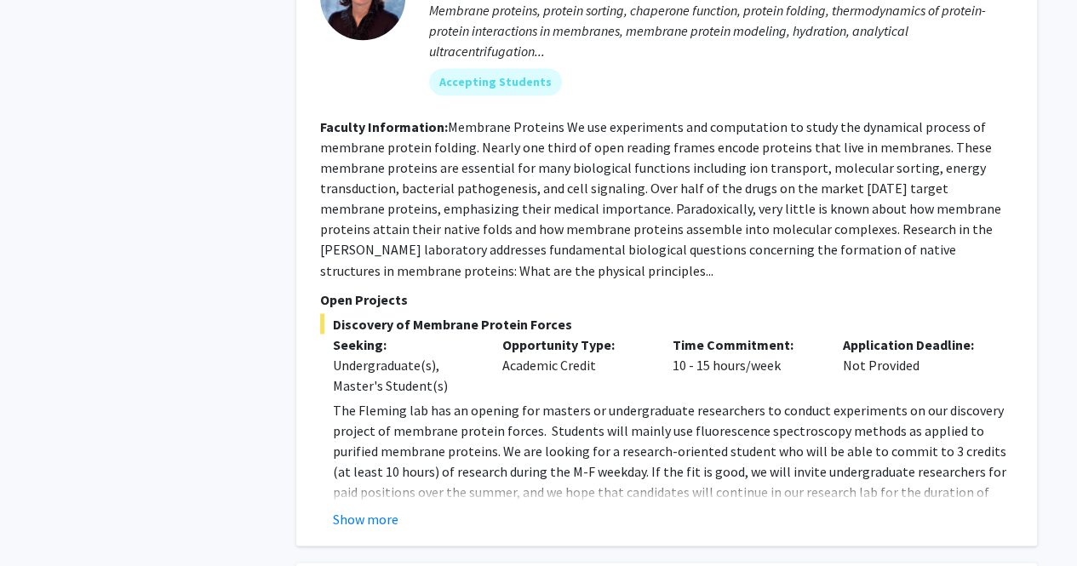
scroll to position [1362, 0]
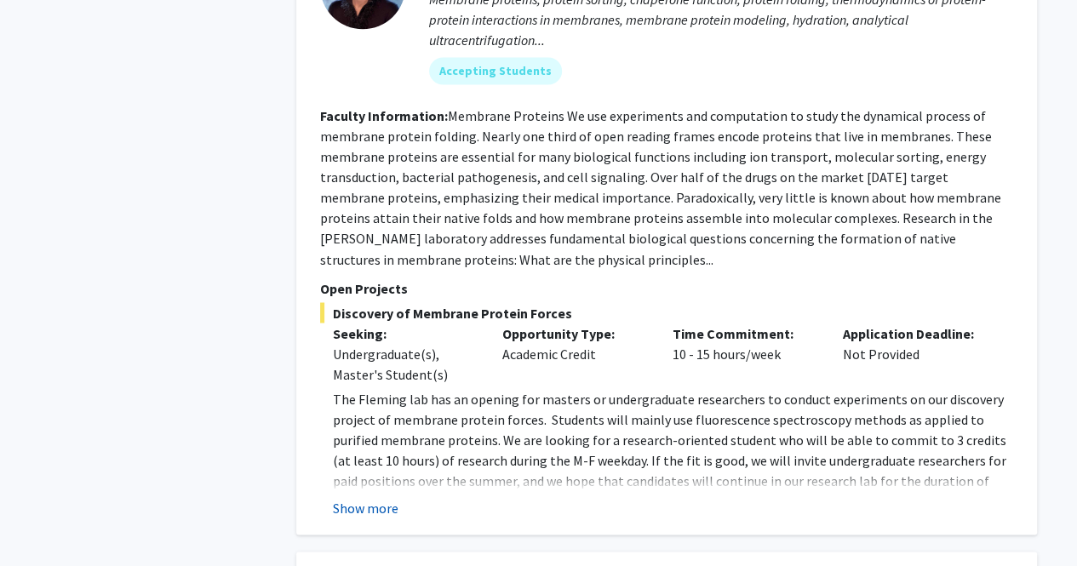
click at [364, 497] on button "Show more" at bounding box center [366, 507] width 66 height 20
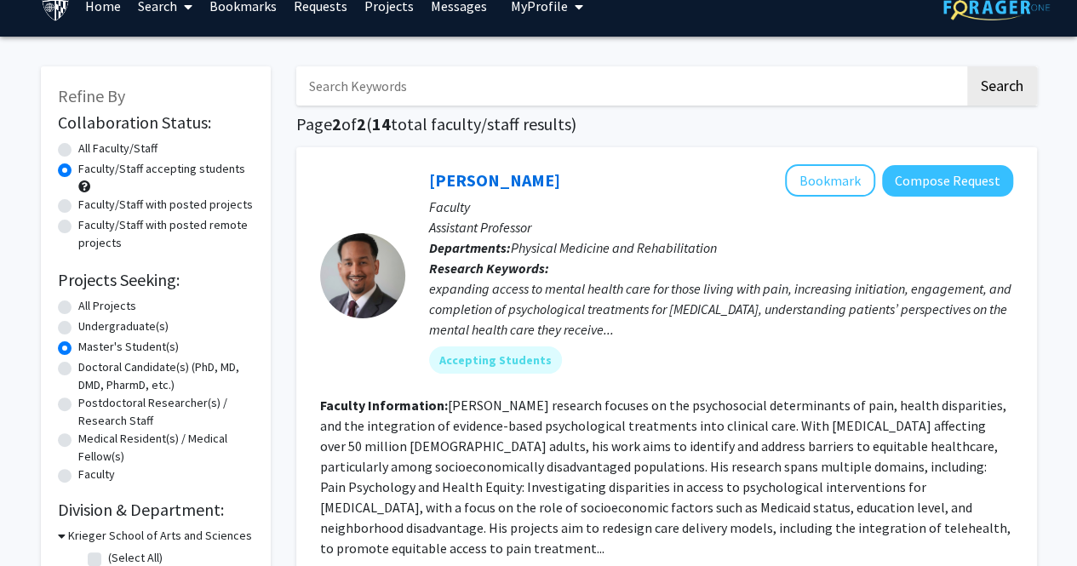
scroll to position [0, 0]
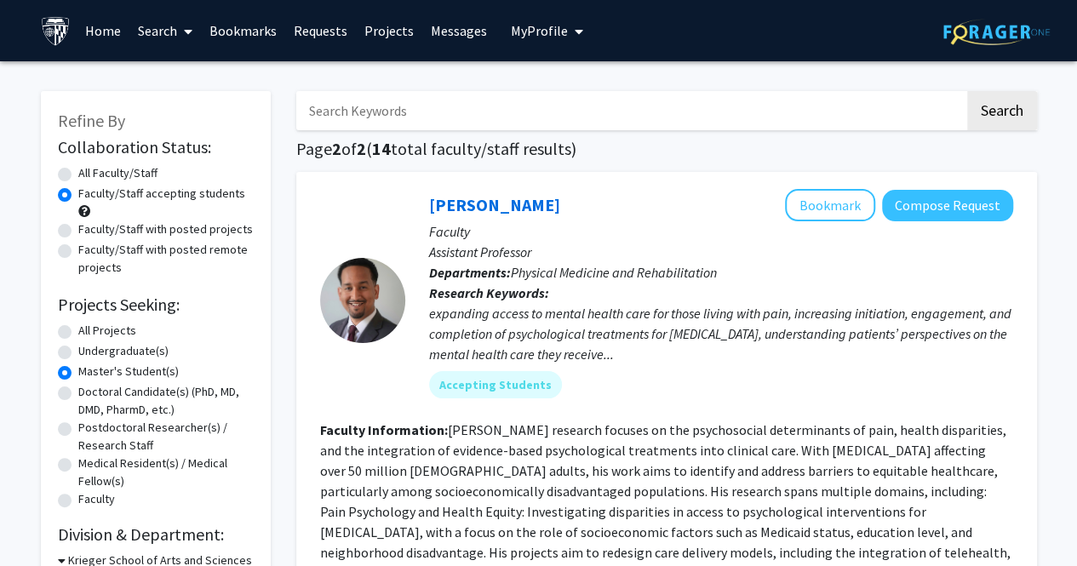
click at [231, 26] on link "Bookmarks" at bounding box center [243, 31] width 84 height 60
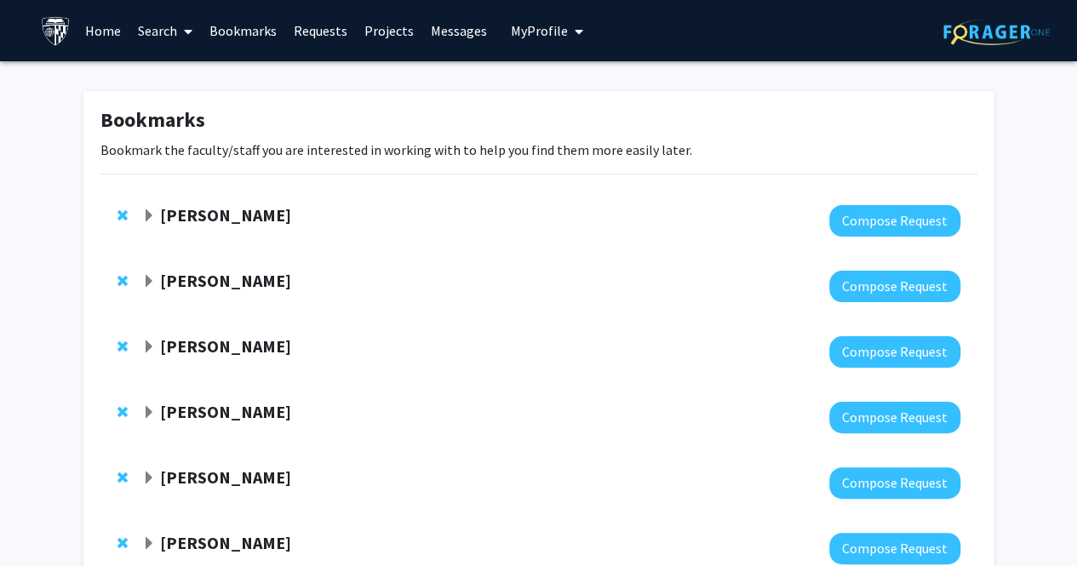
click at [148, 216] on span "Expand Arvind Pathak Bookmark" at bounding box center [149, 216] width 14 height 14
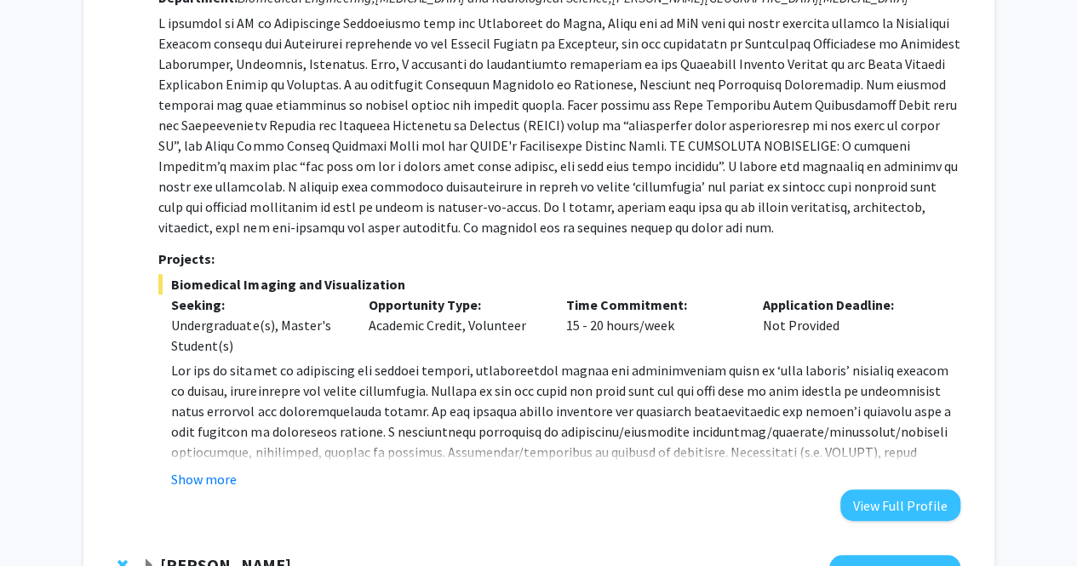
scroll to position [426, 0]
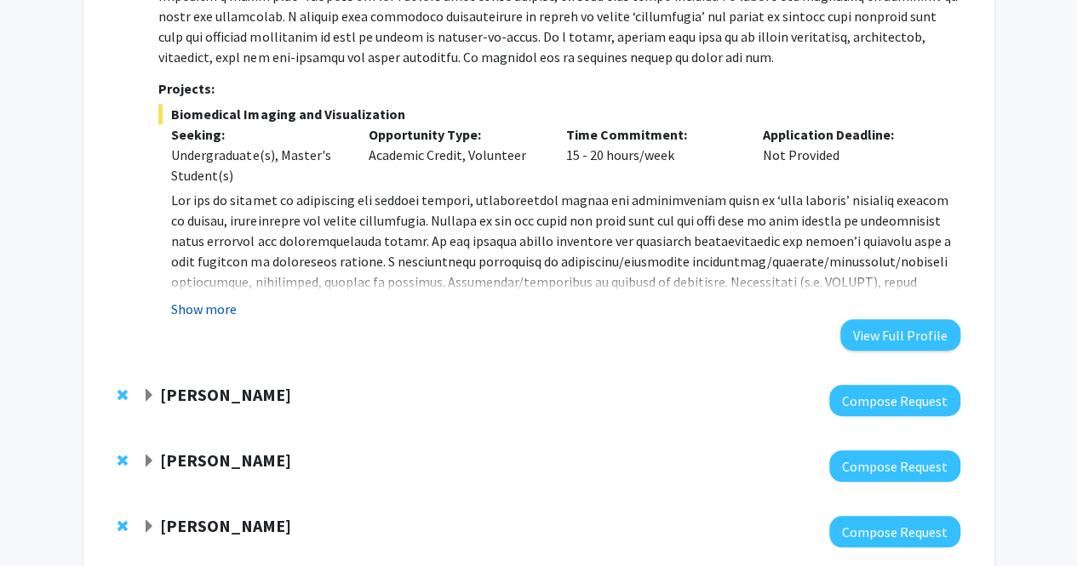
click at [215, 311] on button "Show more" at bounding box center [204, 309] width 66 height 20
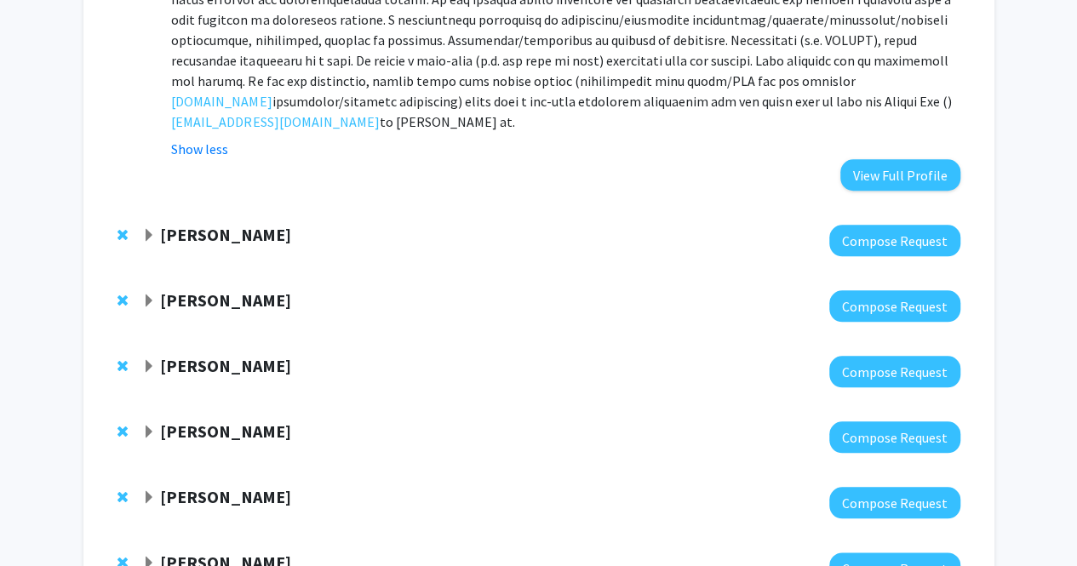
scroll to position [671, 0]
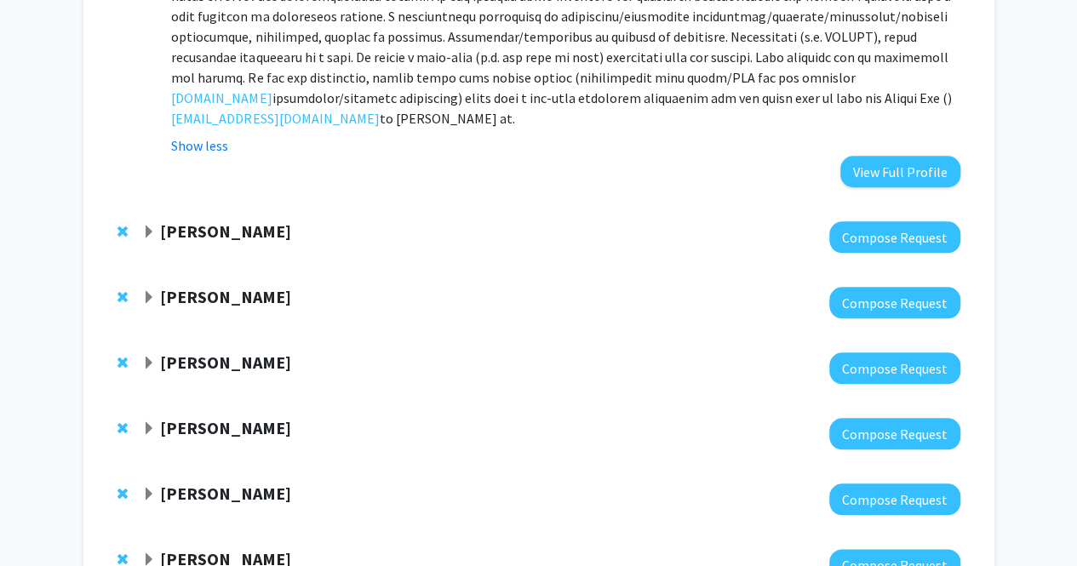
click at [145, 234] on span "Expand Joann Bodurtha Bookmark" at bounding box center [149, 233] width 14 height 14
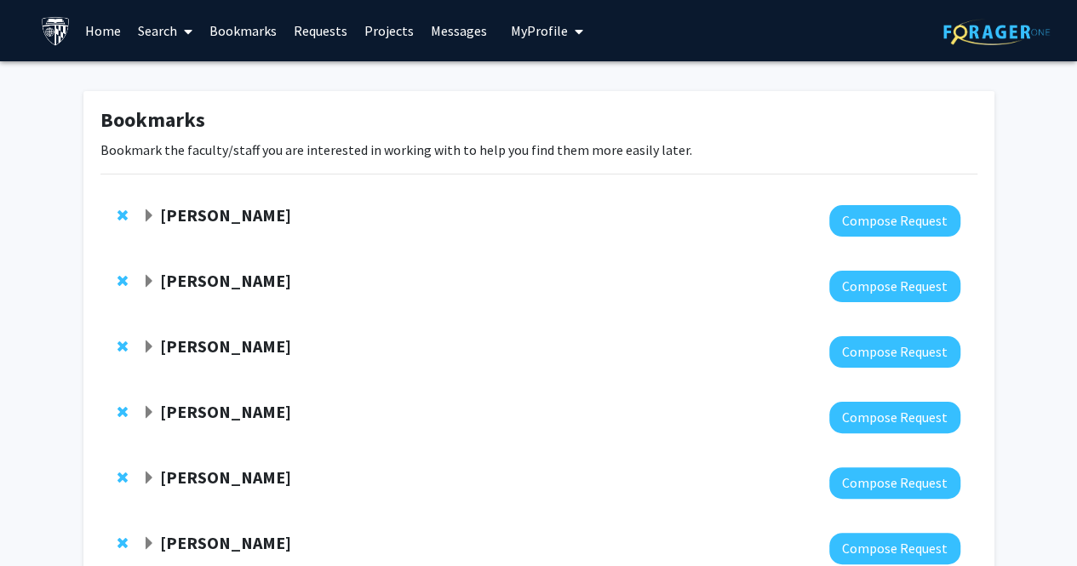
scroll to position [186, 0]
